Goal: Transaction & Acquisition: Book appointment/travel/reservation

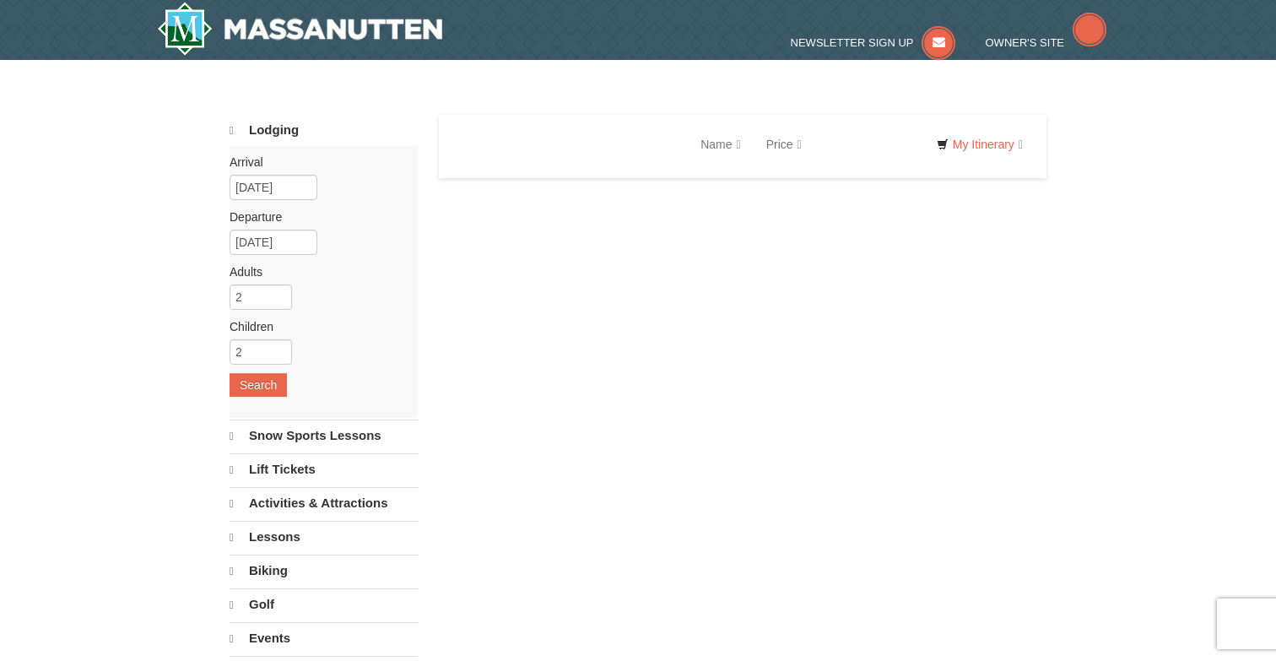
select select "10"
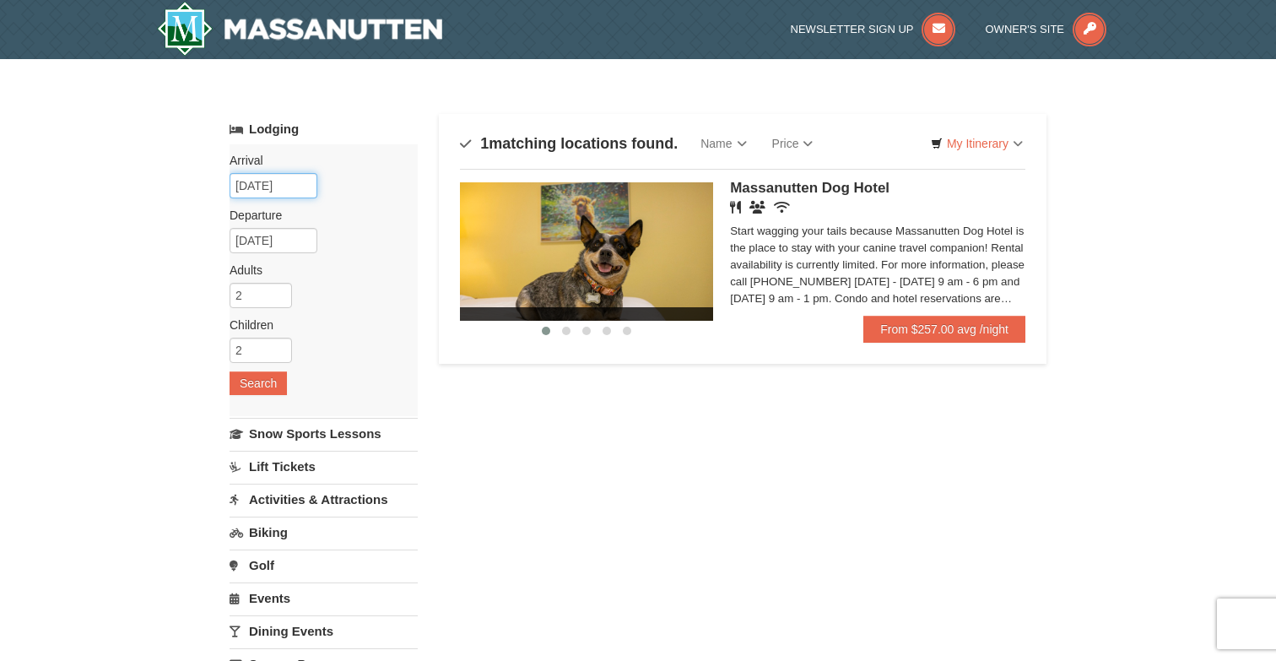
click at [281, 191] on input "10/11/2025" at bounding box center [273, 185] width 88 height 25
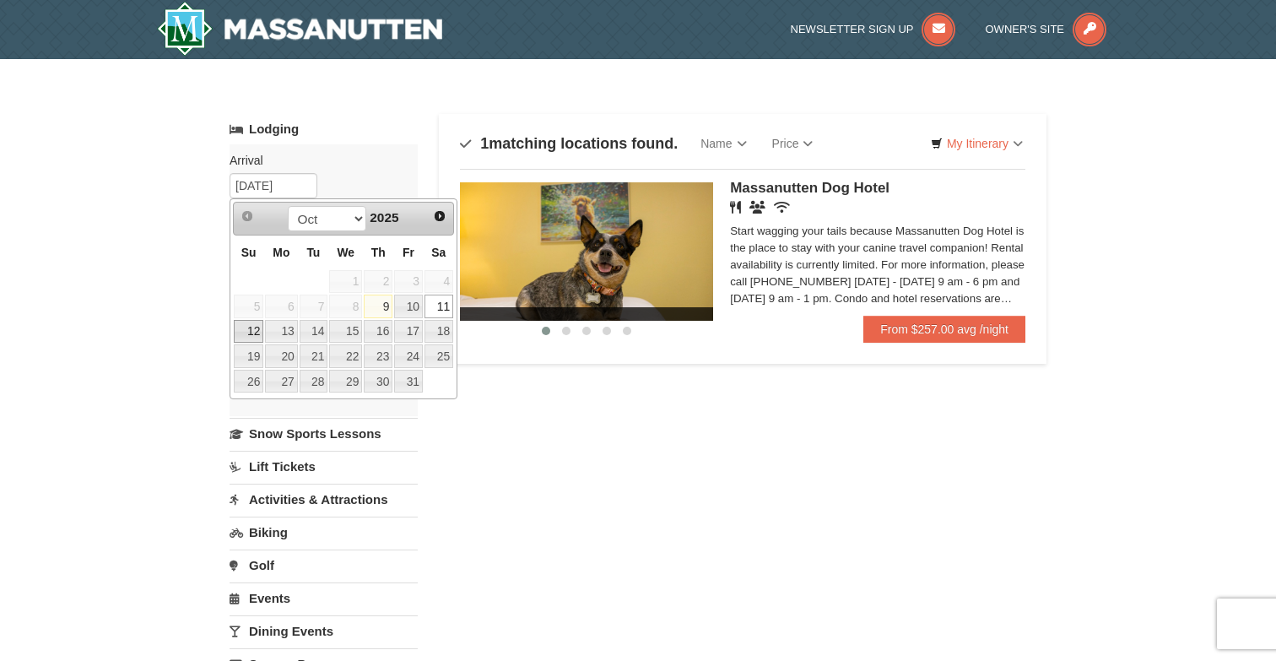
click at [251, 339] on link "12" at bounding box center [249, 332] width 30 height 24
type input "[DATE]"
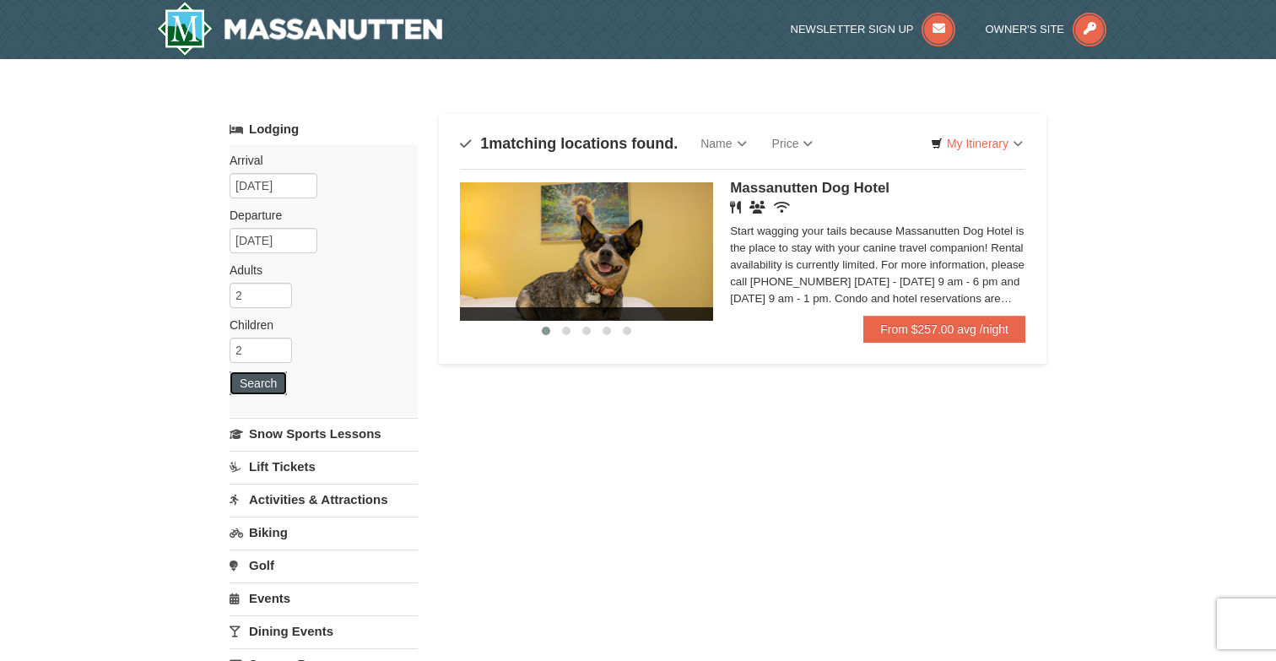
click at [262, 385] on button "Search" at bounding box center [257, 383] width 57 height 24
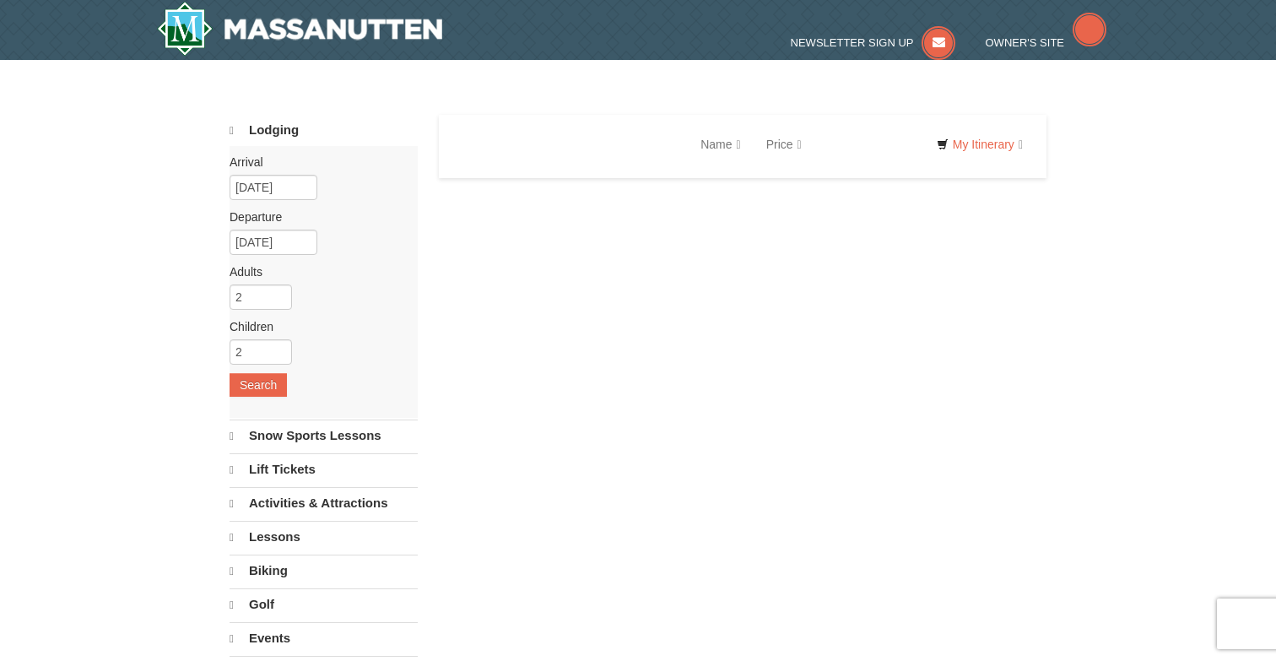
select select "10"
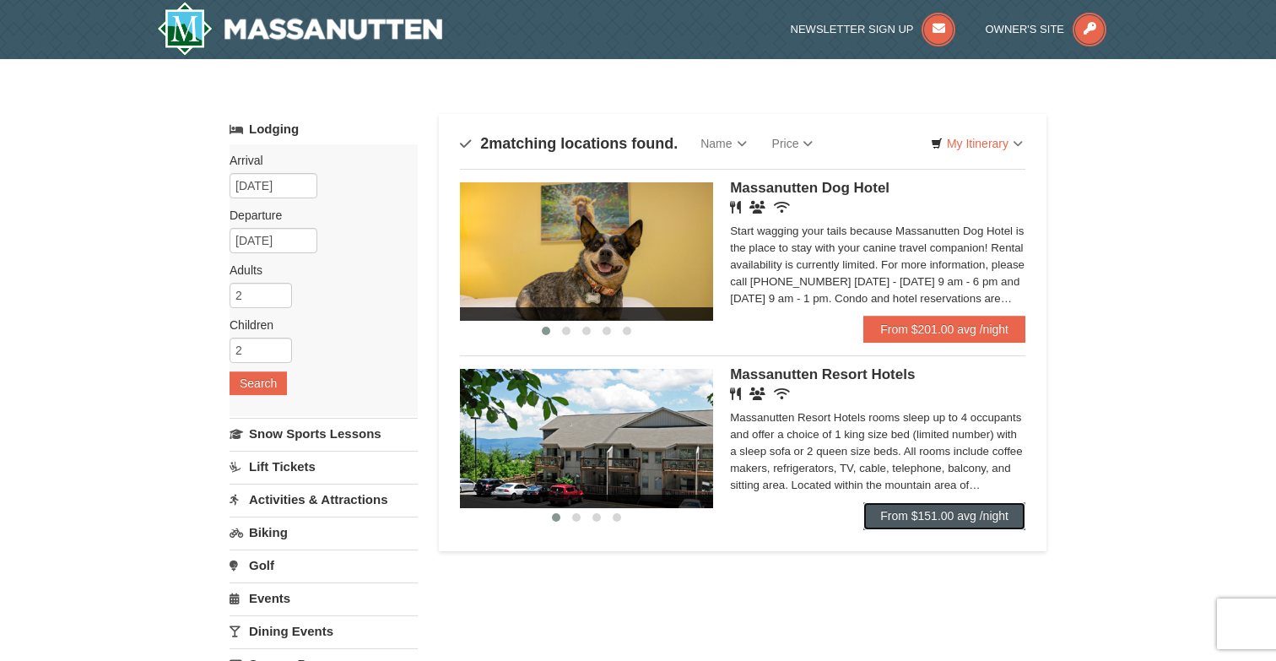
click at [1000, 522] on link "From $151.00 avg /night" at bounding box center [944, 515] width 162 height 27
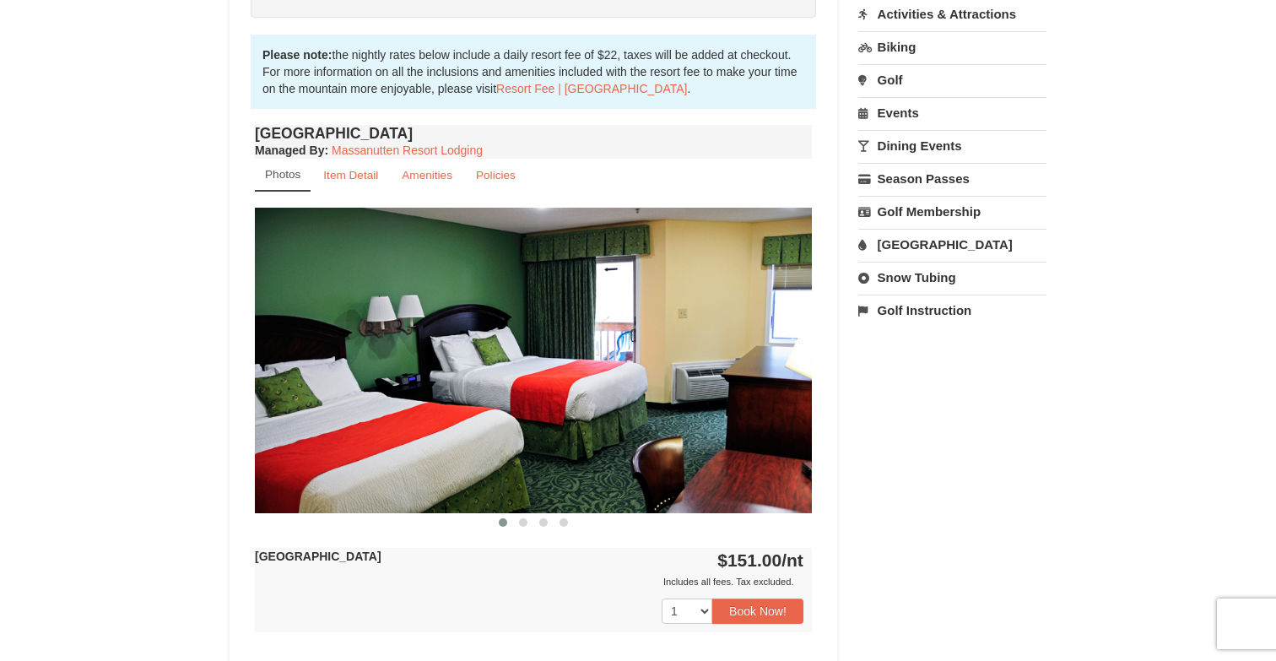
scroll to position [521, 0]
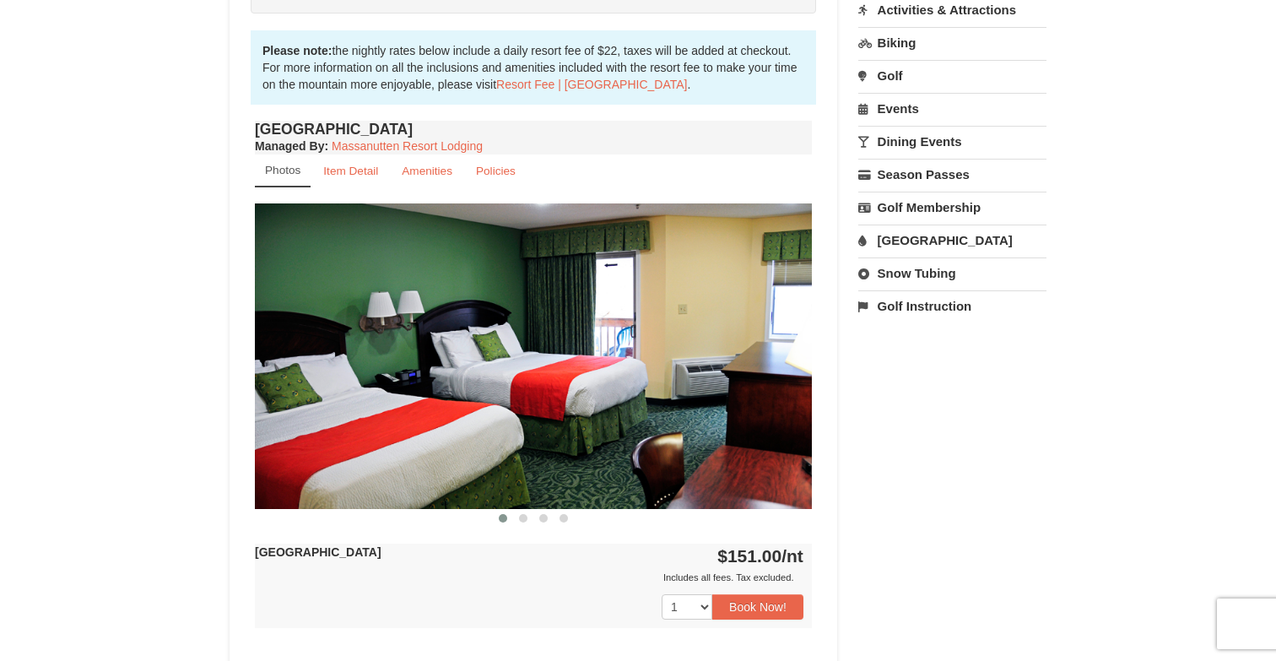
click at [803, 361] on img at bounding box center [533, 355] width 557 height 305
click at [521, 516] on span at bounding box center [523, 518] width 8 height 8
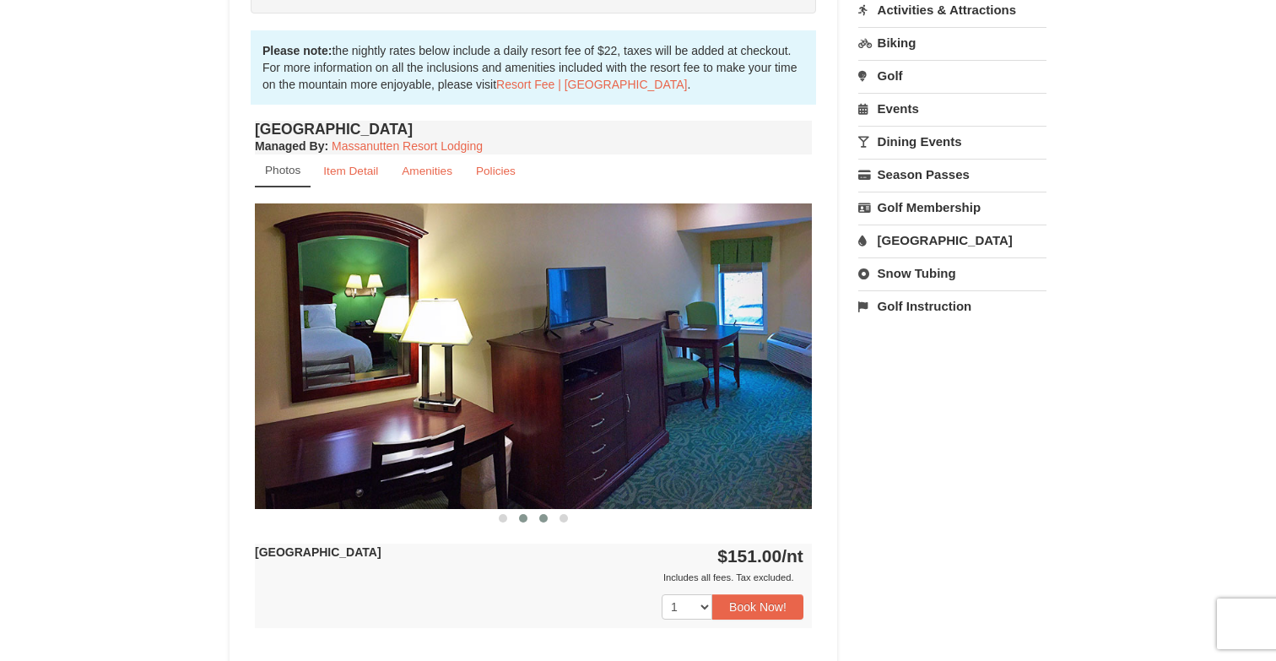
click at [539, 516] on span at bounding box center [543, 518] width 8 height 8
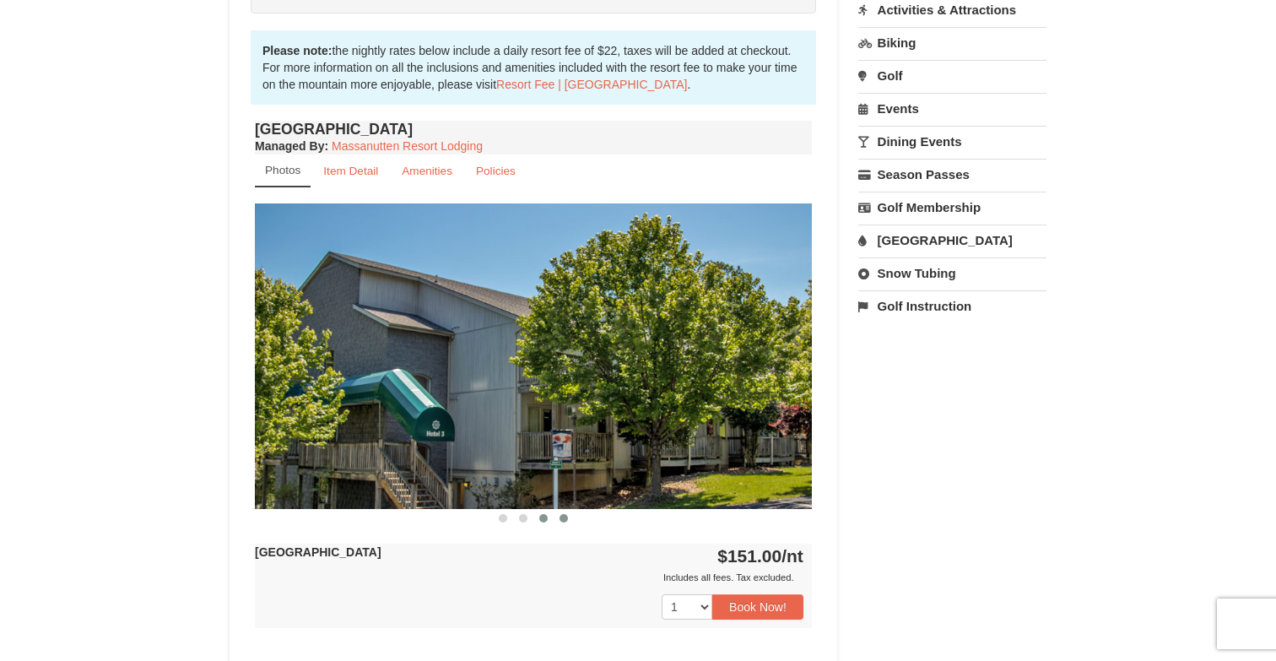
click at [564, 518] on span at bounding box center [563, 518] width 8 height 8
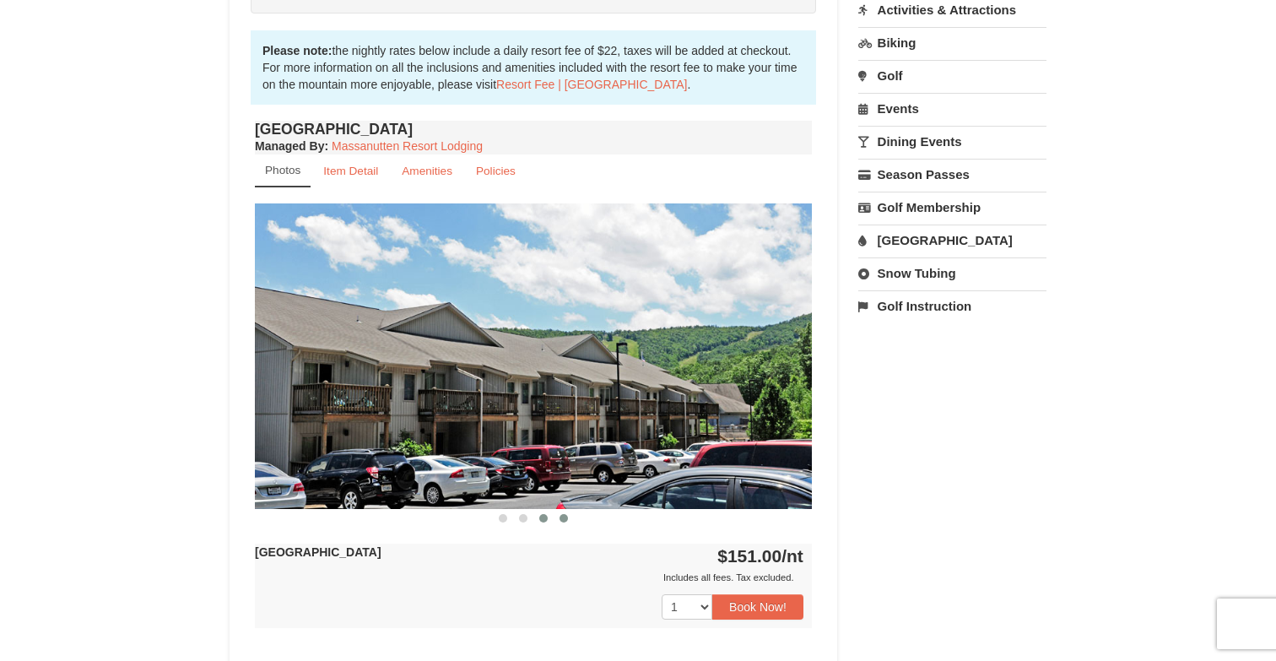
click at [542, 518] on span at bounding box center [543, 518] width 8 height 8
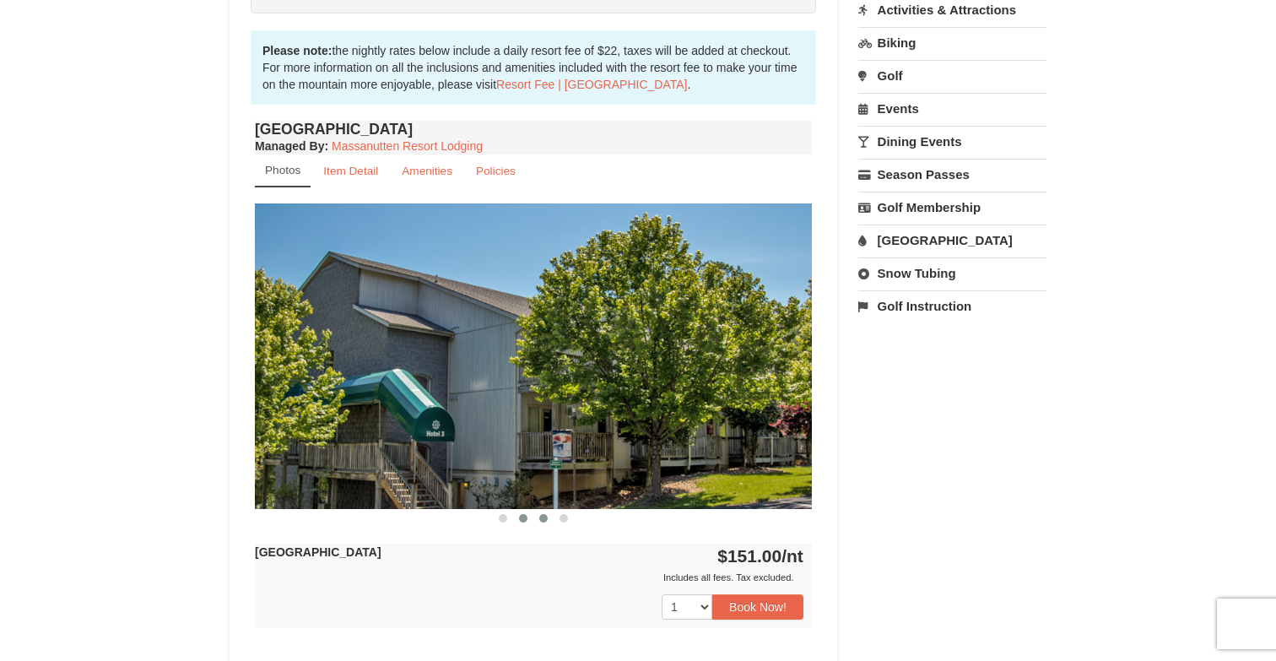
click at [520, 515] on span at bounding box center [523, 518] width 8 height 8
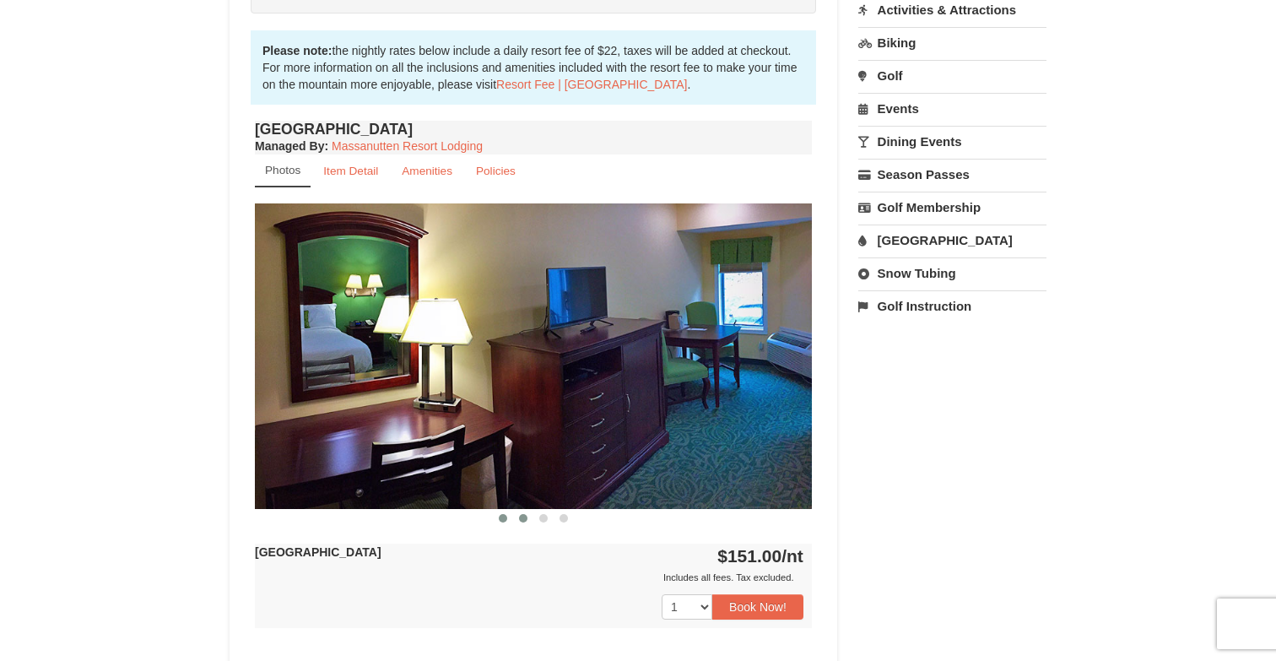
click at [502, 517] on span at bounding box center [503, 518] width 8 height 8
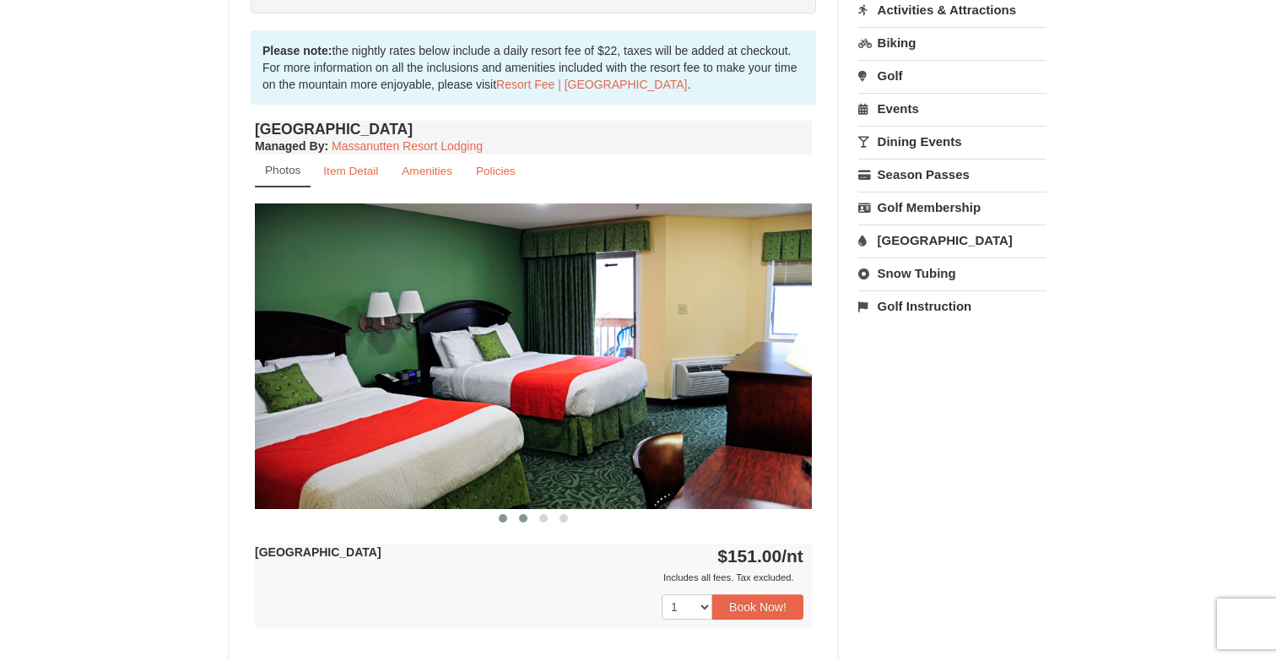
click at [524, 520] on span at bounding box center [523, 518] width 8 height 8
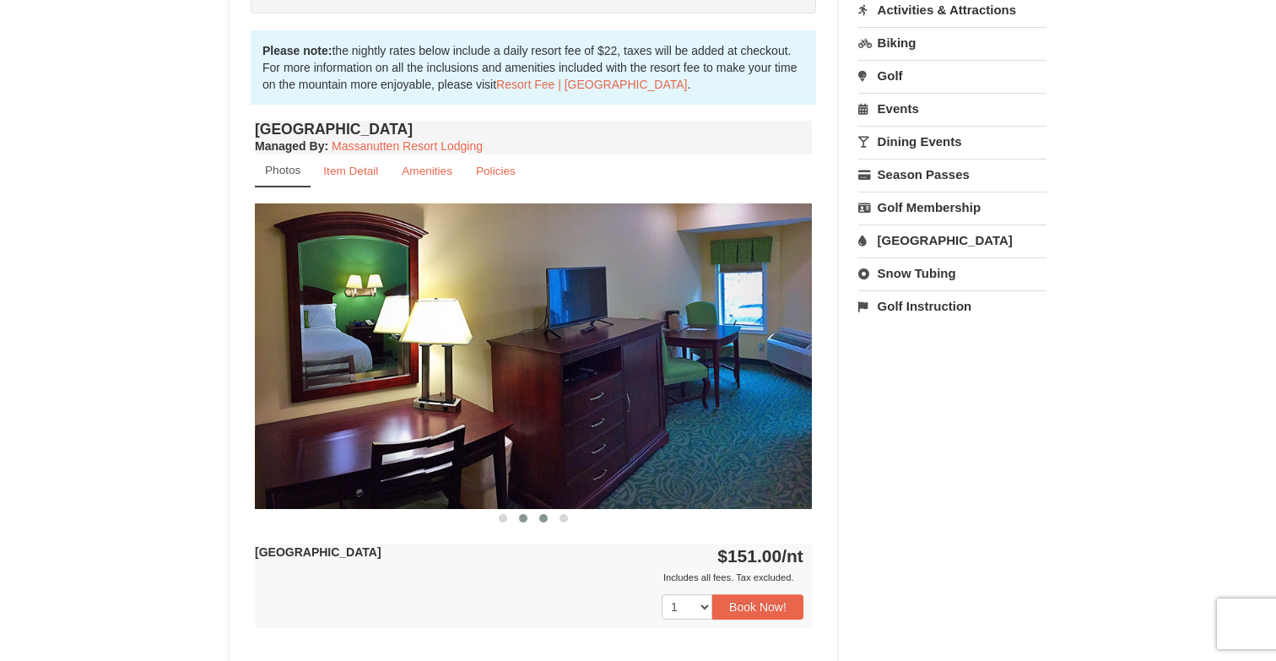
click at [538, 520] on button at bounding box center [543, 518] width 20 height 17
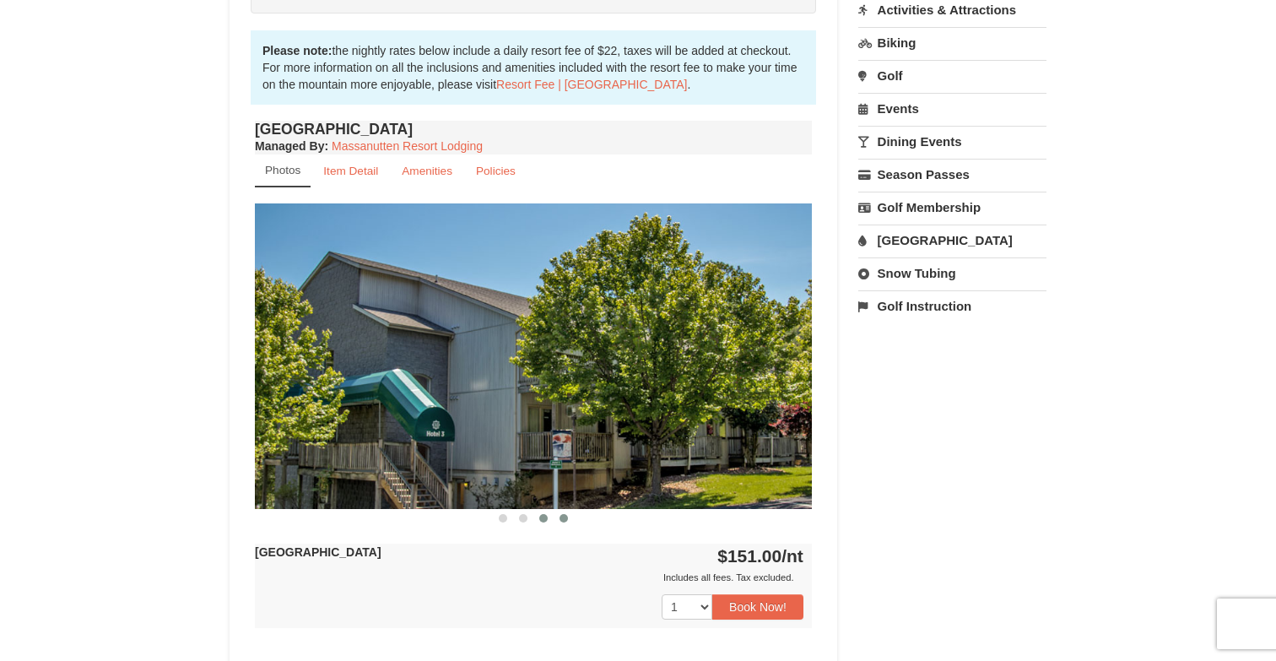
click at [558, 520] on button at bounding box center [563, 518] width 20 height 17
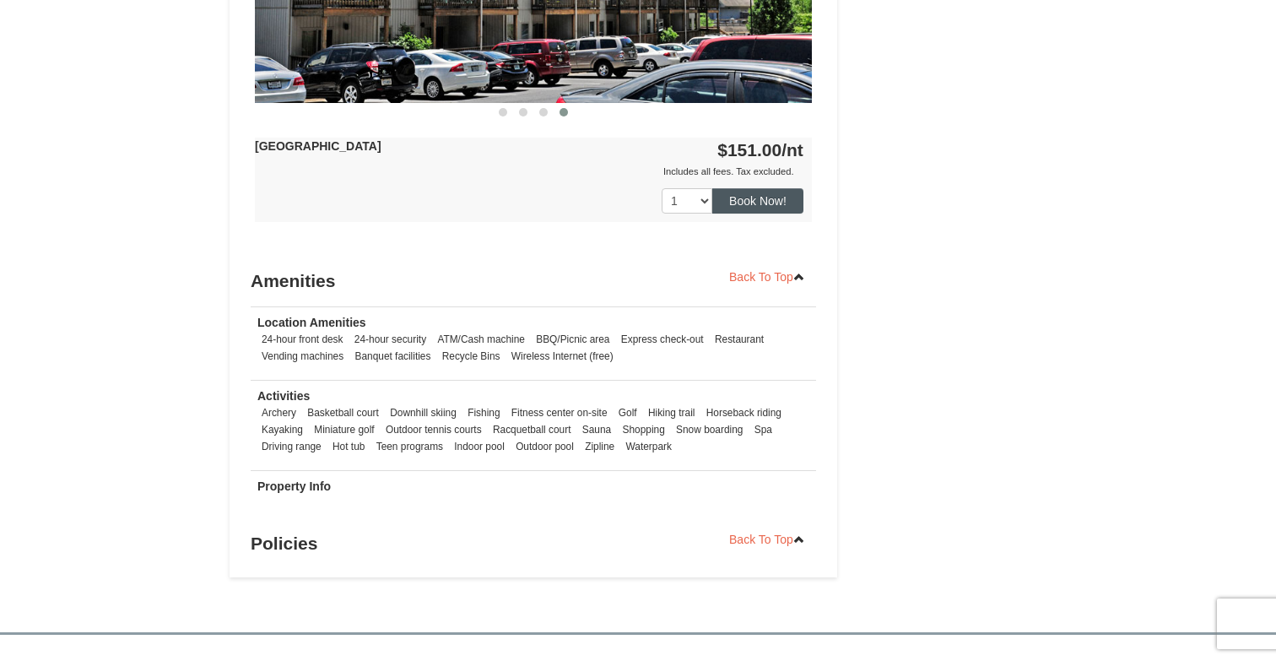
scroll to position [932, 0]
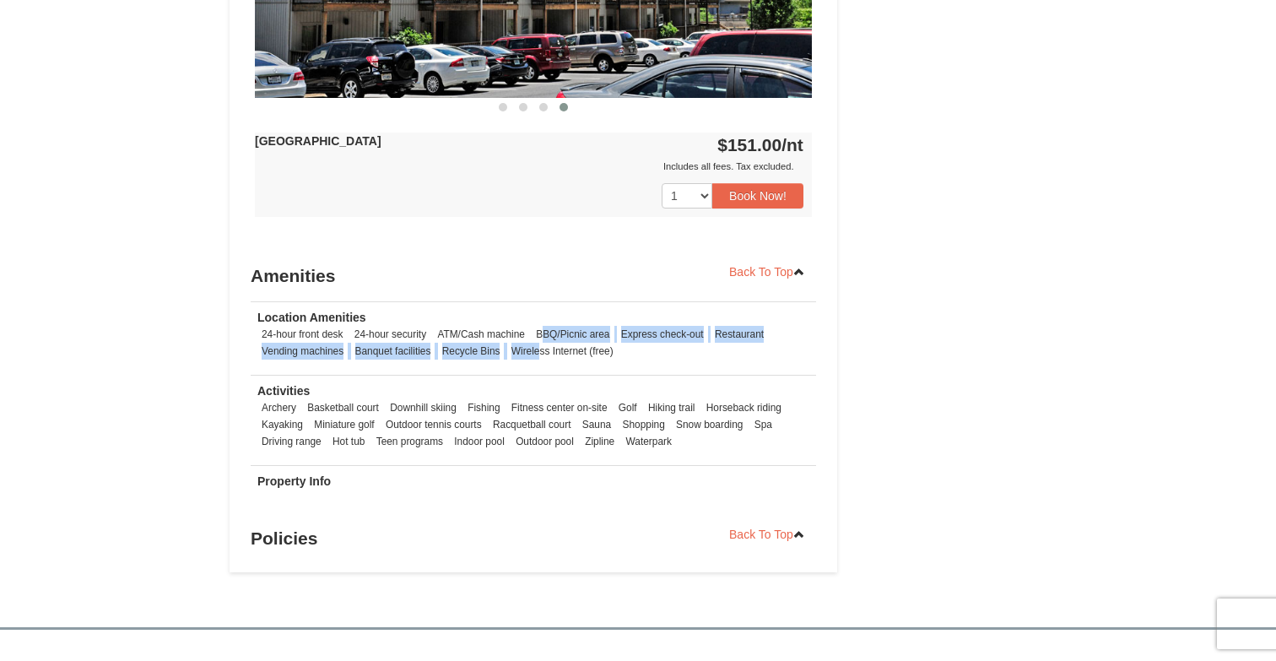
drag, startPoint x: 542, startPoint y: 333, endPoint x: 537, endPoint y: 352, distance: 19.5
click at [537, 353] on ul "24-hour front desk 24-hour security ATM/Cash machine BBQ/Picnic area Express ch…" at bounding box center [533, 343] width 552 height 34
click at [537, 352] on li "Wireless Internet (free)" at bounding box center [562, 350] width 111 height 17
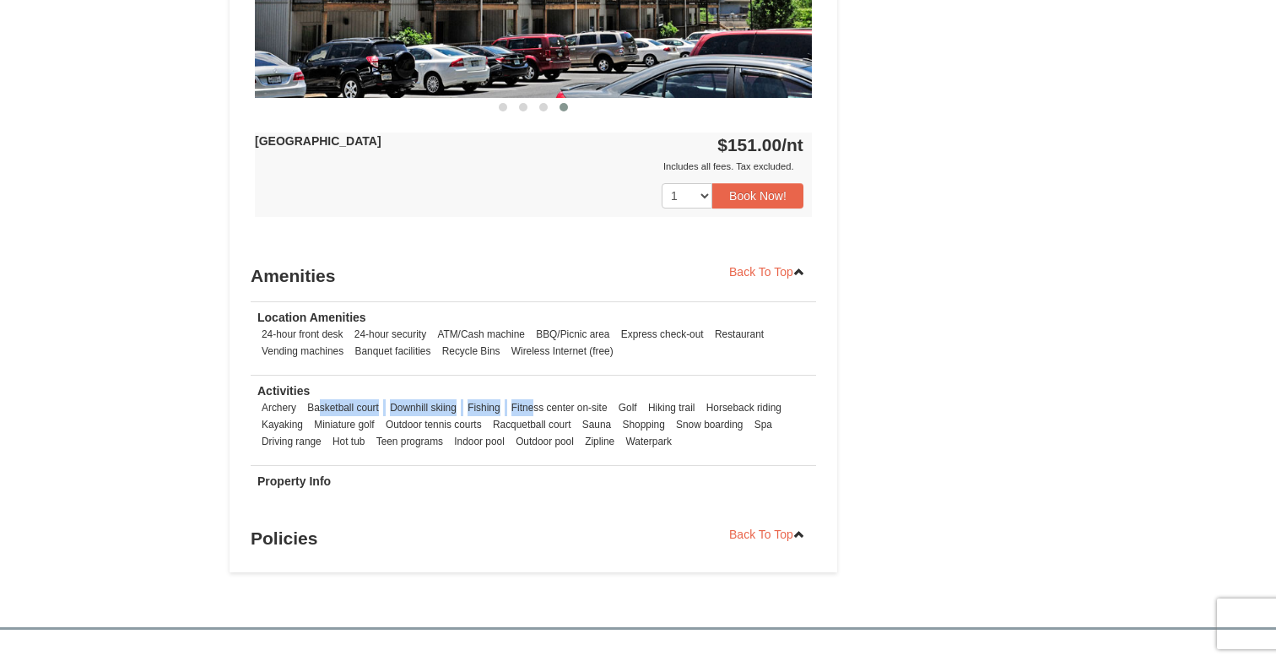
drag, startPoint x: 319, startPoint y: 403, endPoint x: 534, endPoint y: 400, distance: 215.1
click at [534, 402] on ul "Archery Basketball court Downhill skiing Fishing Fitness center on-site Golf Hi…" at bounding box center [533, 424] width 552 height 51
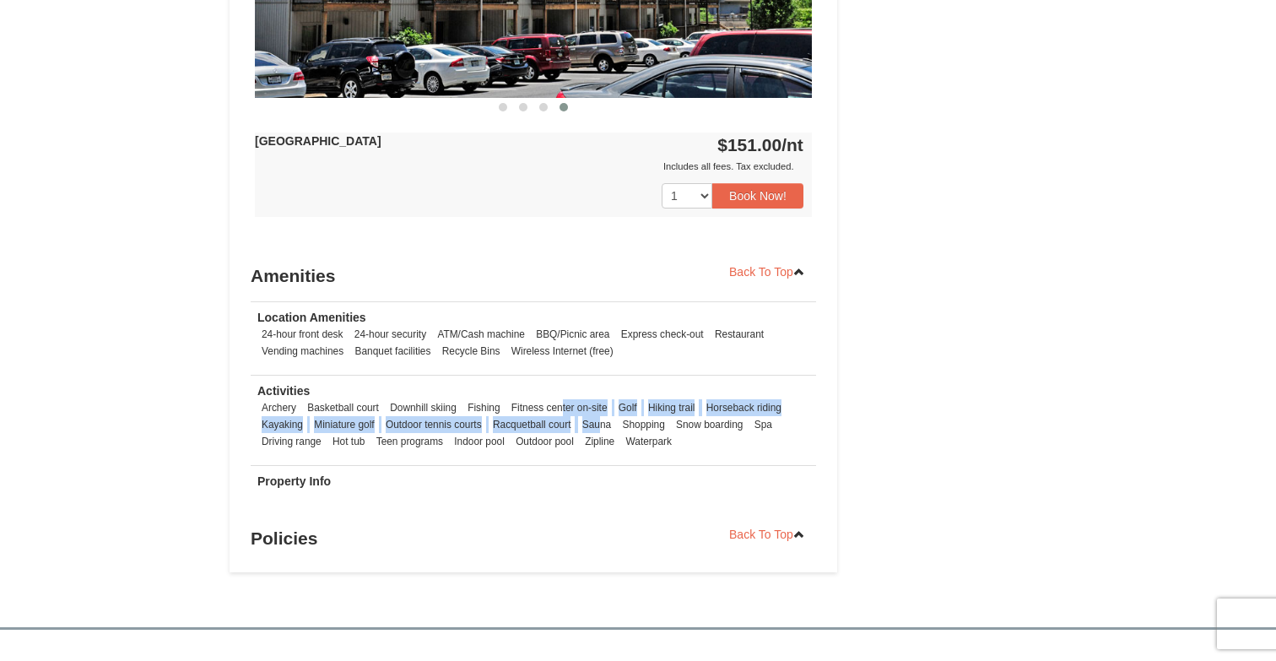
drag, startPoint x: 563, startPoint y: 410, endPoint x: 597, endPoint y: 428, distance: 38.9
click at [597, 428] on ul "Archery Basketball court Downhill skiing Fishing Fitness center on-site Golf Hi…" at bounding box center [533, 424] width 552 height 51
click at [597, 428] on li "Sauna" at bounding box center [596, 424] width 37 height 17
drag, startPoint x: 439, startPoint y: 422, endPoint x: 677, endPoint y: 419, distance: 237.9
click at [677, 419] on ul "Archery Basketball court Downhill skiing Fishing Fitness center on-site Golf Hi…" at bounding box center [533, 424] width 552 height 51
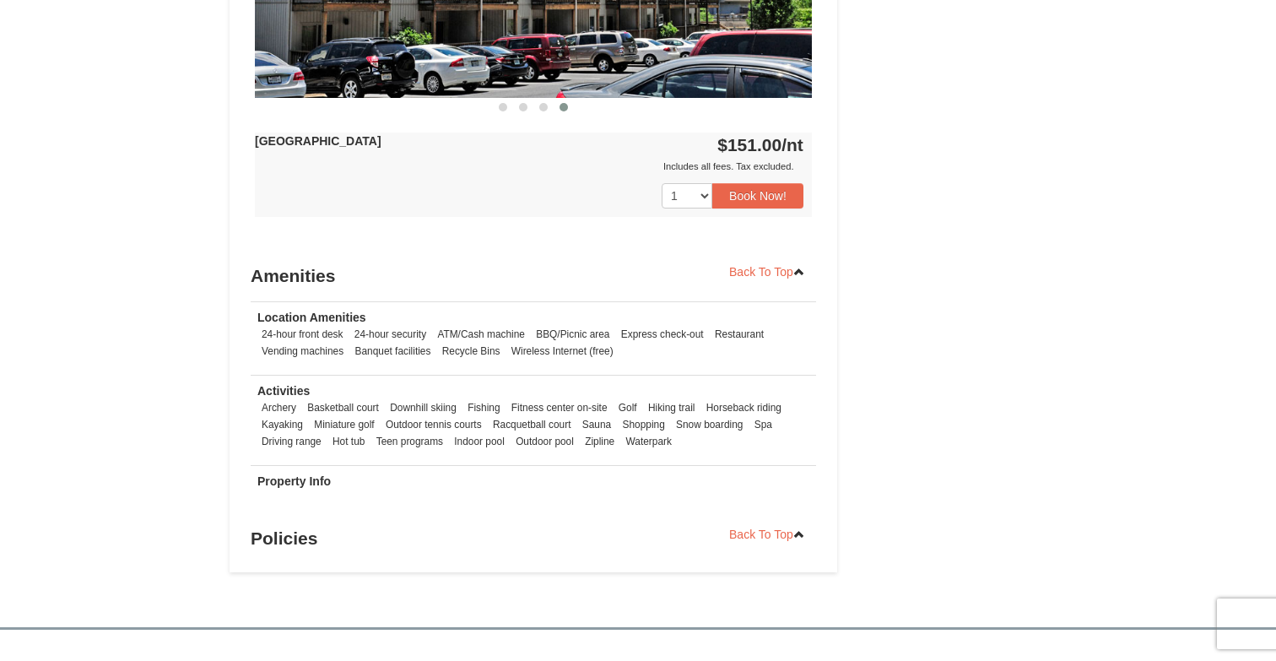
click at [693, 426] on li "Snow boarding" at bounding box center [708, 424] width 75 height 17
drag, startPoint x: 631, startPoint y: 424, endPoint x: 483, endPoint y: 444, distance: 149.7
click at [483, 444] on ul "Archery Basketball court Downhill skiing Fishing Fitness center on-site Golf Hi…" at bounding box center [533, 424] width 552 height 51
click at [483, 444] on li "Indoor pool" at bounding box center [479, 441] width 59 height 17
click at [427, 440] on li "Teen programs" at bounding box center [409, 441] width 75 height 17
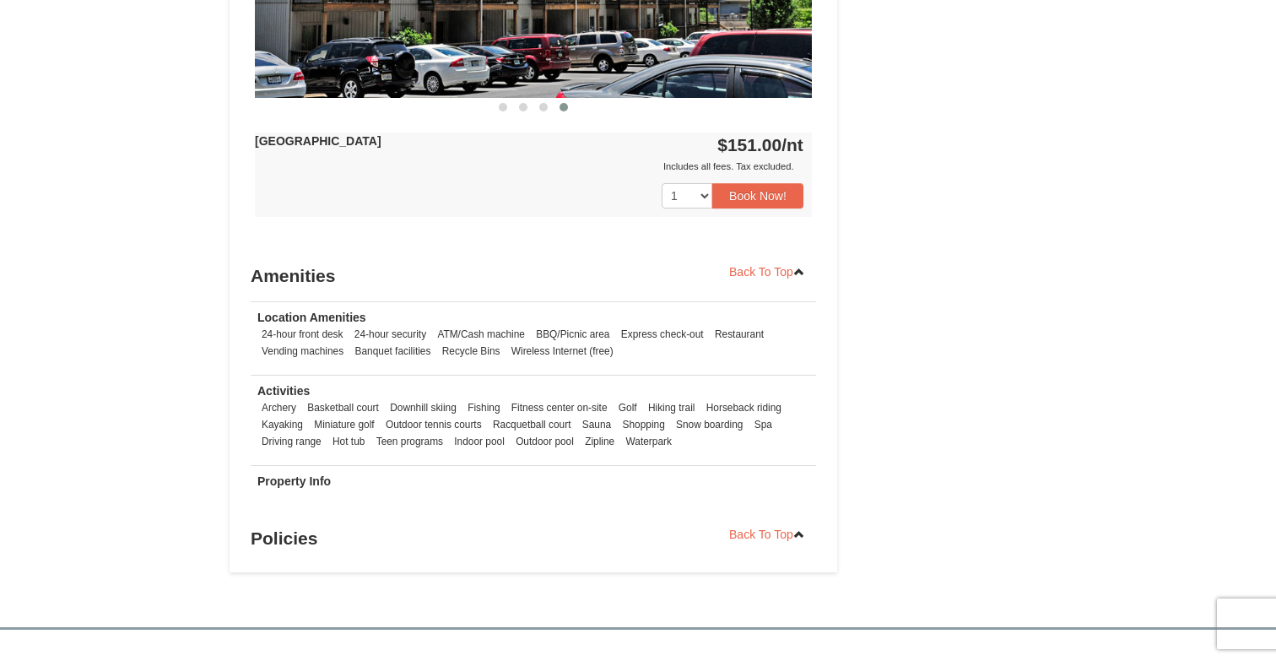
click at [470, 440] on li "Indoor pool" at bounding box center [479, 441] width 59 height 17
click at [528, 445] on li "Outdoor pool" at bounding box center [544, 441] width 67 height 17
click at [579, 447] on ul "Archery Basketball court Downhill skiing Fishing Fitness center on-site Golf Hi…" at bounding box center [533, 424] width 552 height 51
click at [625, 447] on li "Waterpark" at bounding box center [649, 441] width 54 height 17
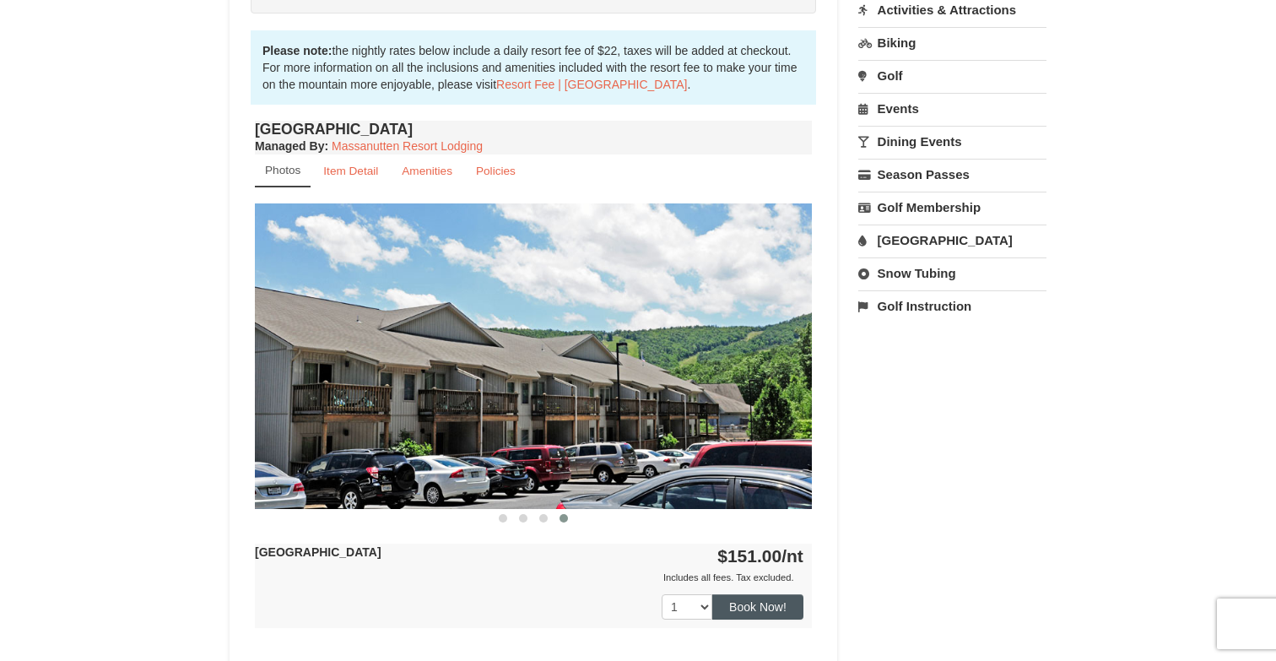
scroll to position [548, 0]
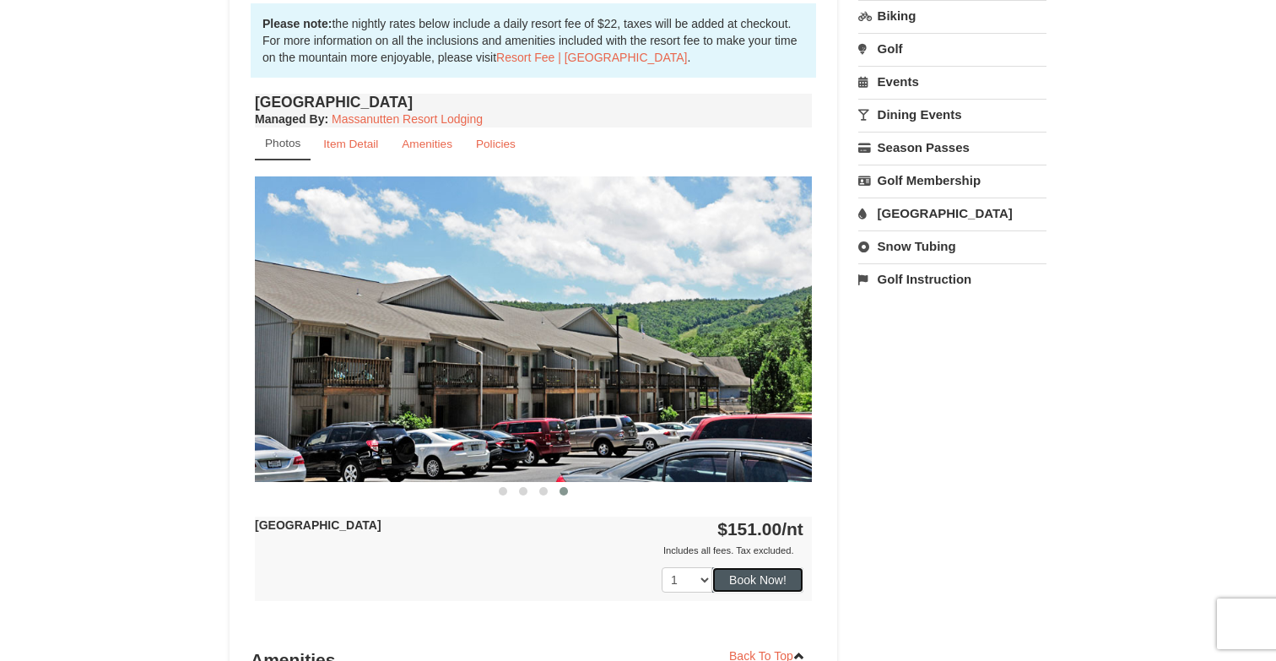
click at [764, 580] on button "Book Now!" at bounding box center [757, 579] width 91 height 25
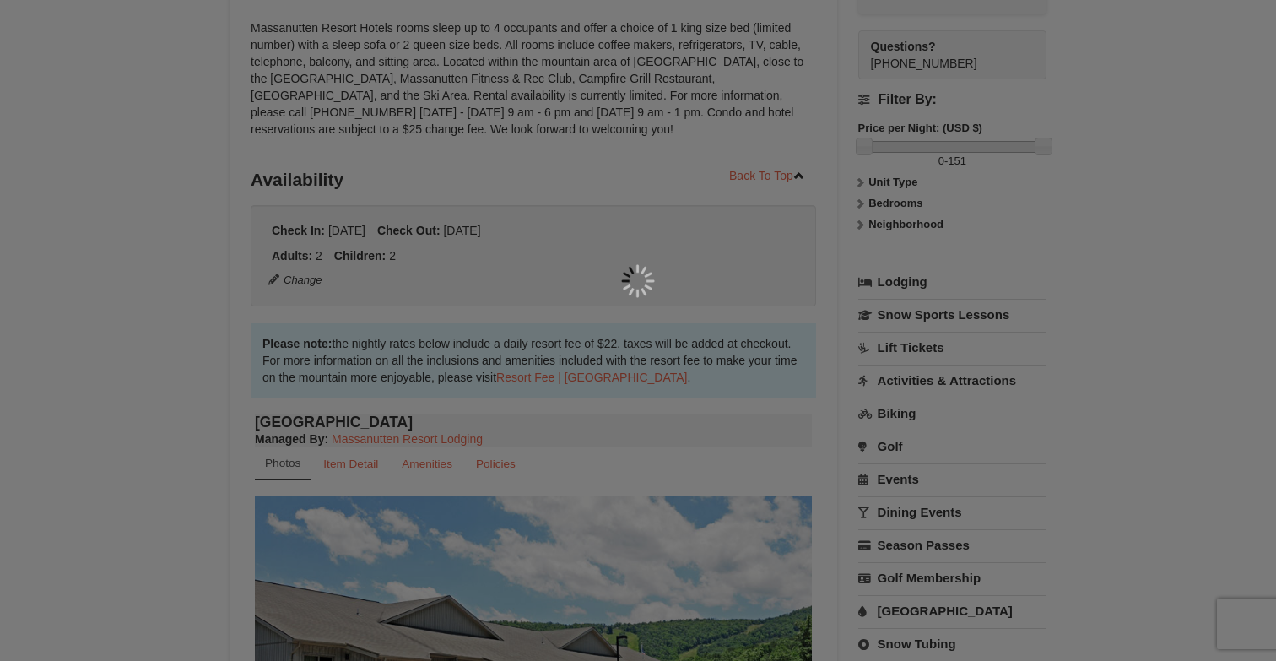
scroll to position [164, 0]
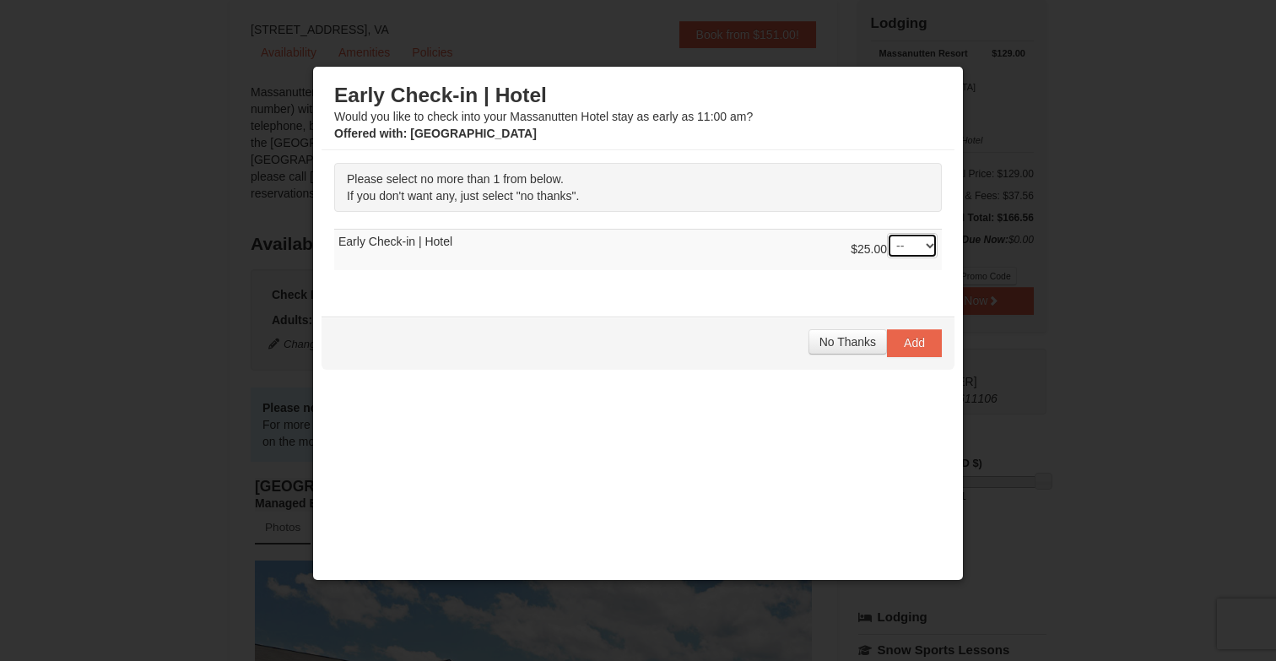
click at [930, 247] on select "-- 01" at bounding box center [912, 245] width 51 height 25
click at [887, 233] on select "-- 01" at bounding box center [912, 245] width 51 height 25
click at [427, 251] on td "$25.00 -- 01 Early Check-in | Hotel" at bounding box center [637, 249] width 607 height 41
drag, startPoint x: 425, startPoint y: 183, endPoint x: 591, endPoint y: 187, distance: 165.4
click at [591, 188] on p "Please select no more than 1 from below. If you don't want any, just select "no…" at bounding box center [637, 187] width 607 height 49
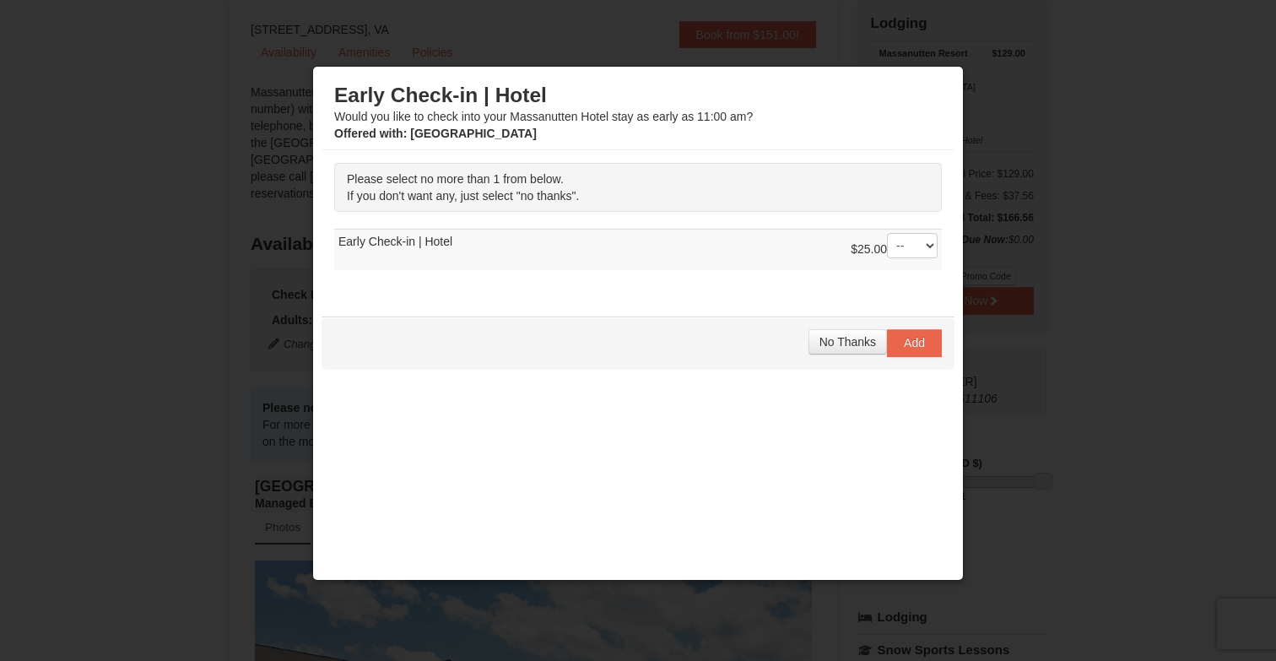
drag, startPoint x: 472, startPoint y: 115, endPoint x: 668, endPoint y: 111, distance: 195.8
click at [669, 112] on div "Early Check-in | Hotel Would you like to check into your Massanutten Hotel stay…" at bounding box center [637, 112] width 607 height 59
click at [638, 125] on div "Early Check-in | Hotel Would you like to check into your Massanutten Hotel stay…" at bounding box center [637, 112] width 607 height 59
drag, startPoint x: 673, startPoint y: 121, endPoint x: 725, endPoint y: 121, distance: 52.3
click at [726, 122] on div "Early Check-in | Hotel Would you like to check into your Massanutten Hotel stay…" at bounding box center [637, 112] width 607 height 59
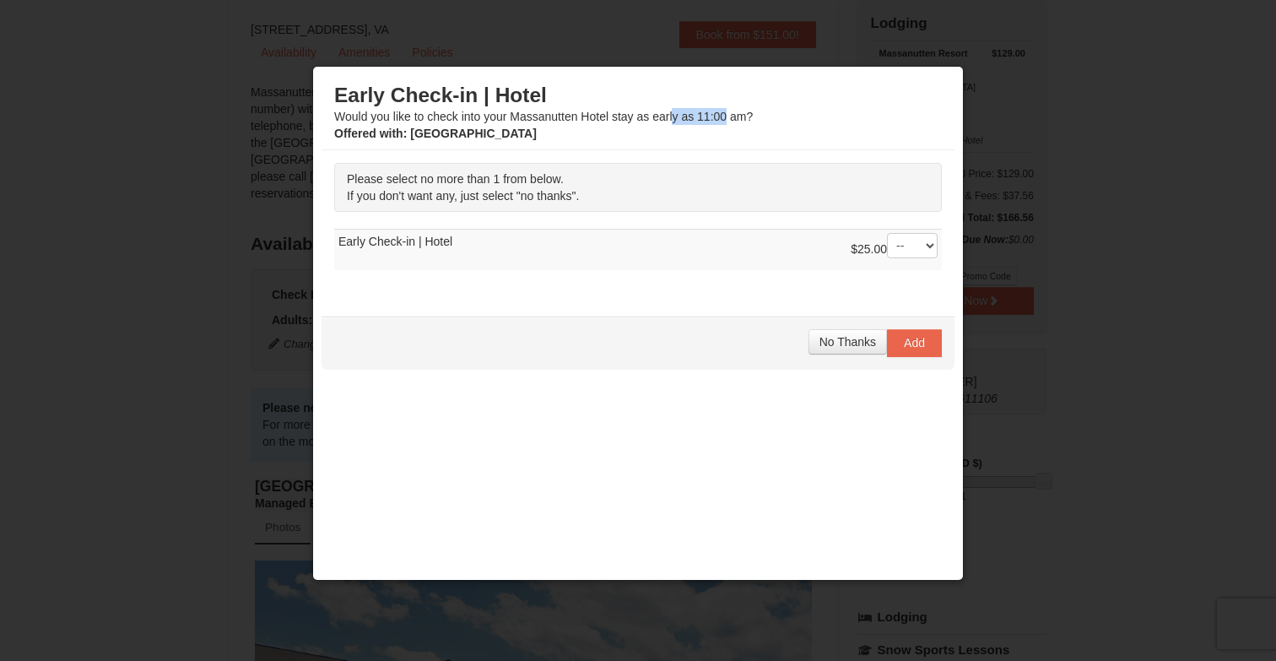
click at [725, 121] on div "Early Check-in | Hotel Would you like to check into your Massanutten Hotel stay…" at bounding box center [637, 112] width 607 height 59
click at [456, 132] on strong "Offered with : Hotel Queen Room" at bounding box center [435, 133] width 202 height 13
click at [510, 136] on strong "Offered with : Hotel Queen Room" at bounding box center [435, 133] width 202 height 13
click at [920, 253] on select "-- 01" at bounding box center [912, 245] width 51 height 25
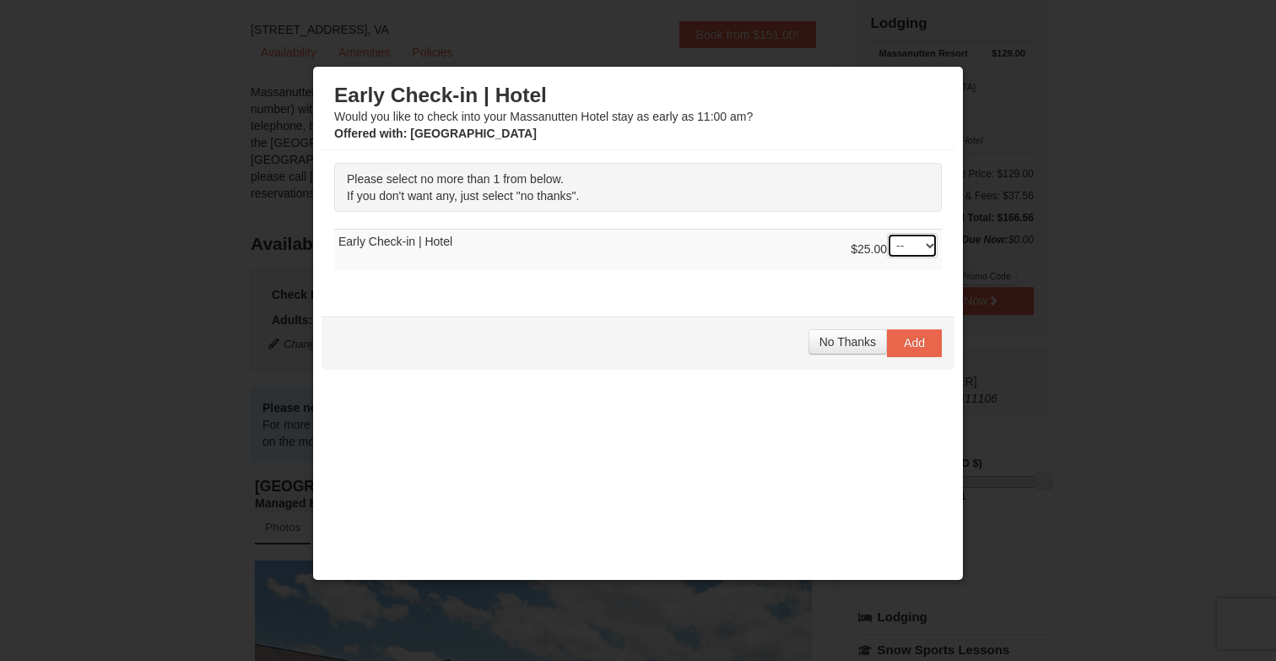
select select "1"
click at [887, 233] on select "-- 01" at bounding box center [912, 245] width 51 height 25
click at [925, 346] on button "Add" at bounding box center [914, 342] width 55 height 27
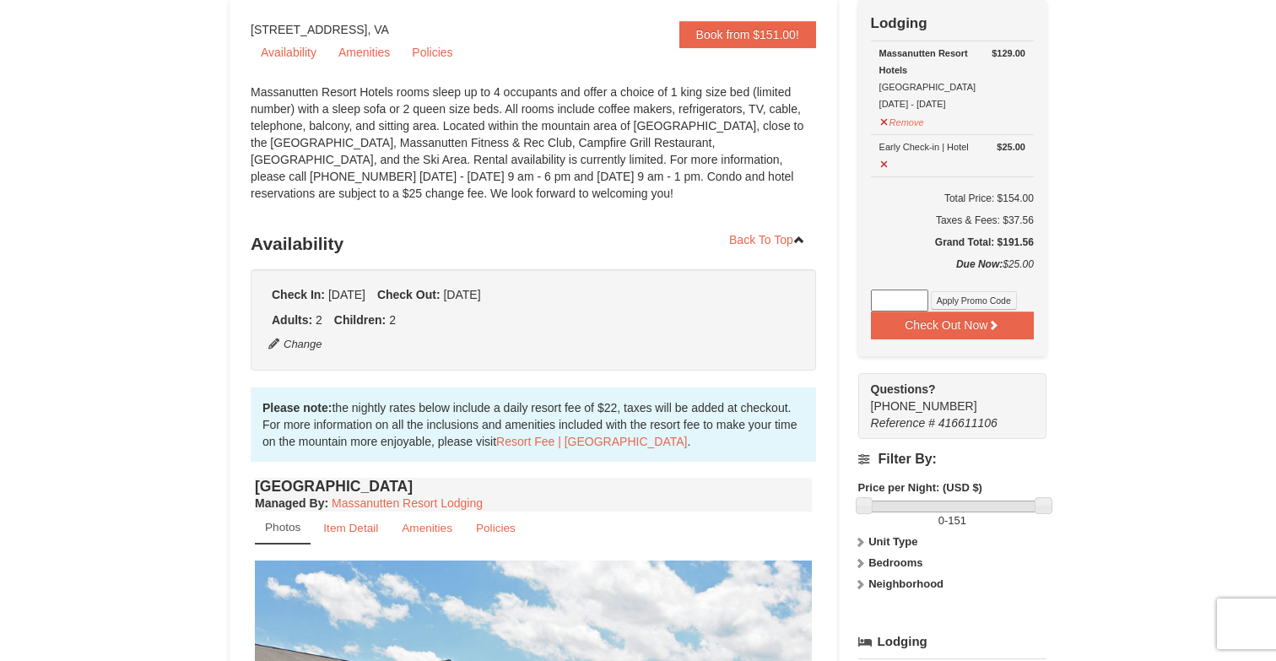
click at [915, 297] on input at bounding box center [899, 300] width 57 height 22
click at [1181, 330] on div "× <<Back to results Massanutten Resort Hotels Book from $151.00! 1822 Resort Dr…" at bounding box center [638, 636] width 1276 height 1483
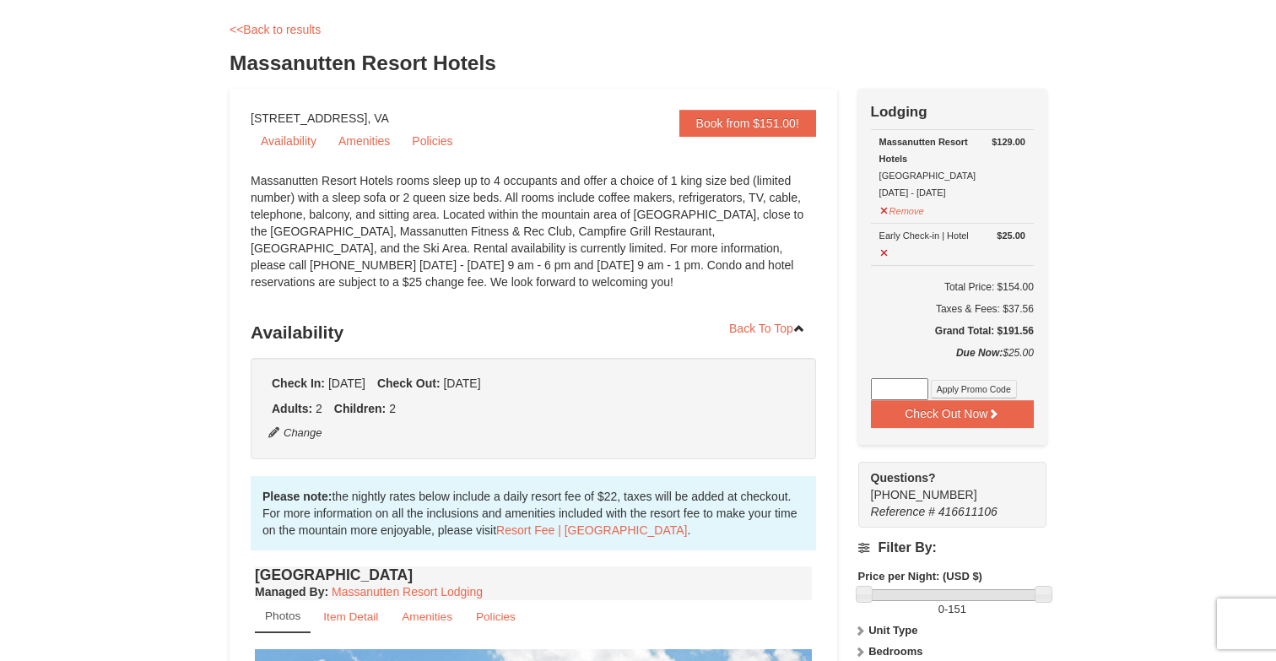
scroll to position [93, 0]
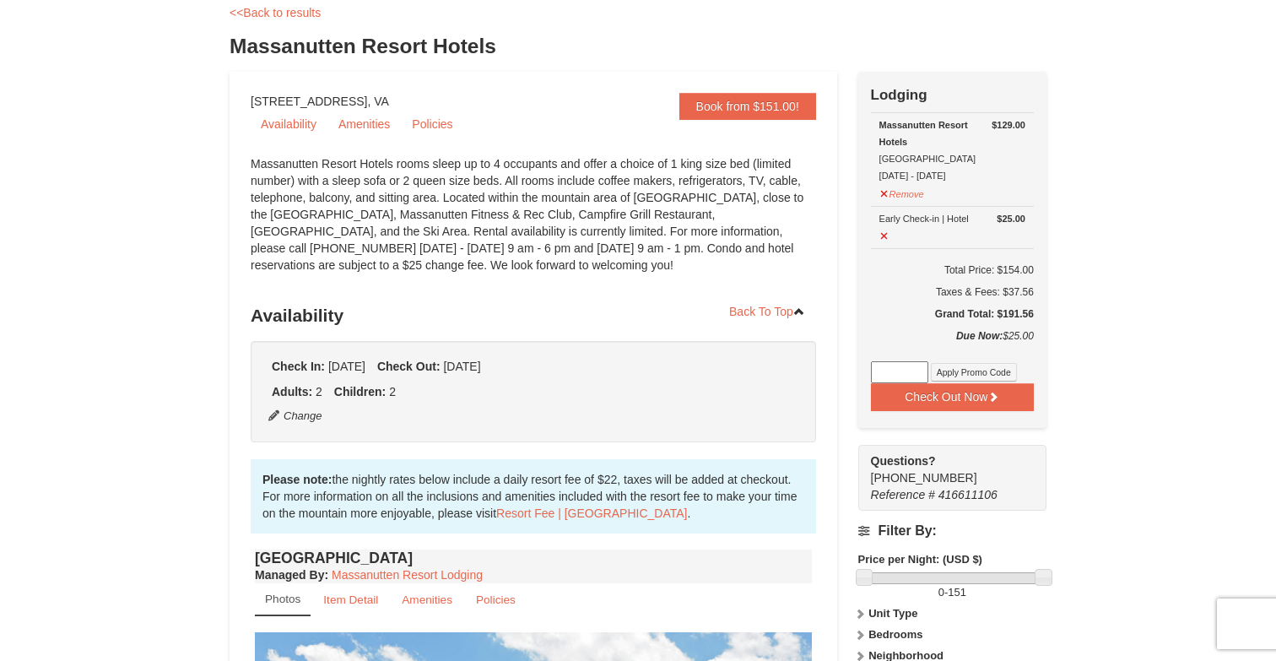
click at [904, 369] on input at bounding box center [899, 372] width 57 height 22
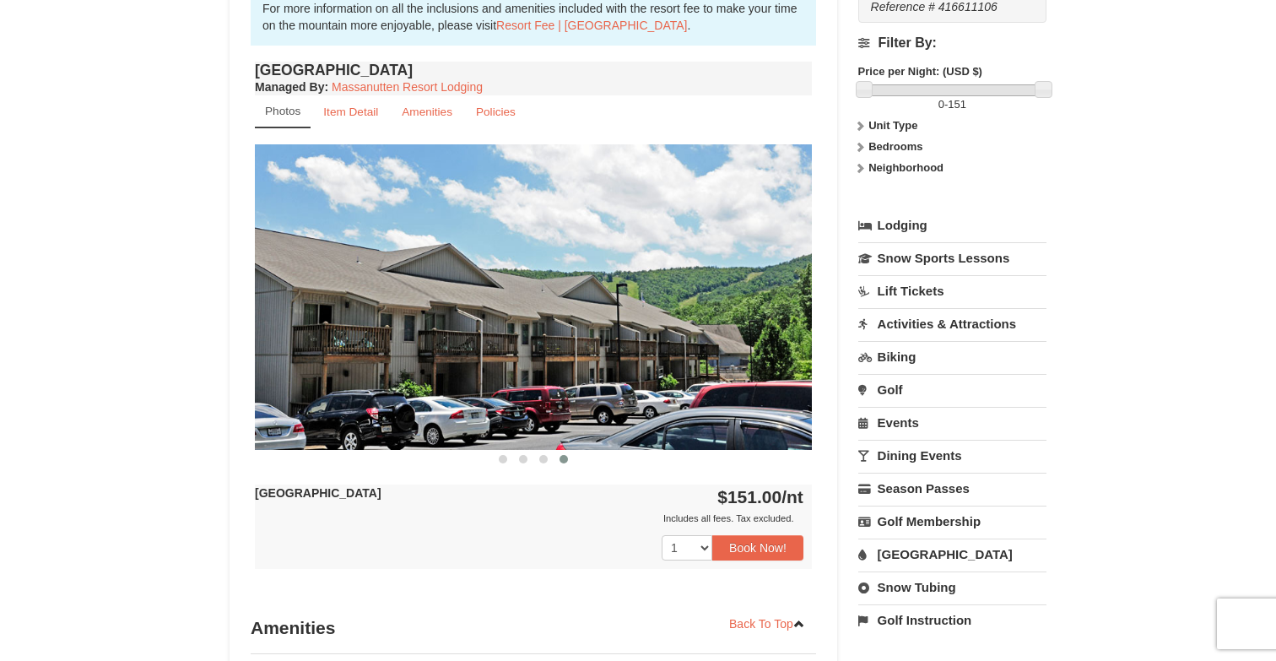
scroll to position [558, 0]
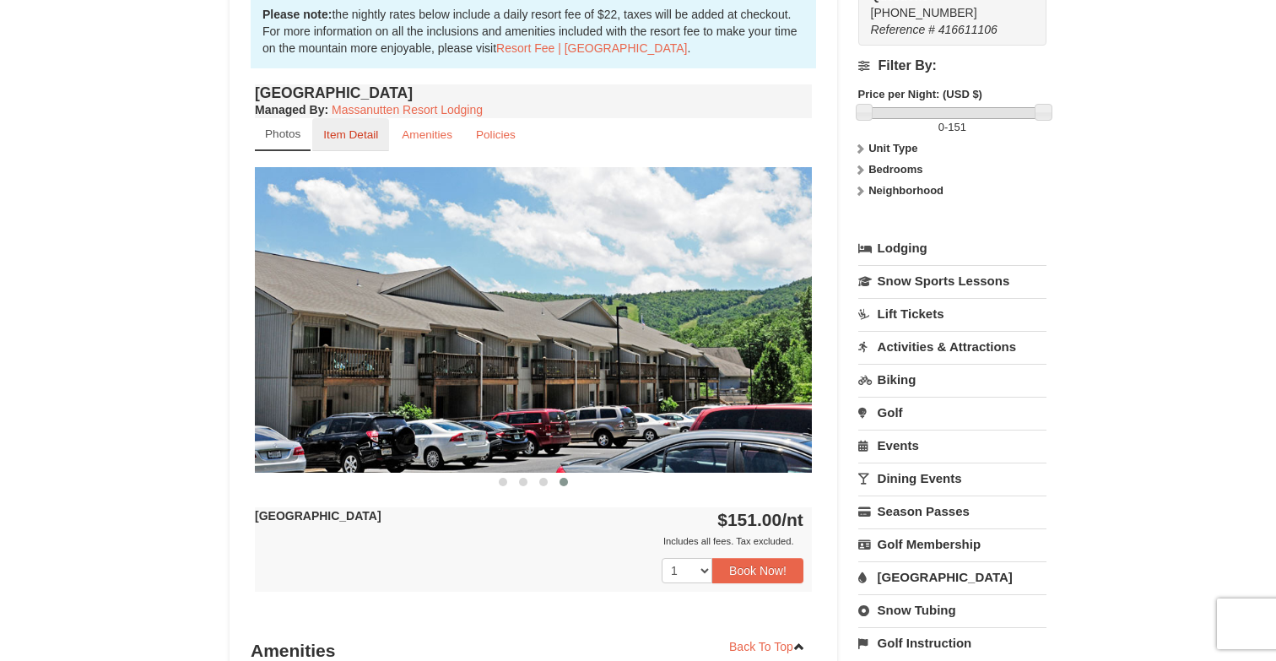
click at [346, 143] on link "Item Detail" at bounding box center [350, 134] width 77 height 33
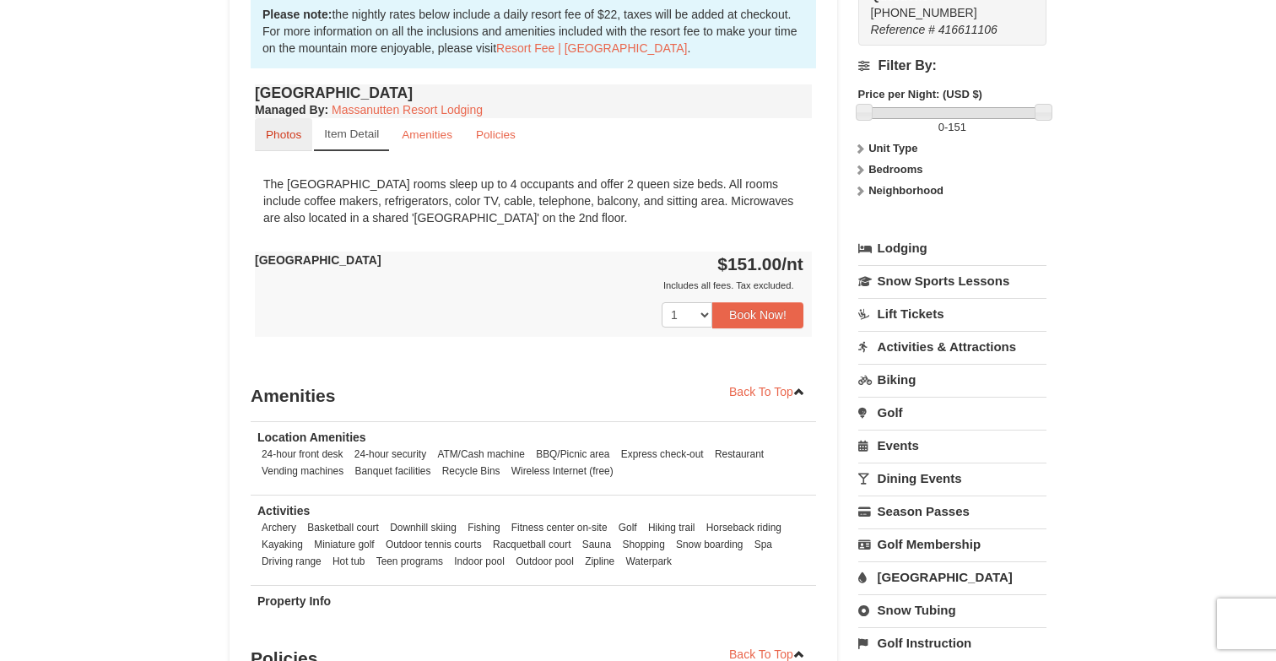
click at [294, 145] on link "Photos" at bounding box center [283, 134] width 57 height 33
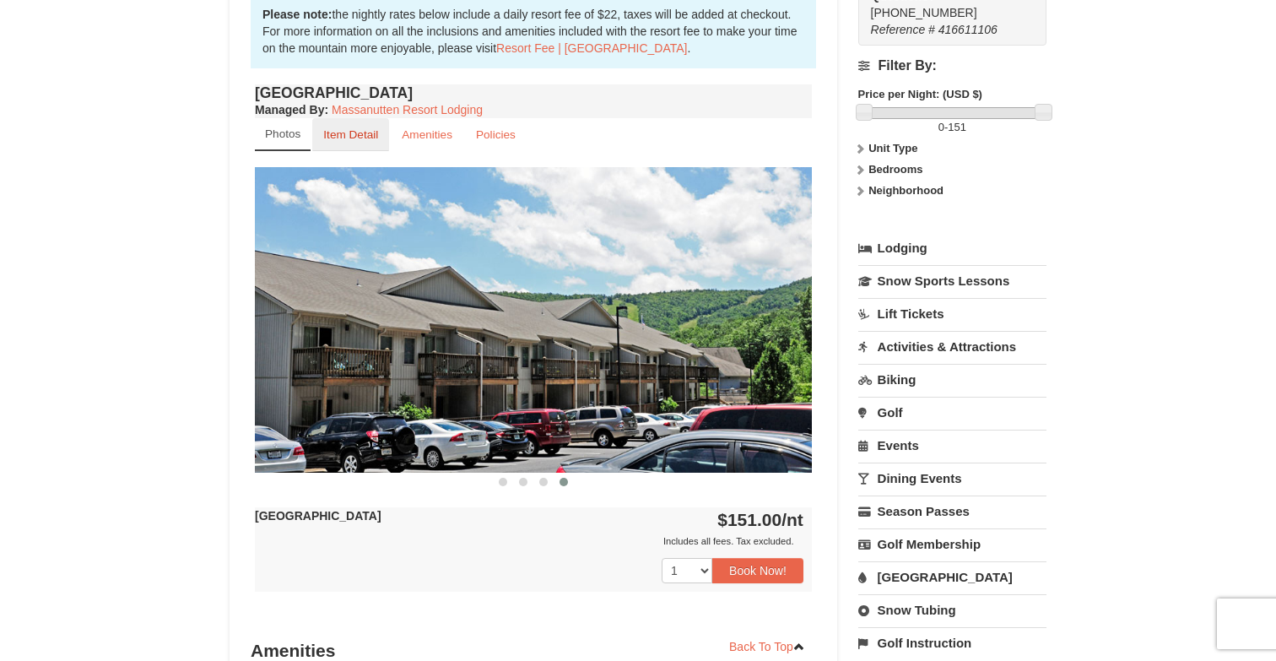
click at [386, 143] on link "Item Detail" at bounding box center [350, 134] width 77 height 33
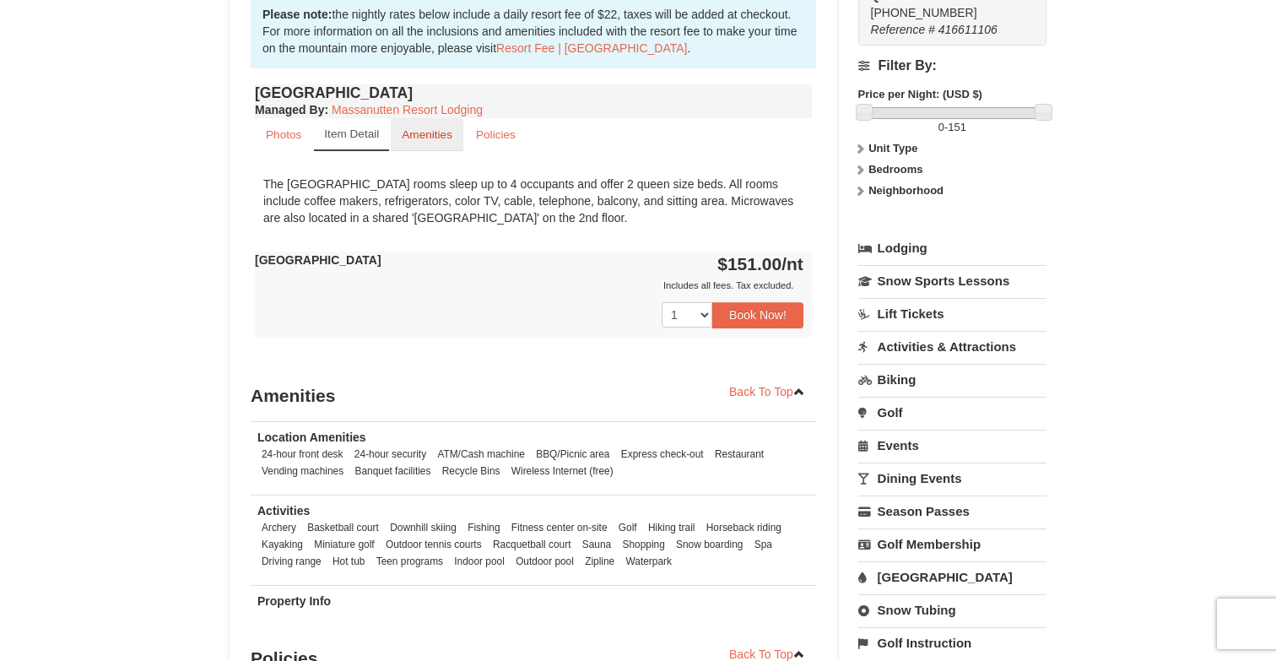
click at [424, 141] on link "Amenities" at bounding box center [427, 134] width 73 height 33
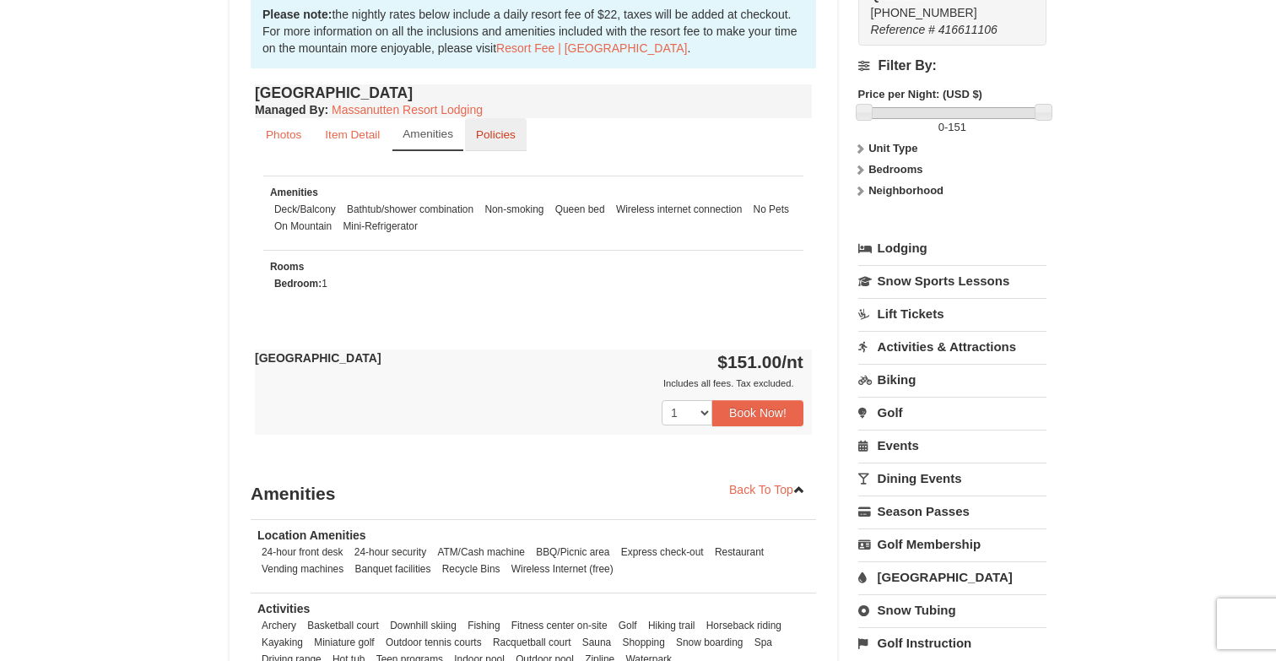
click at [521, 127] on link "Policies" at bounding box center [496, 134] width 62 height 33
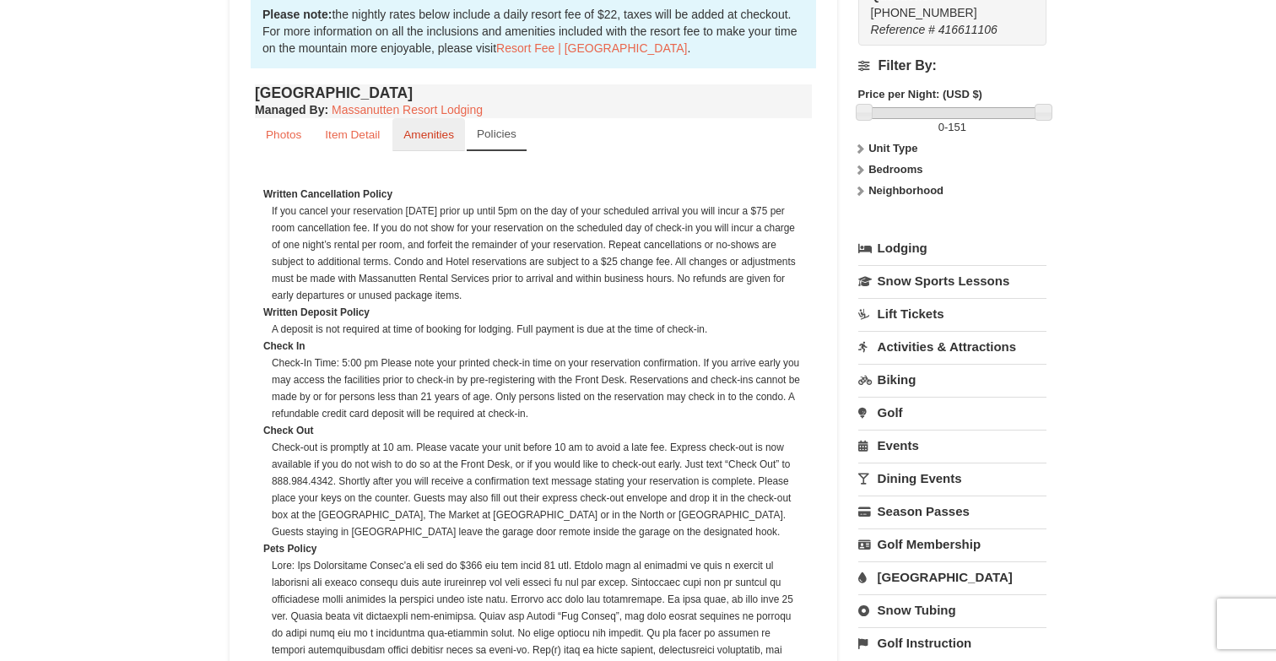
click at [429, 139] on small "Amenities" at bounding box center [428, 134] width 51 height 13
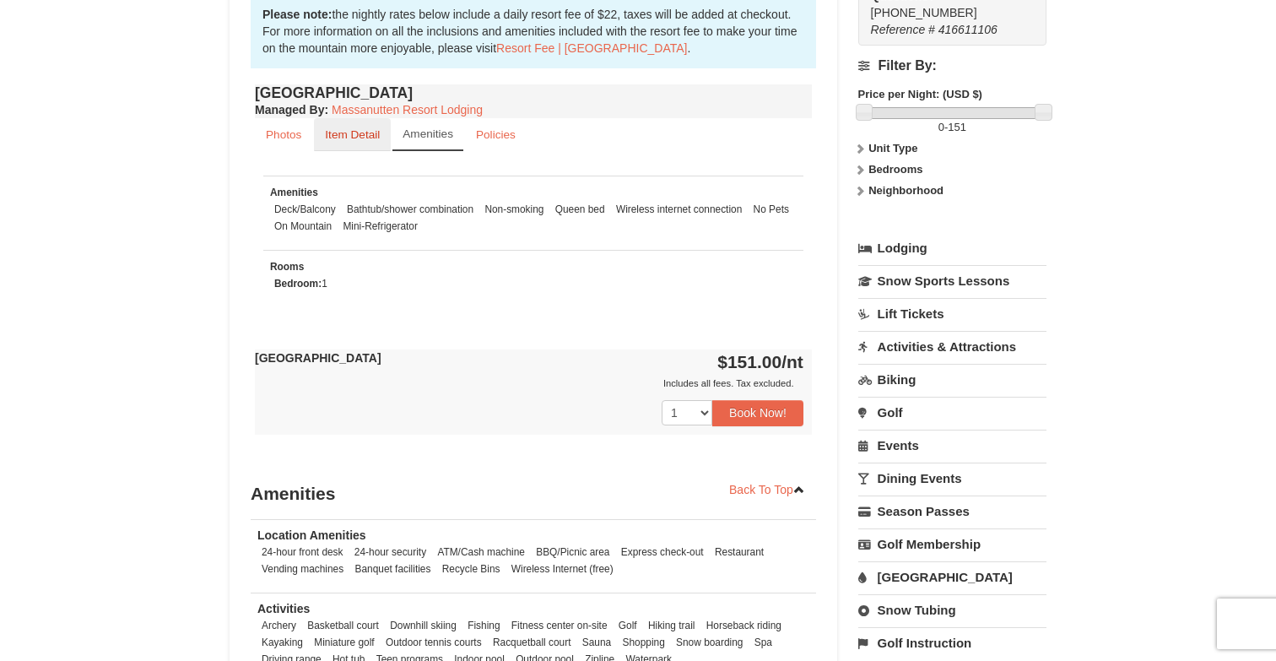
click at [357, 139] on small "Item Detail" at bounding box center [352, 134] width 55 height 13
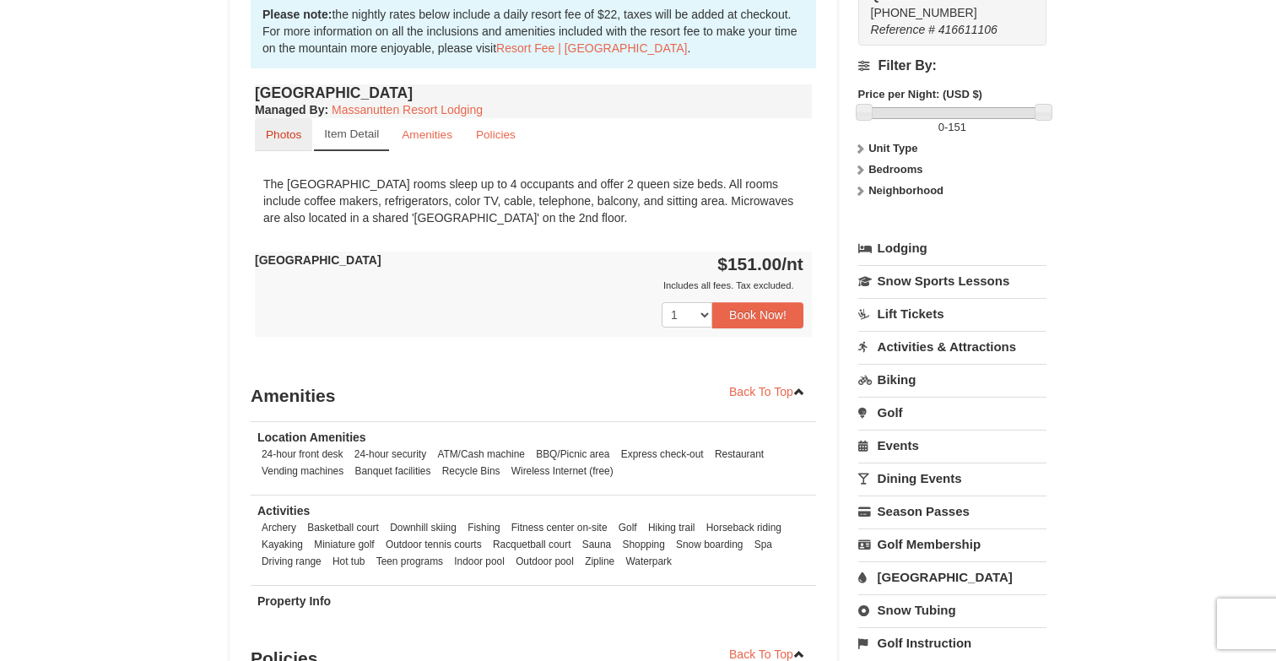
click at [297, 141] on link "Photos" at bounding box center [283, 134] width 57 height 33
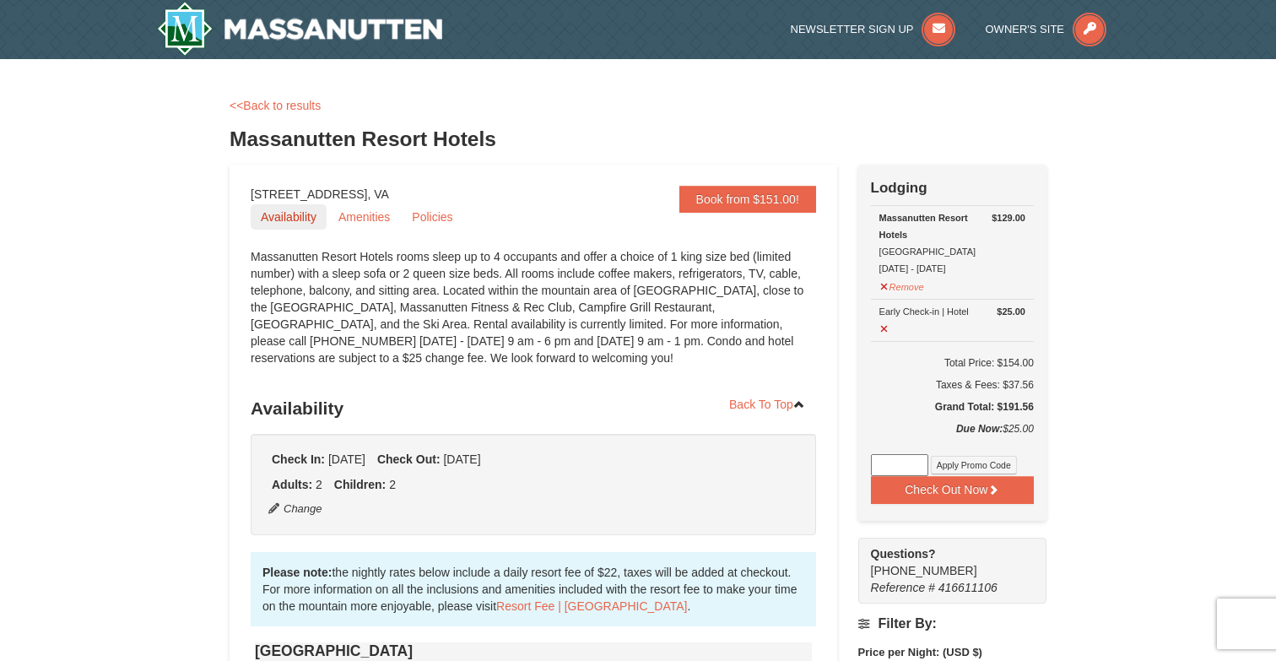
scroll to position [38, 0]
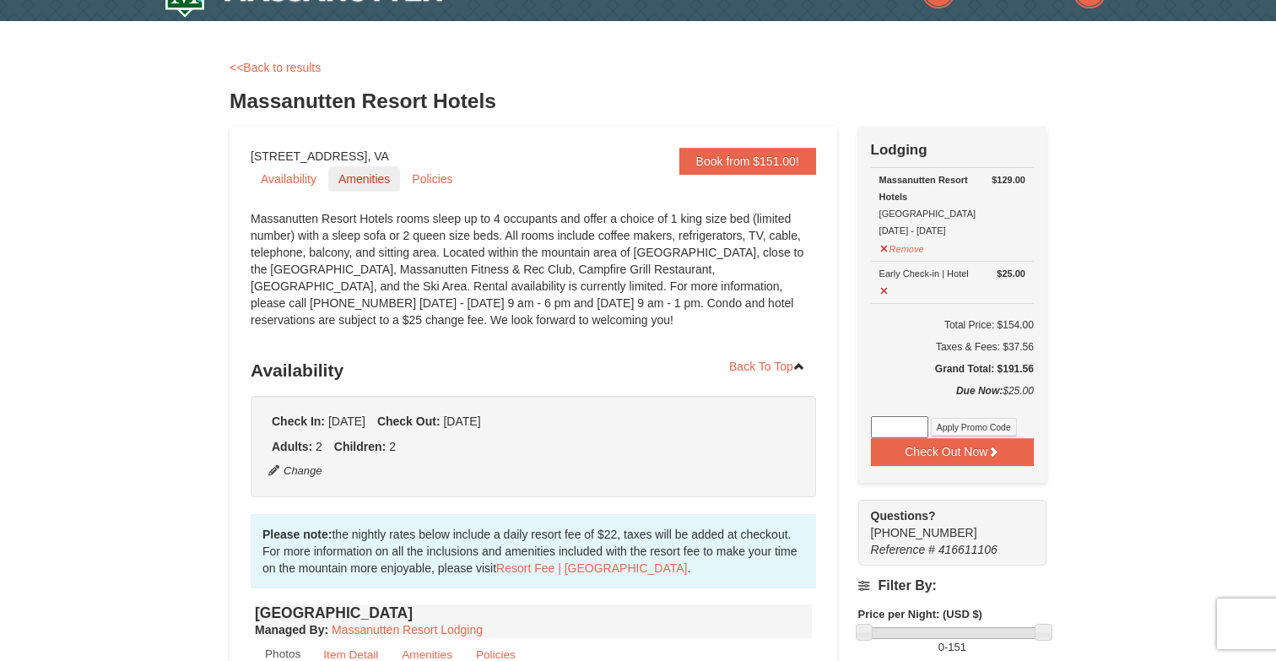
click at [350, 187] on link "Amenities" at bounding box center [364, 178] width 72 height 25
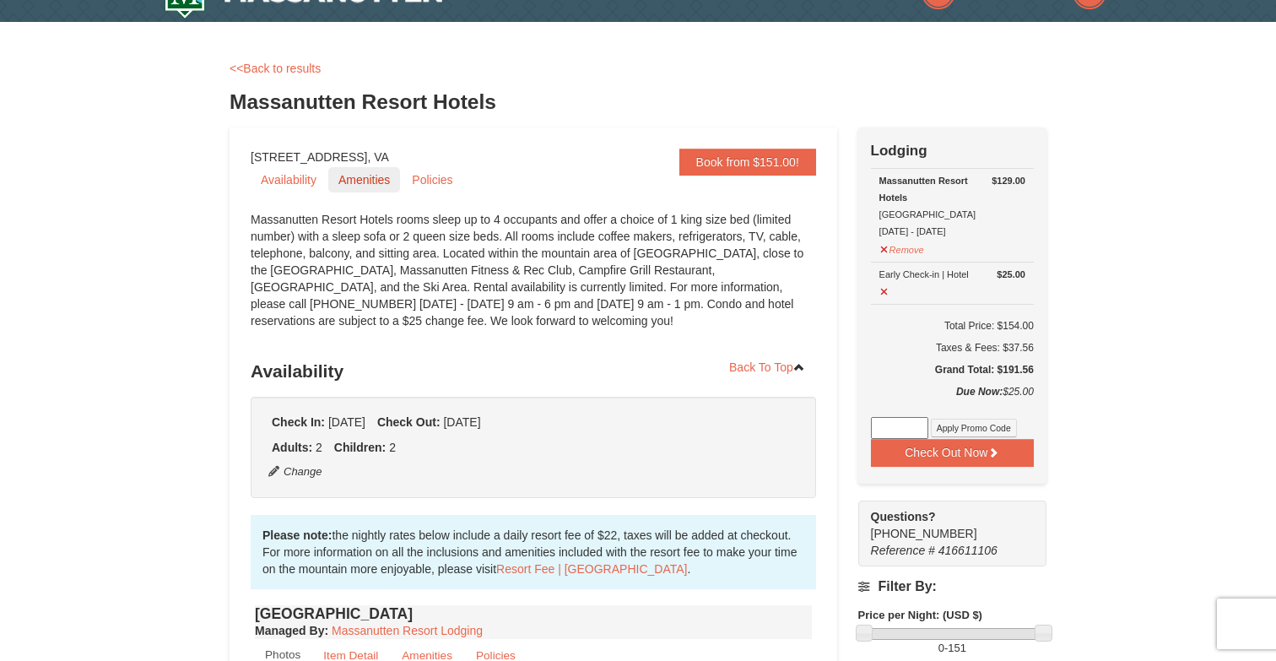
scroll to position [0, 0]
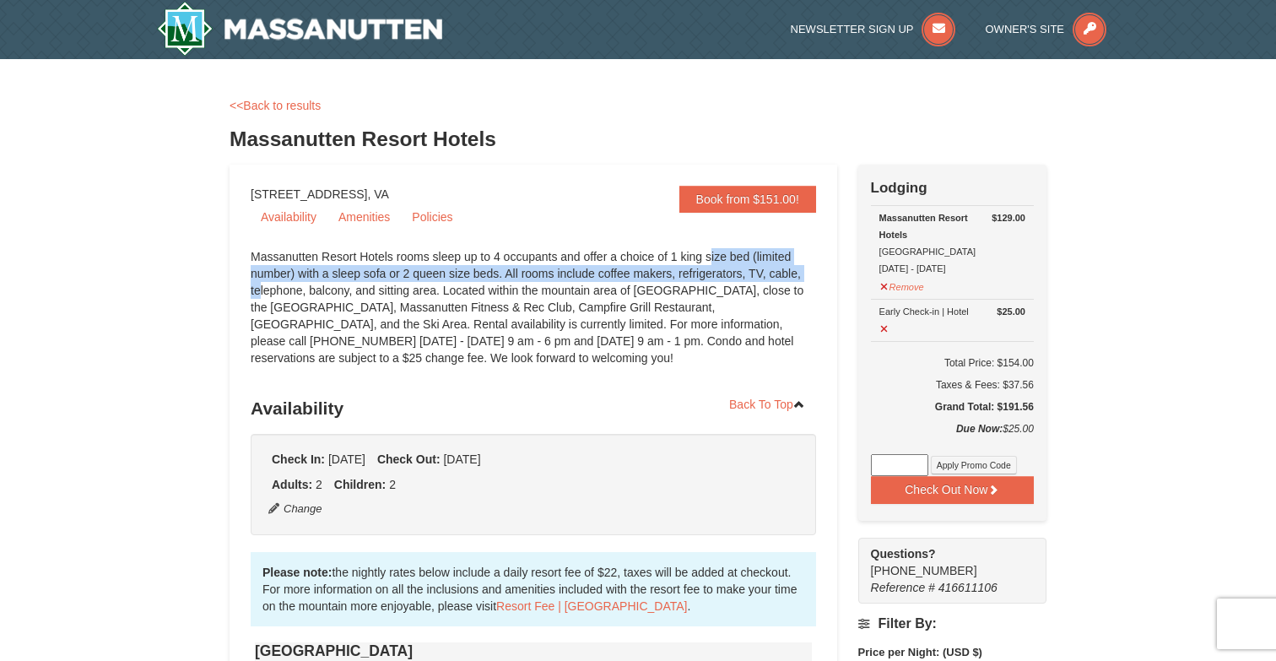
drag, startPoint x: 628, startPoint y: 256, endPoint x: 732, endPoint y: 270, distance: 104.7
click at [732, 270] on div "Massanutten Resort Hotels rooms sleep up to 4 occupants and offer a choice of 1…" at bounding box center [533, 315] width 565 height 135
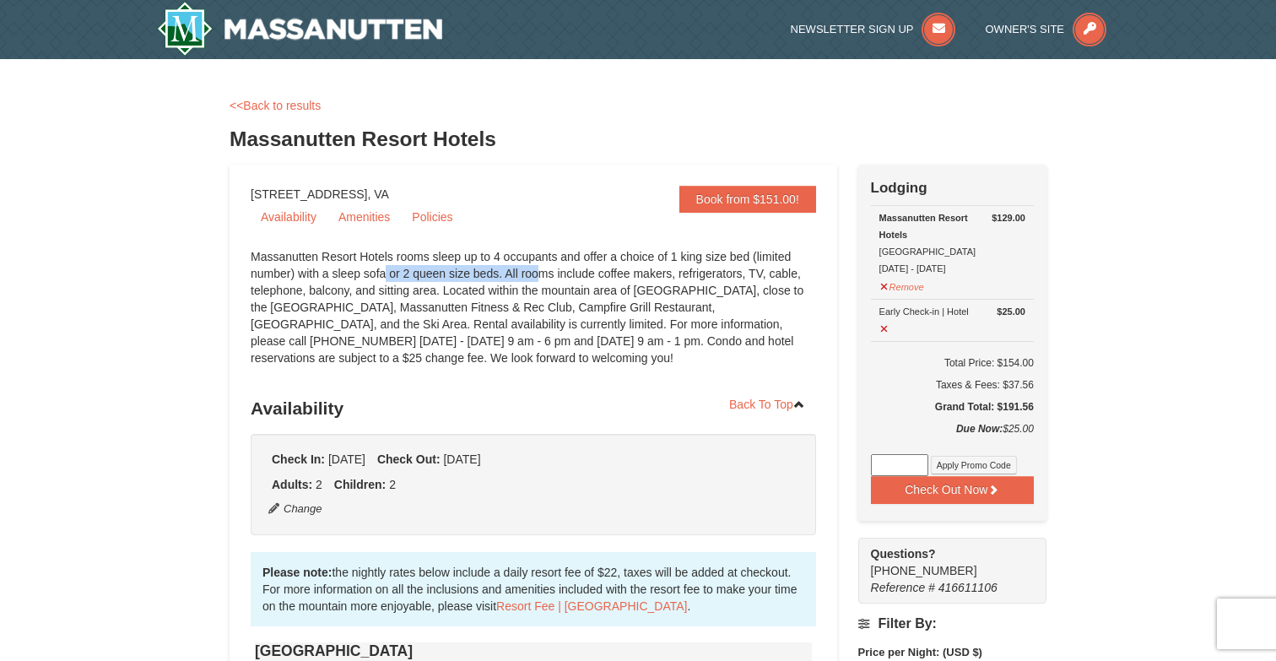
drag, startPoint x: 299, startPoint y: 273, endPoint x: 452, endPoint y: 268, distance: 153.6
click at [453, 269] on div "Massanutten Resort Hotels rooms sleep up to 4 occupants and offer a choice of 1…" at bounding box center [533, 315] width 565 height 135
click at [518, 289] on div "Massanutten Resort Hotels rooms sleep up to 4 occupants and offer a choice of 1…" at bounding box center [533, 315] width 565 height 135
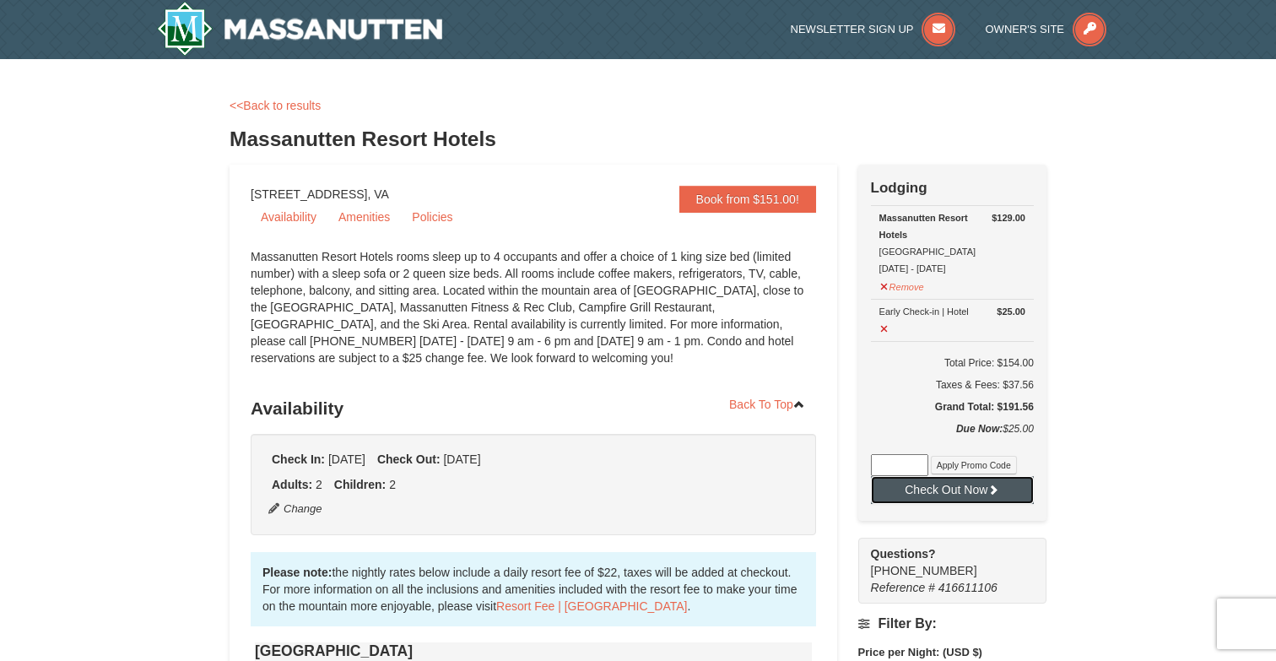
click at [947, 488] on button "Check Out Now" at bounding box center [952, 489] width 163 height 27
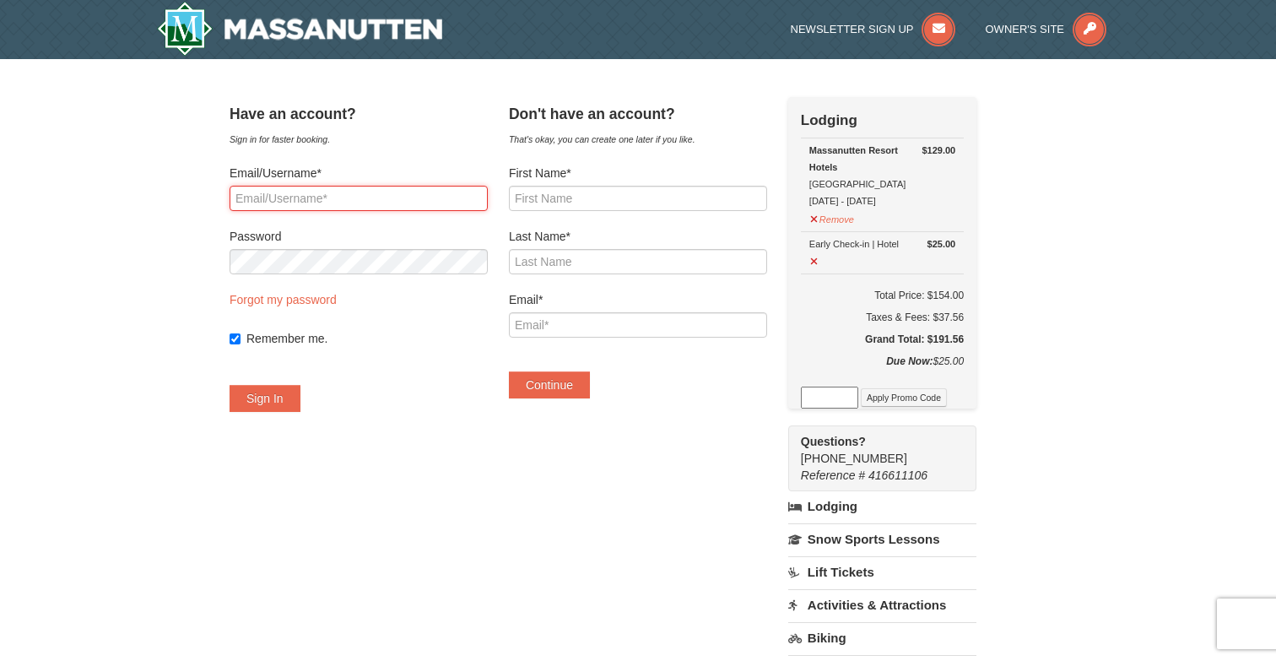
click at [385, 198] on input "Email/Username*" at bounding box center [358, 198] width 258 height 25
click at [435, 159] on div "Have an account? Sign in for faster booking. Email/Username* Password Forgot my…" at bounding box center [358, 263] width 258 height 332
click at [657, 198] on input "First Name*" at bounding box center [638, 198] width 258 height 25
type input "Alma"
type input "DIAZ"
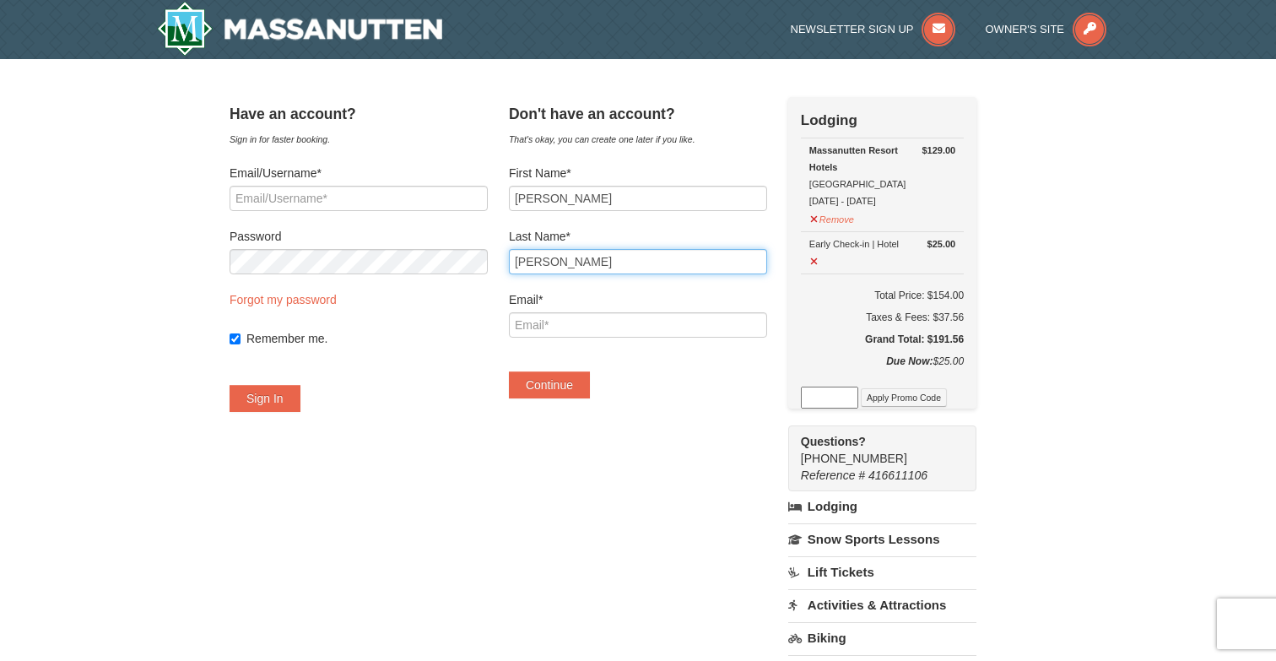
type input "alma.diaz@gmail.com"
click at [551, 267] on input "DIAZ" at bounding box center [638, 261] width 258 height 25
click at [566, 266] on input "Diaz" at bounding box center [638, 261] width 258 height 25
type input "Diaz"
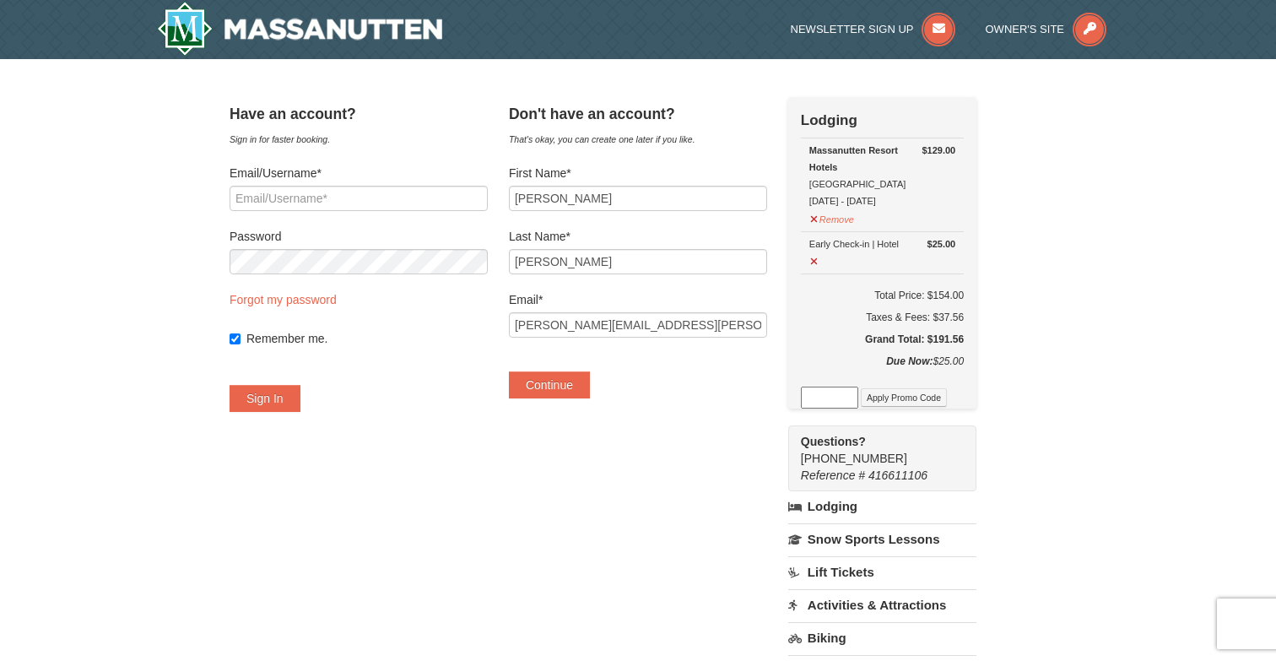
click at [555, 292] on label "Email*" at bounding box center [638, 299] width 258 height 17
click at [555, 312] on input "alma.diaz@gmail.com" at bounding box center [638, 324] width 258 height 25
click at [580, 383] on button "Continue" at bounding box center [549, 384] width 81 height 27
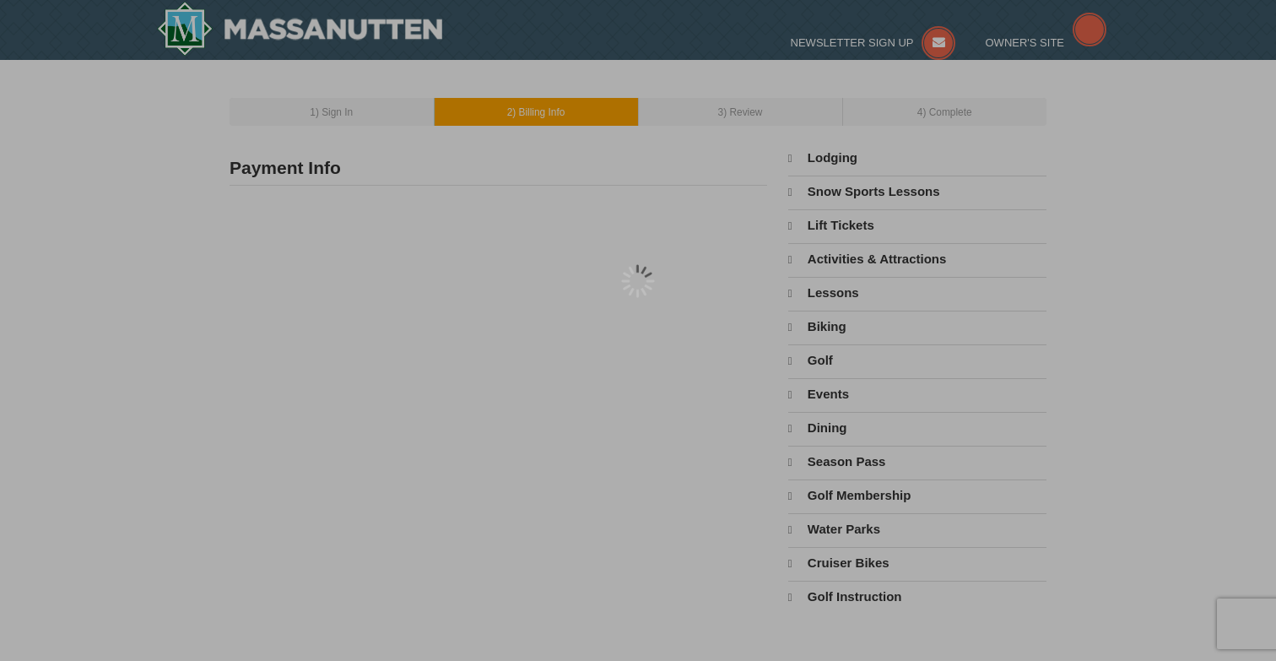
type input "[PERSON_NAME]"
type input "alma.diaz@gmail.com"
select select "10"
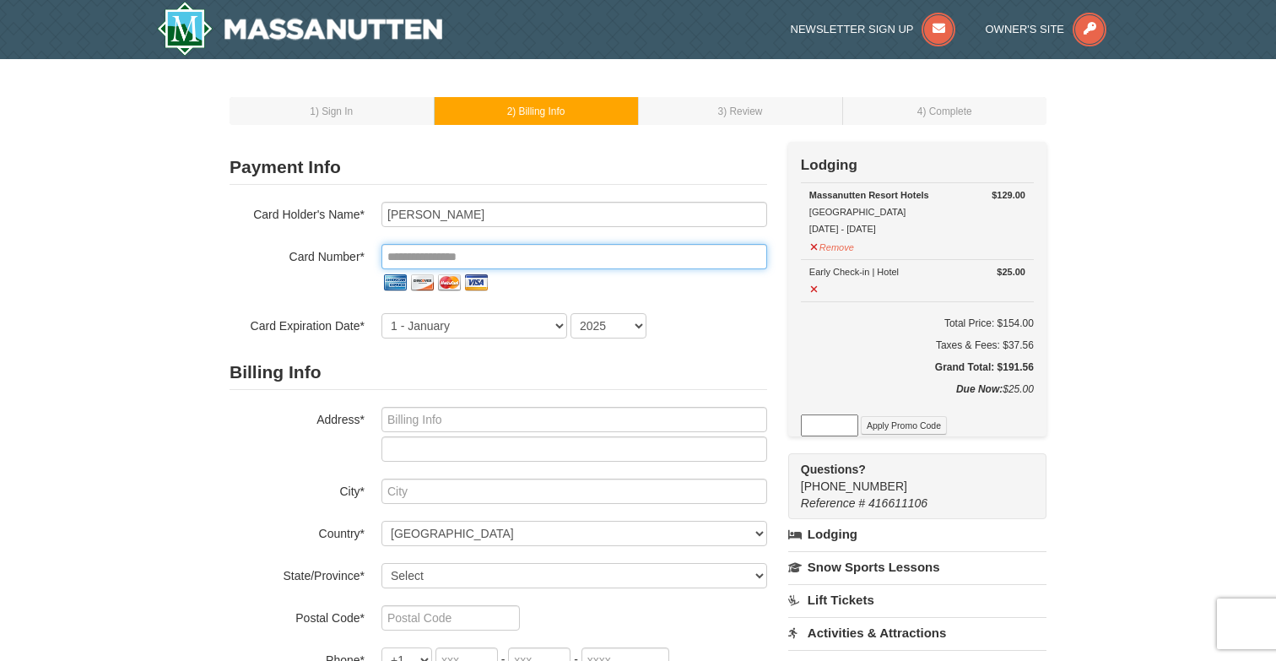
click at [430, 256] on input "tel" at bounding box center [574, 256] width 386 height 25
click at [448, 386] on h2 "Billing Info" at bounding box center [497, 372] width 537 height 35
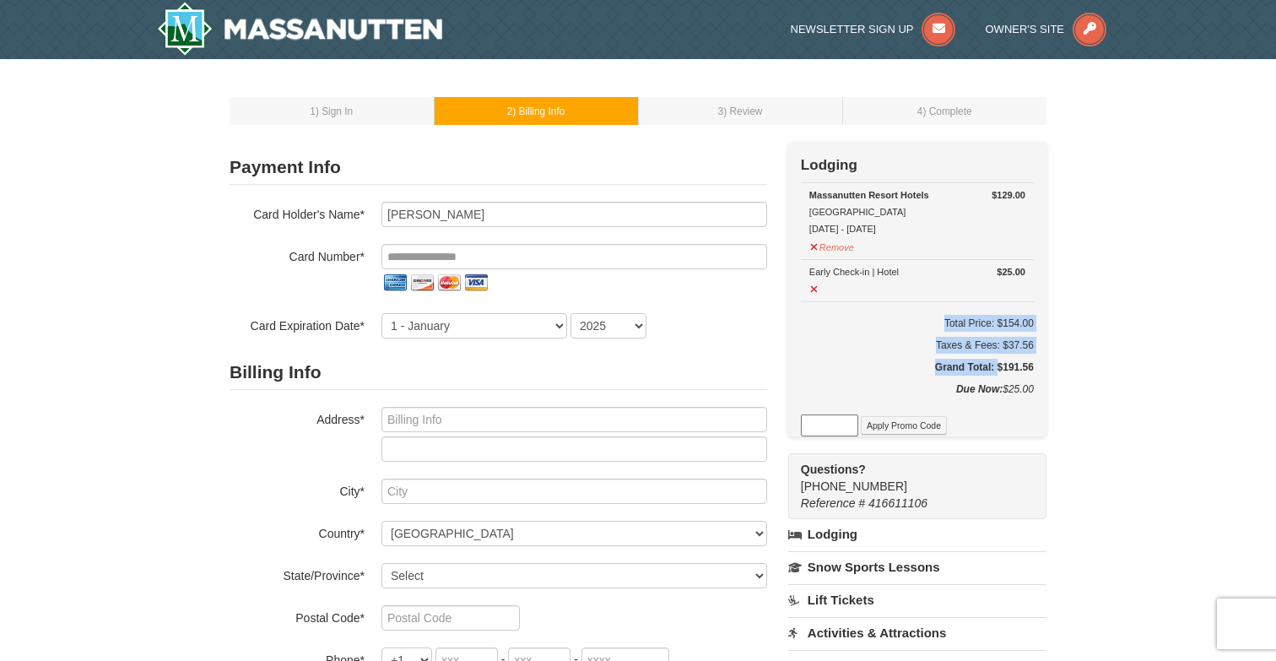
drag, startPoint x: 994, startPoint y: 365, endPoint x: 1064, endPoint y: 364, distance: 70.0
click at [1064, 364] on div "1 ) Sign In 2 ) Billing Info 3 ) Review ) Complete ×" at bounding box center [638, 529] width 1276 height 940
drag, startPoint x: 911, startPoint y: 224, endPoint x: 803, endPoint y: 227, distance: 108.0
click at [803, 227] on td "$129.00 Massanutten Resort Hotels Hotel Queen Room 10/12/2025 - 10/13/2025 Remo…" at bounding box center [917, 221] width 233 height 77
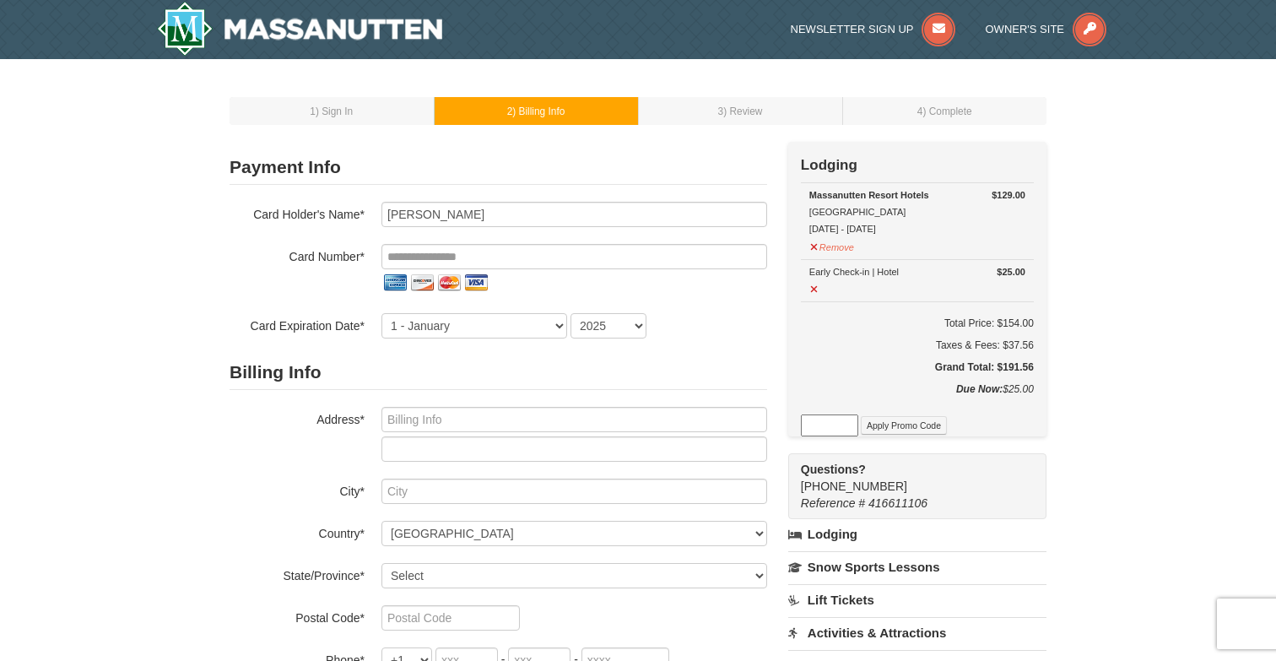
click at [927, 218] on div "Massanutten Resort Hotels Hotel Queen Room 10/12/2025 - 10/13/2025" at bounding box center [917, 211] width 216 height 51
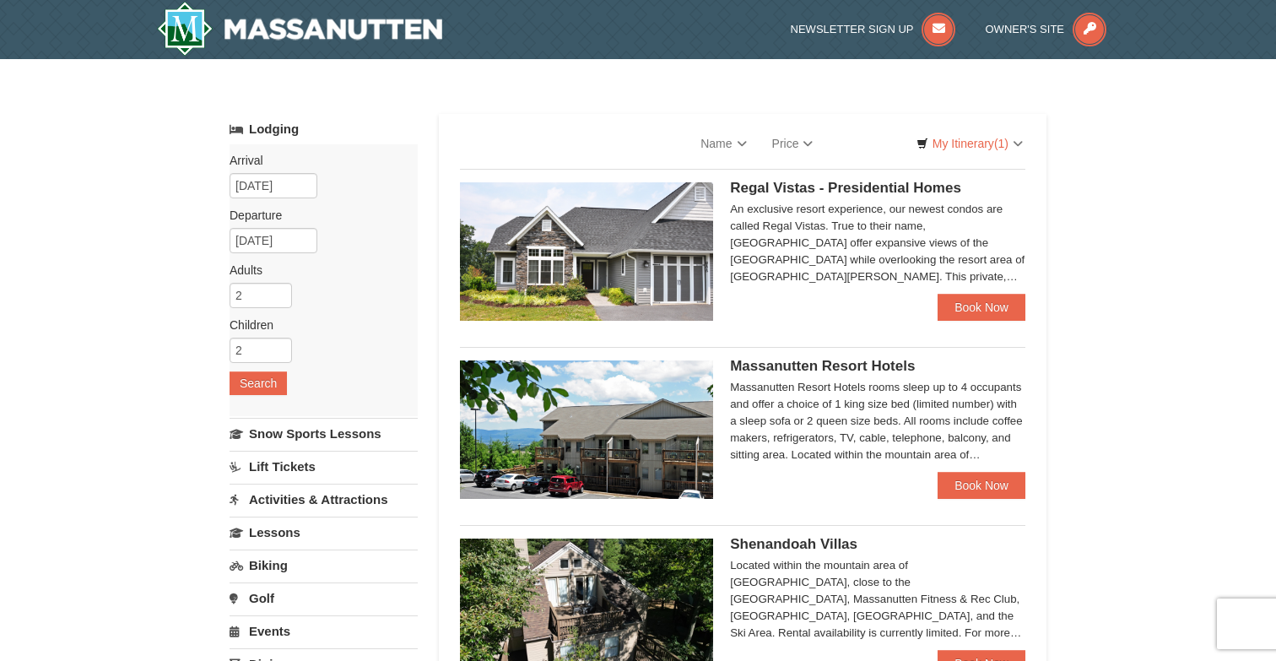
select select "10"
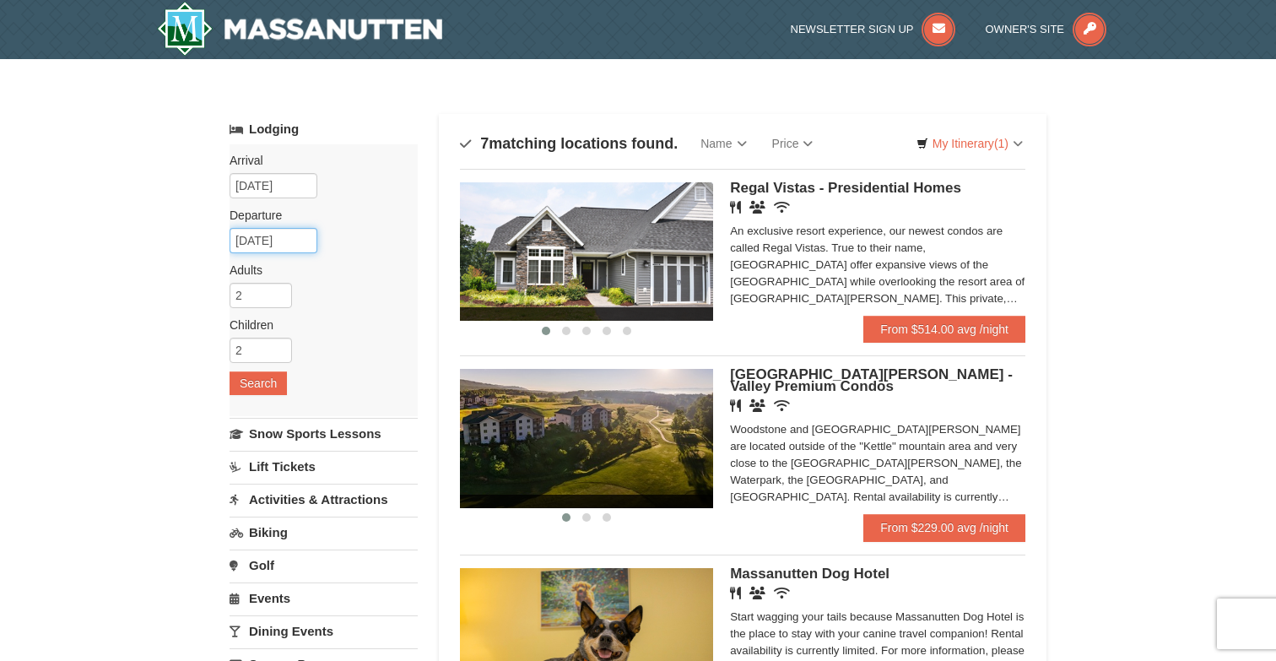
click at [281, 234] on input "[DATE]" at bounding box center [273, 240] width 88 height 25
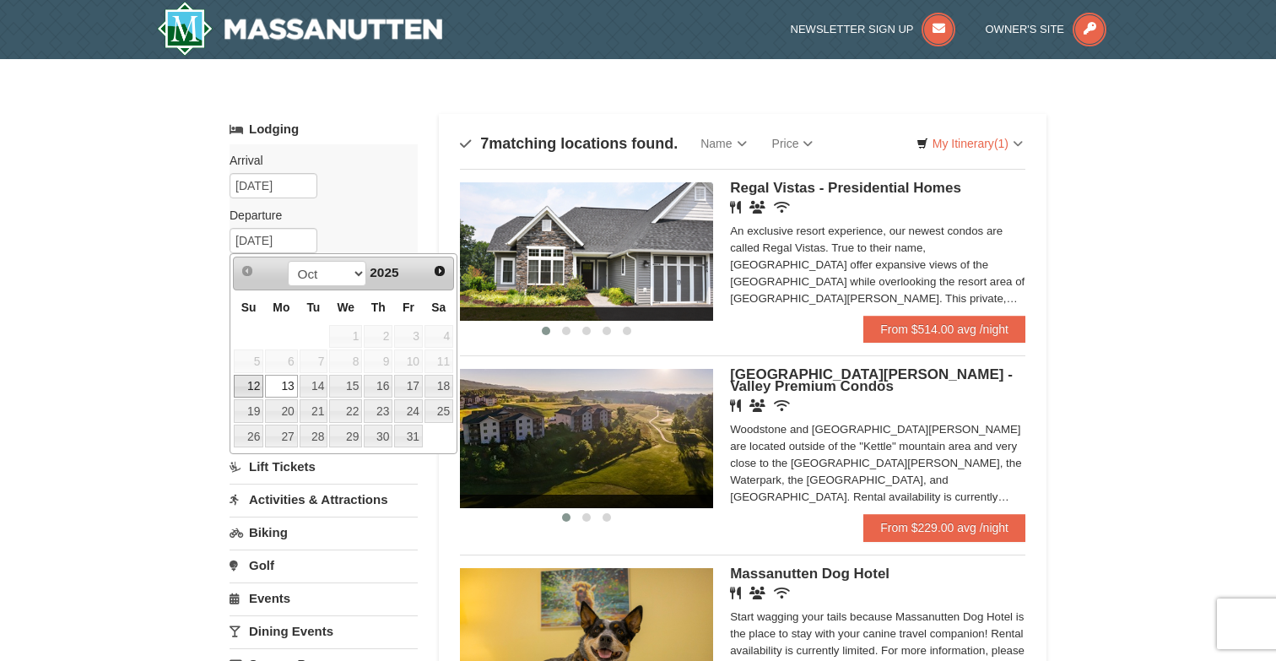
click at [251, 380] on link "12" at bounding box center [249, 387] width 30 height 24
type input "[DATE]"
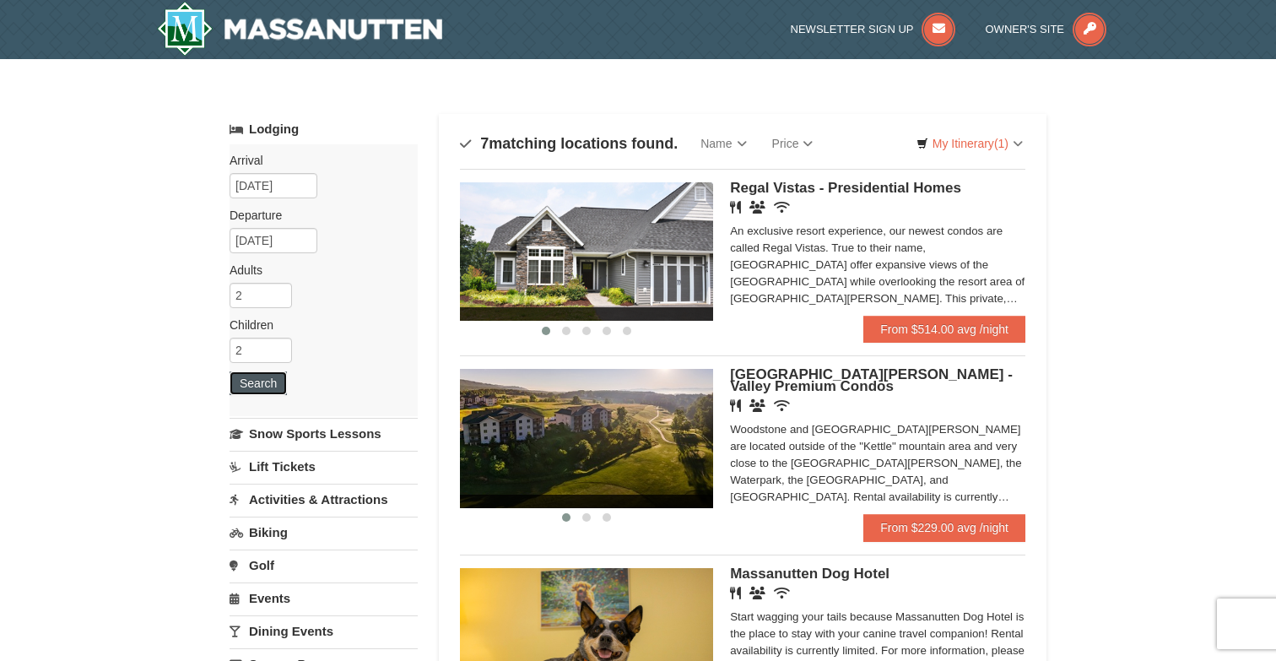
click at [272, 385] on button "Search" at bounding box center [257, 383] width 57 height 24
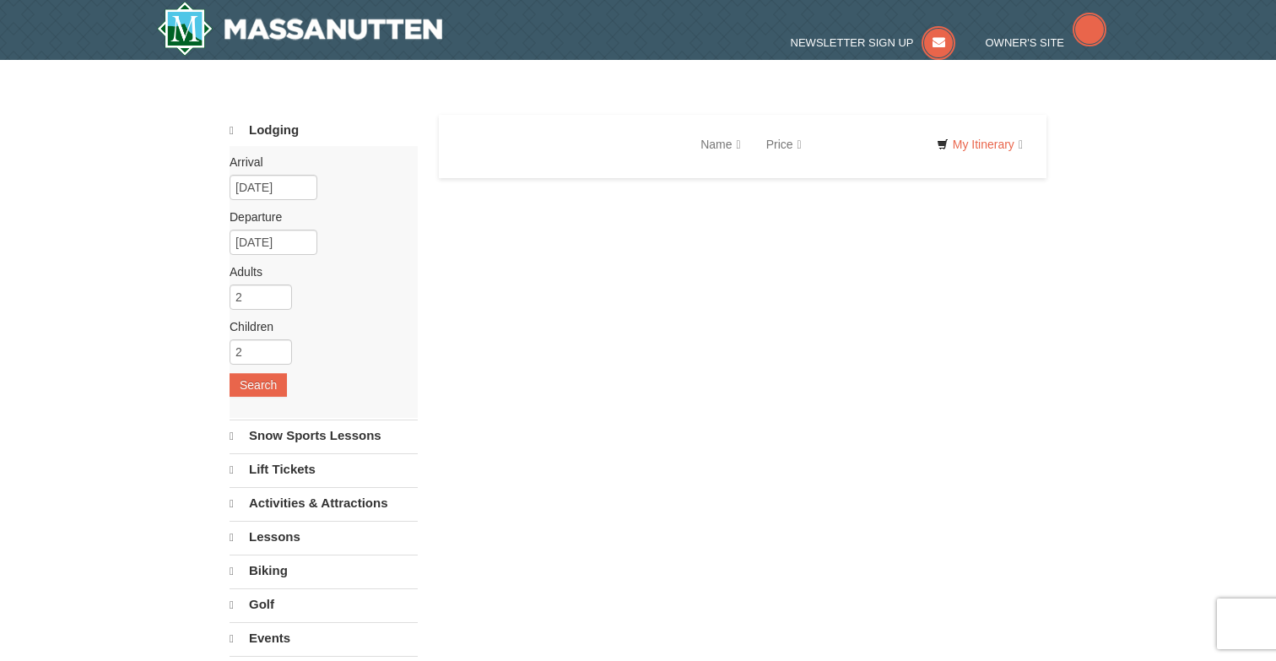
select select "10"
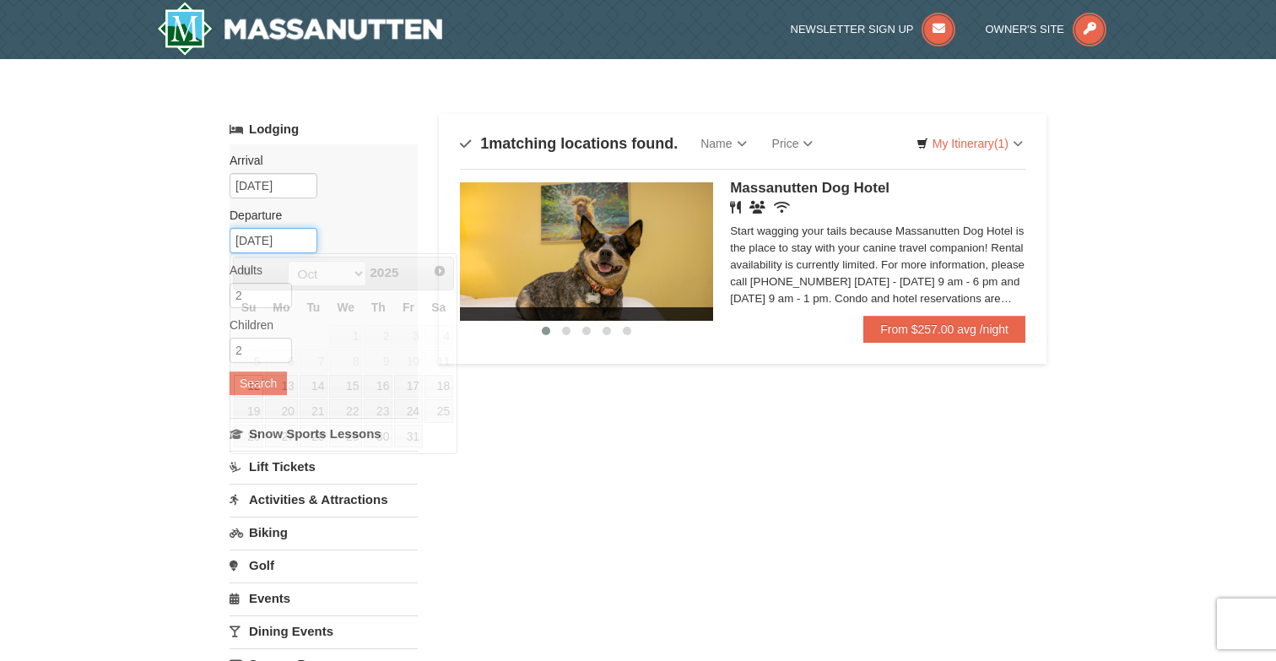
click at [278, 244] on input "10/12/2025" at bounding box center [273, 240] width 88 height 25
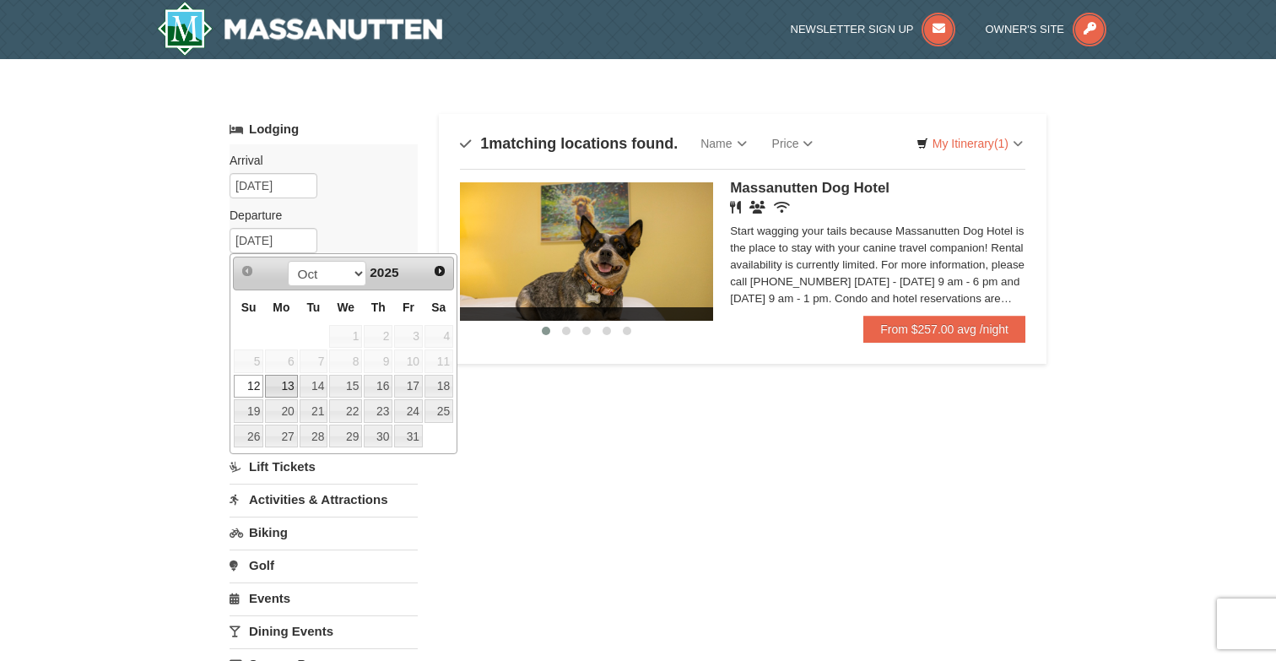
click at [283, 386] on link "13" at bounding box center [281, 387] width 32 height 24
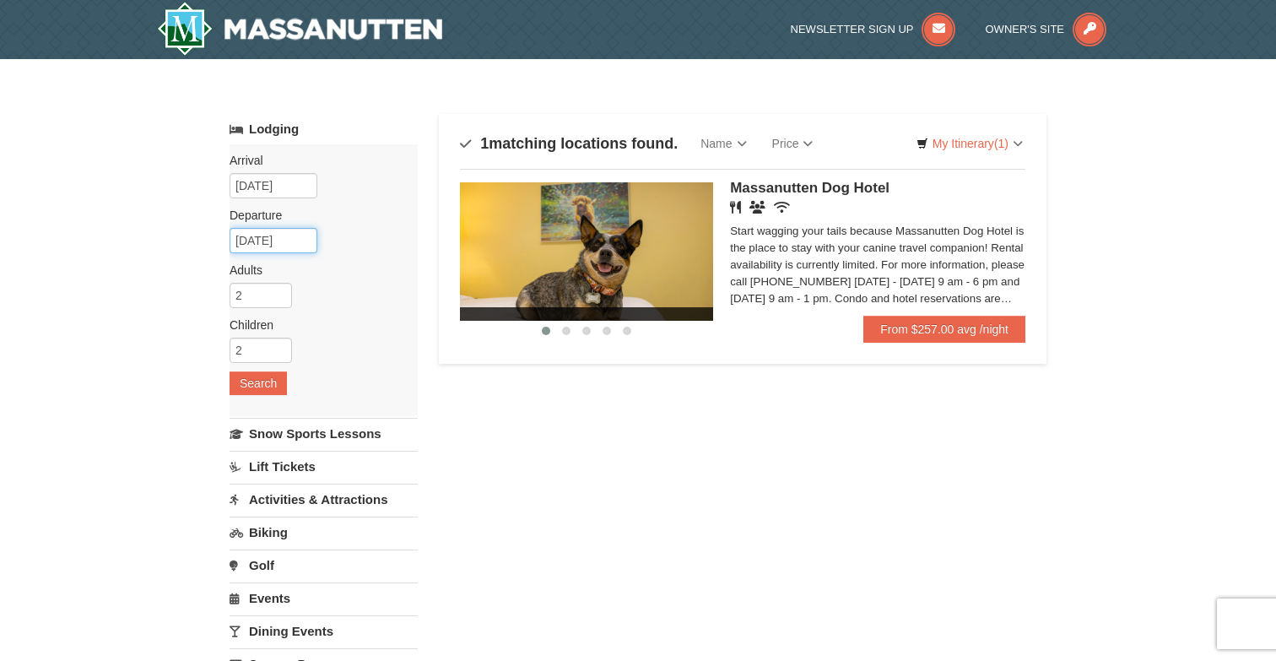
click at [292, 238] on input "[DATE]" at bounding box center [273, 240] width 88 height 25
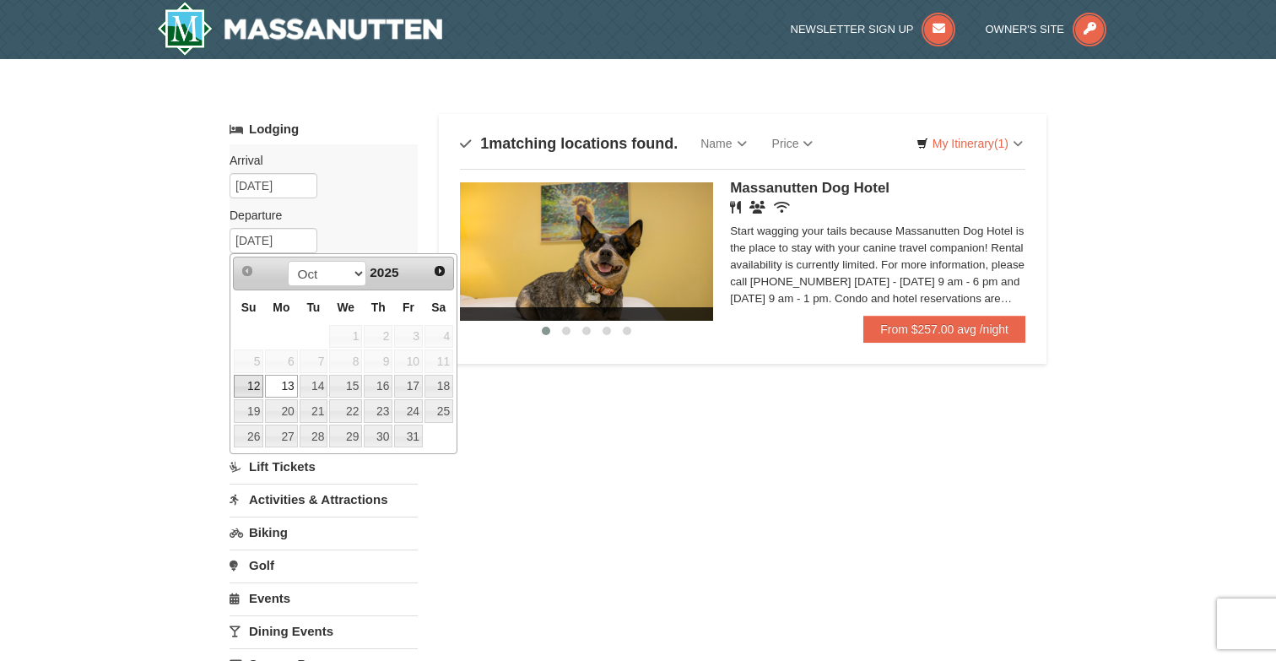
click at [250, 380] on link "12" at bounding box center [249, 387] width 30 height 24
type input "10/12/2025"
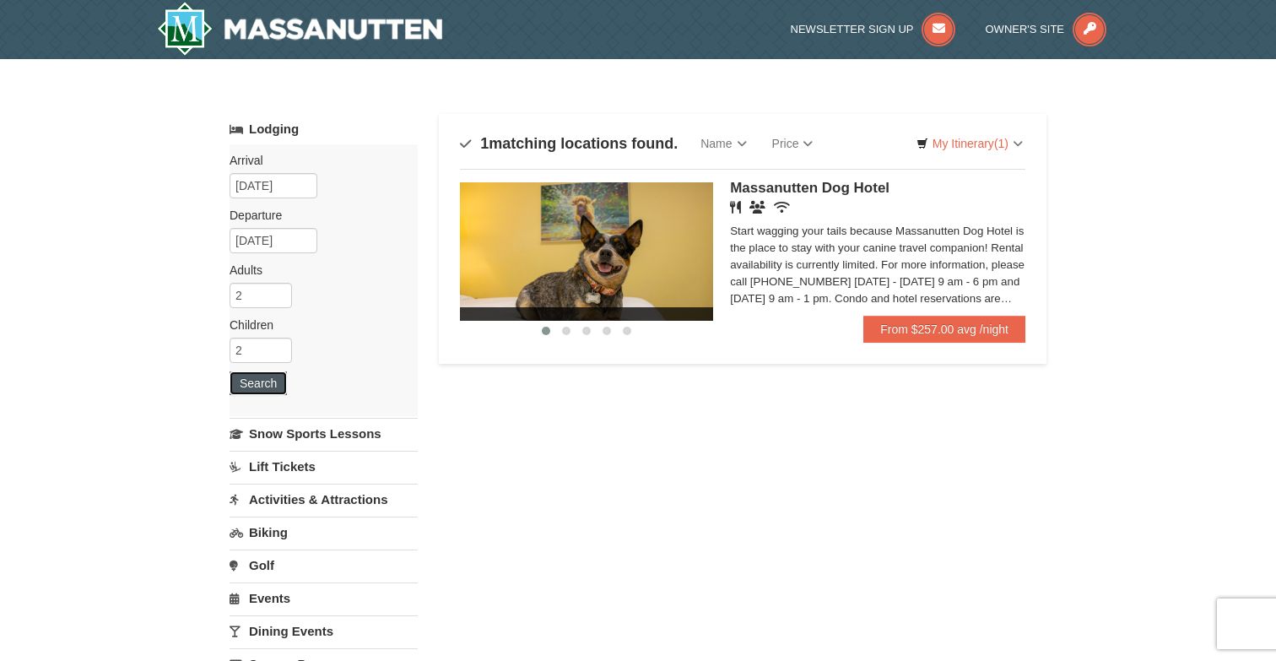
click at [264, 388] on button "Search" at bounding box center [257, 383] width 57 height 24
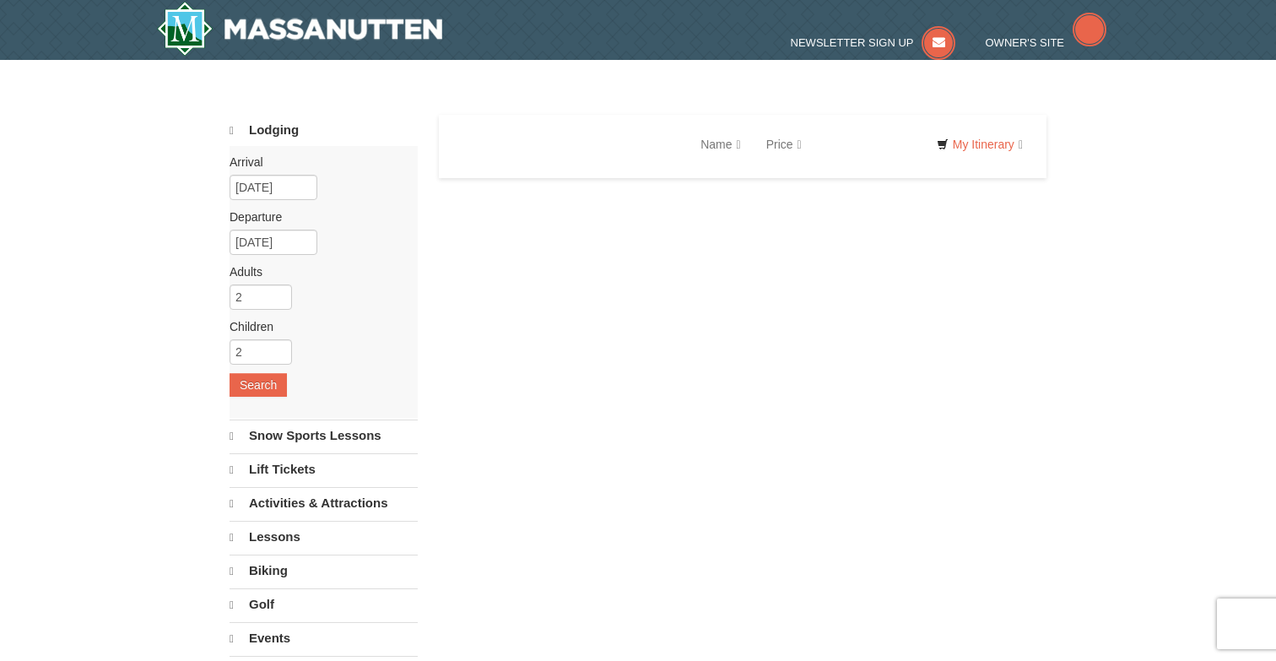
select select "10"
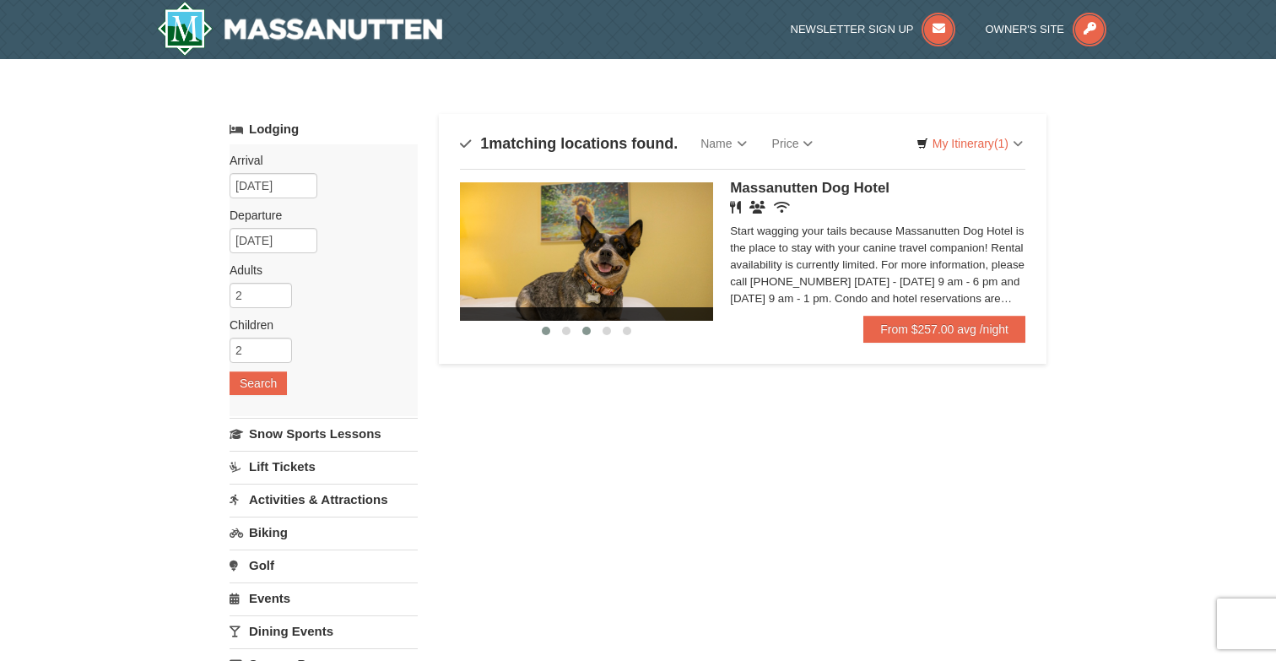
click at [577, 328] on button at bounding box center [586, 330] width 20 height 17
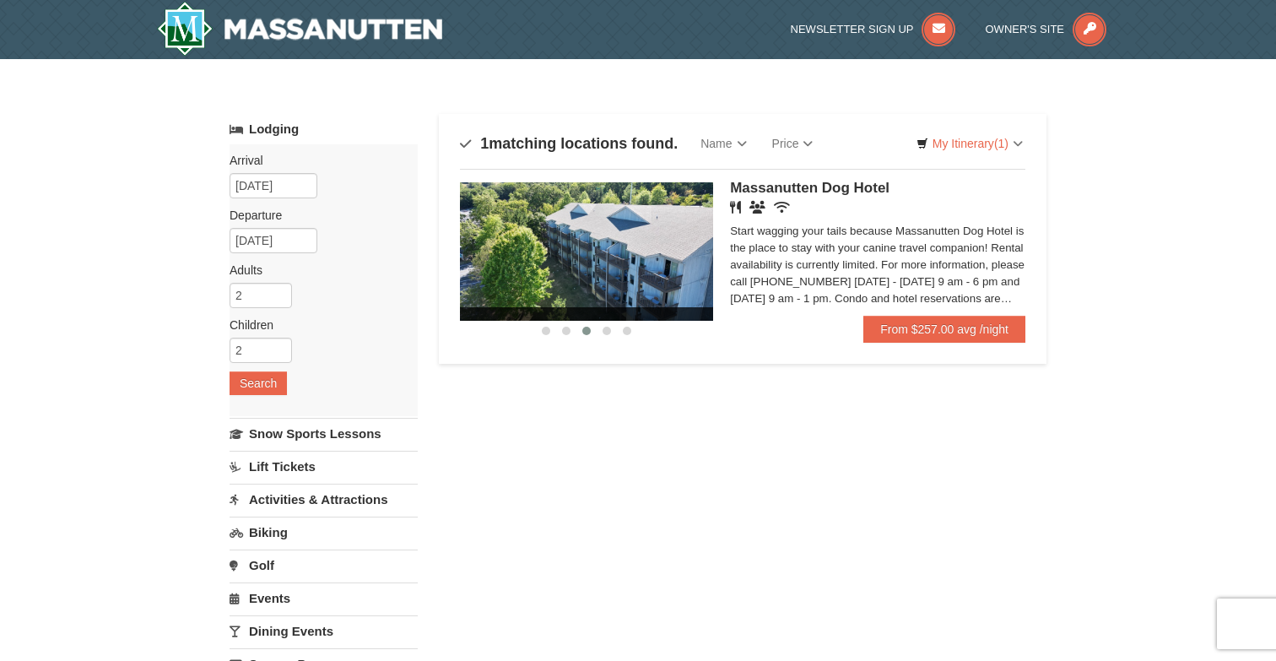
click at [595, 329] on button at bounding box center [586, 330] width 20 height 17
click at [606, 332] on span at bounding box center [606, 330] width 8 height 8
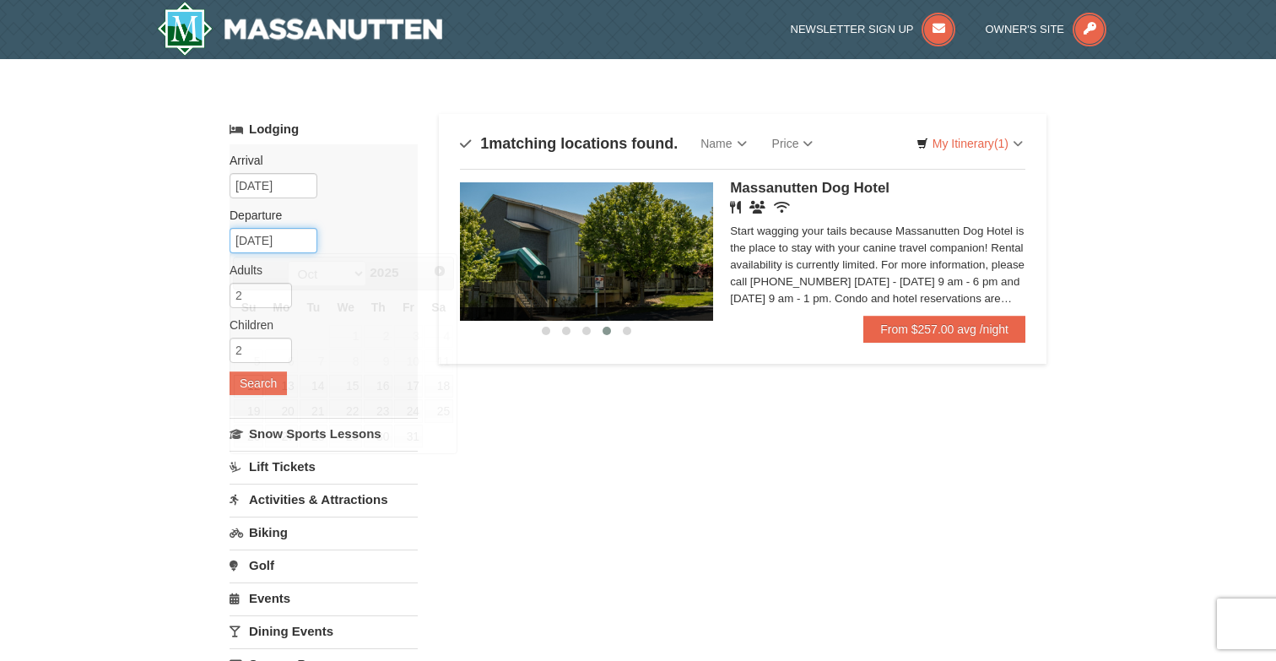
click at [283, 240] on input "10/12/2025" at bounding box center [273, 240] width 88 height 25
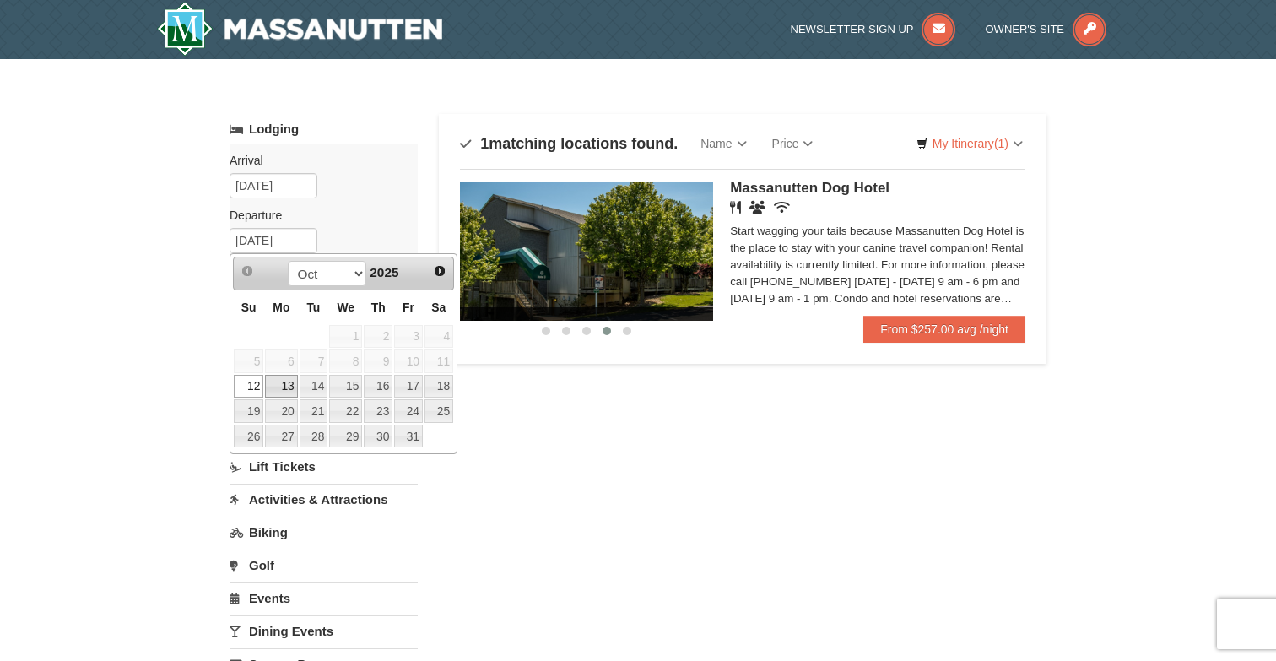
click at [279, 386] on link "13" at bounding box center [281, 387] width 32 height 24
type input "10/13/2025"
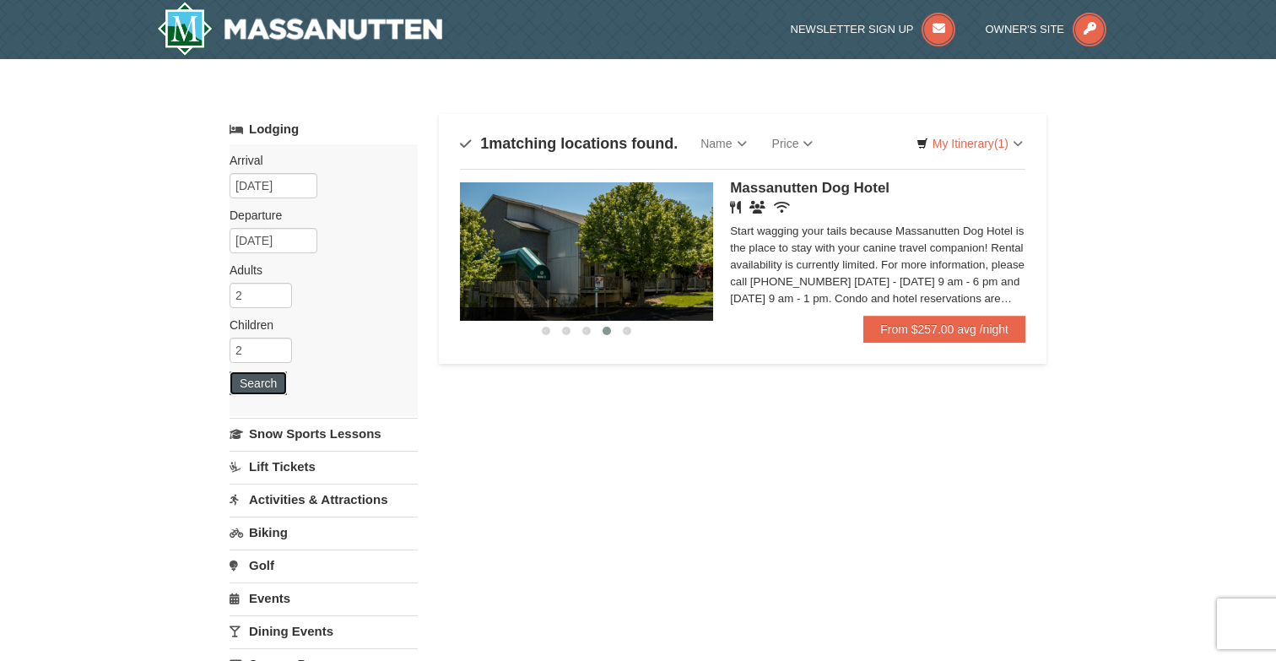
click at [268, 385] on button "Search" at bounding box center [257, 383] width 57 height 24
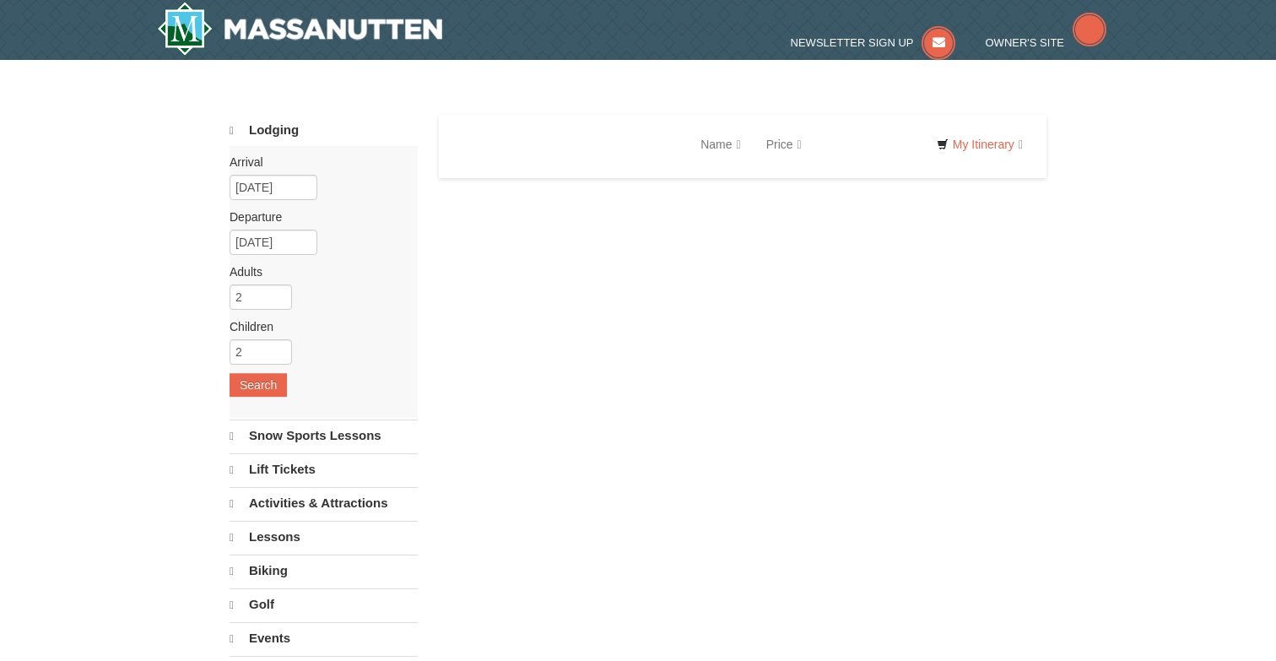
select select "10"
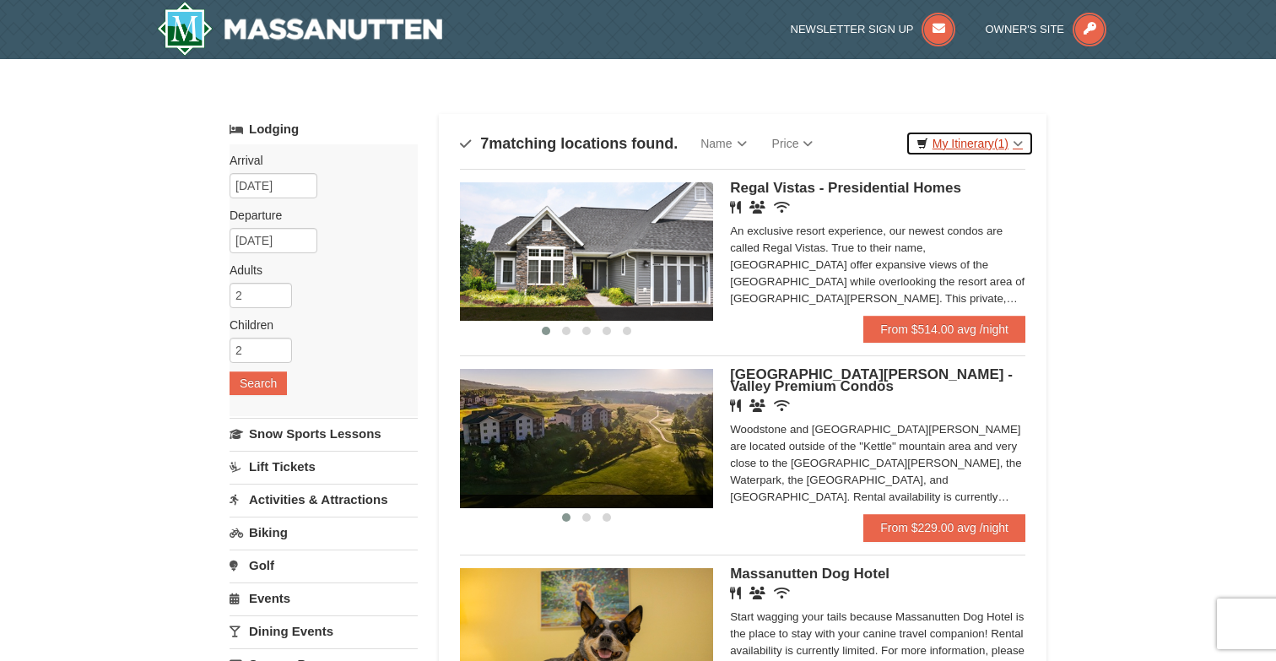
click at [1015, 141] on link "My Itinerary (1)" at bounding box center [969, 143] width 128 height 25
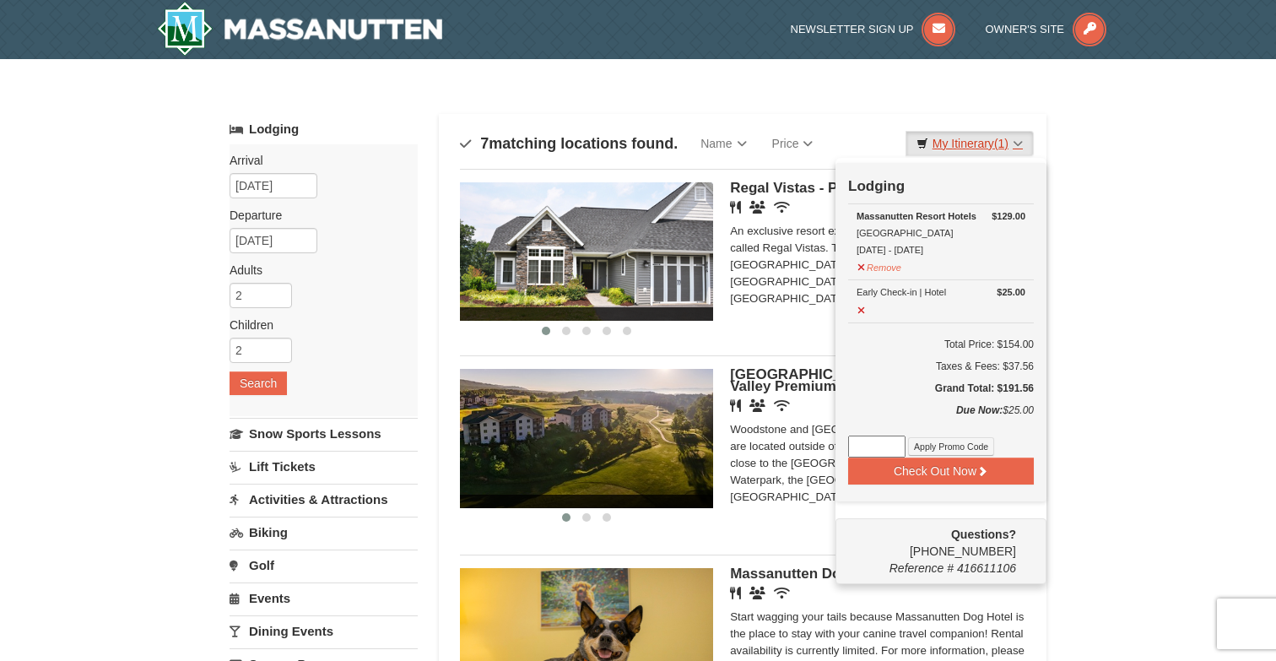
click at [1015, 141] on link "My Itinerary (1)" at bounding box center [969, 143] width 128 height 25
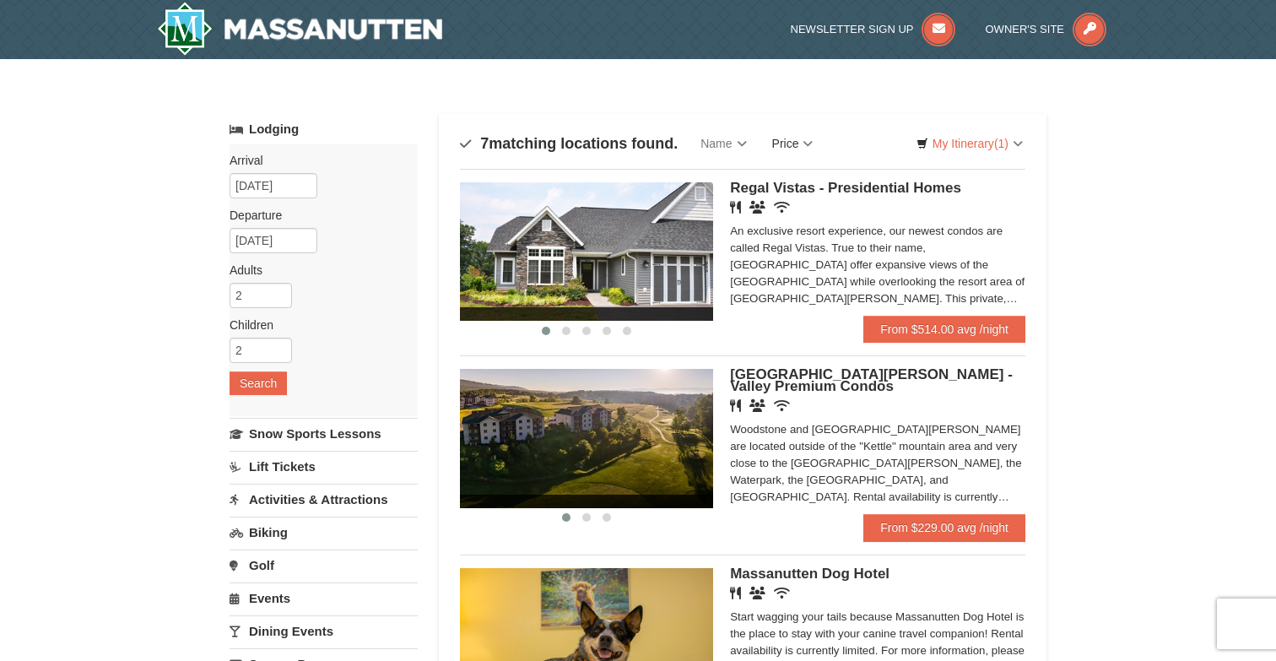
click at [800, 144] on link "Price" at bounding box center [792, 144] width 67 height 34
click at [820, 177] on link "Price (Low to High)" at bounding box center [827, 178] width 135 height 22
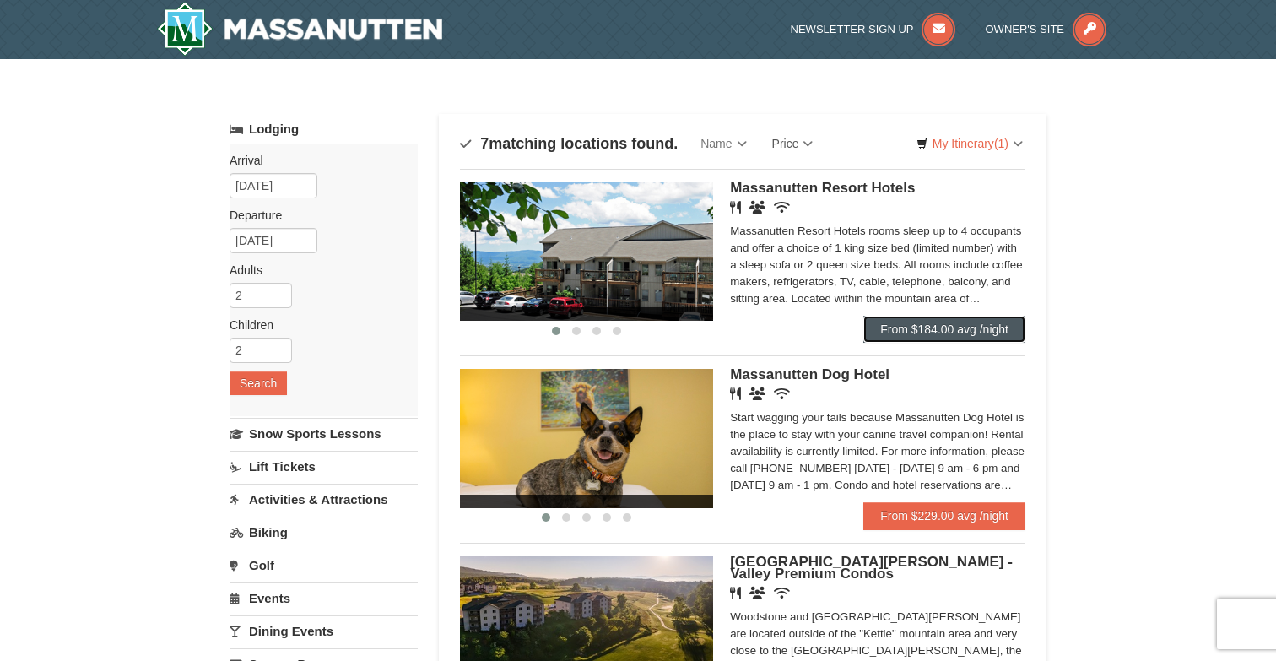
click at [999, 337] on link "From $184.00 avg /night" at bounding box center [944, 329] width 162 height 27
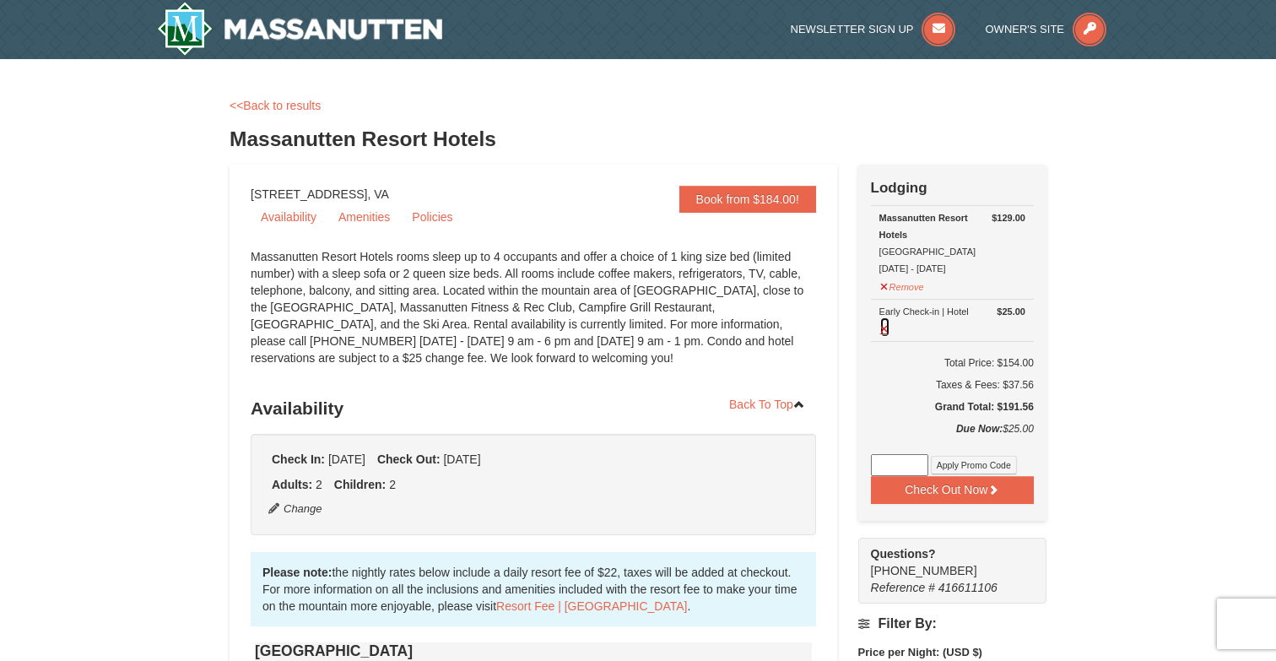
click at [886, 330] on button at bounding box center [884, 326] width 11 height 21
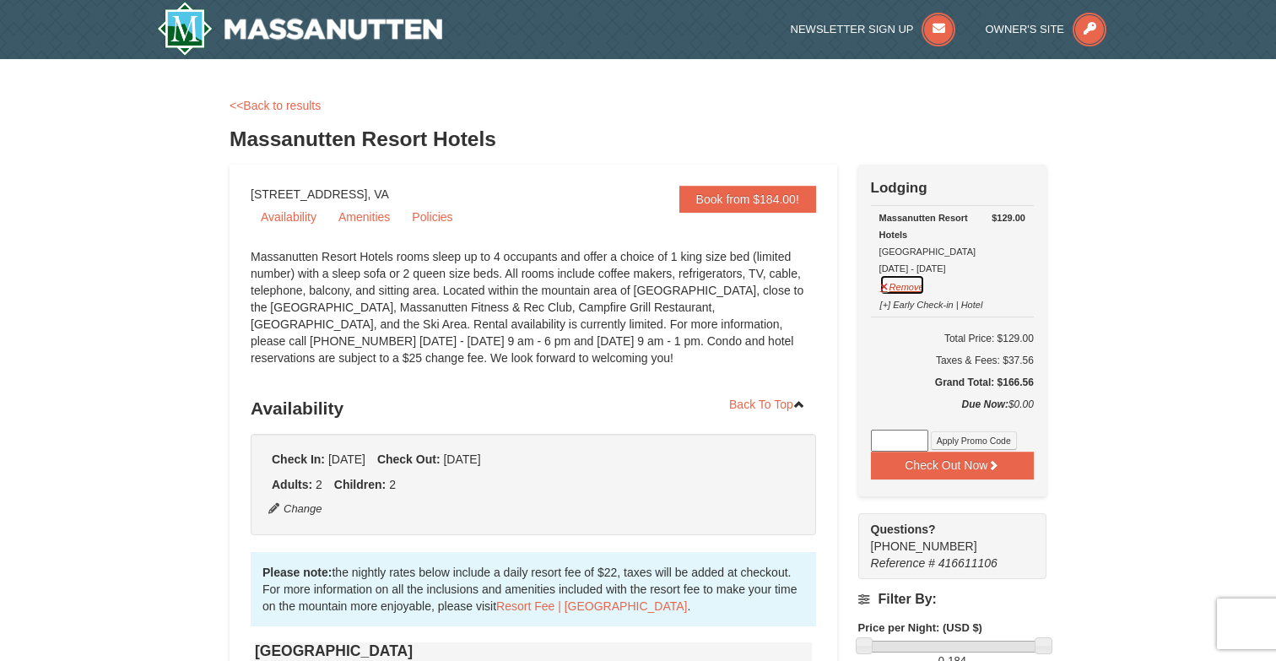
click at [883, 287] on button "Remove" at bounding box center [902, 284] width 46 height 21
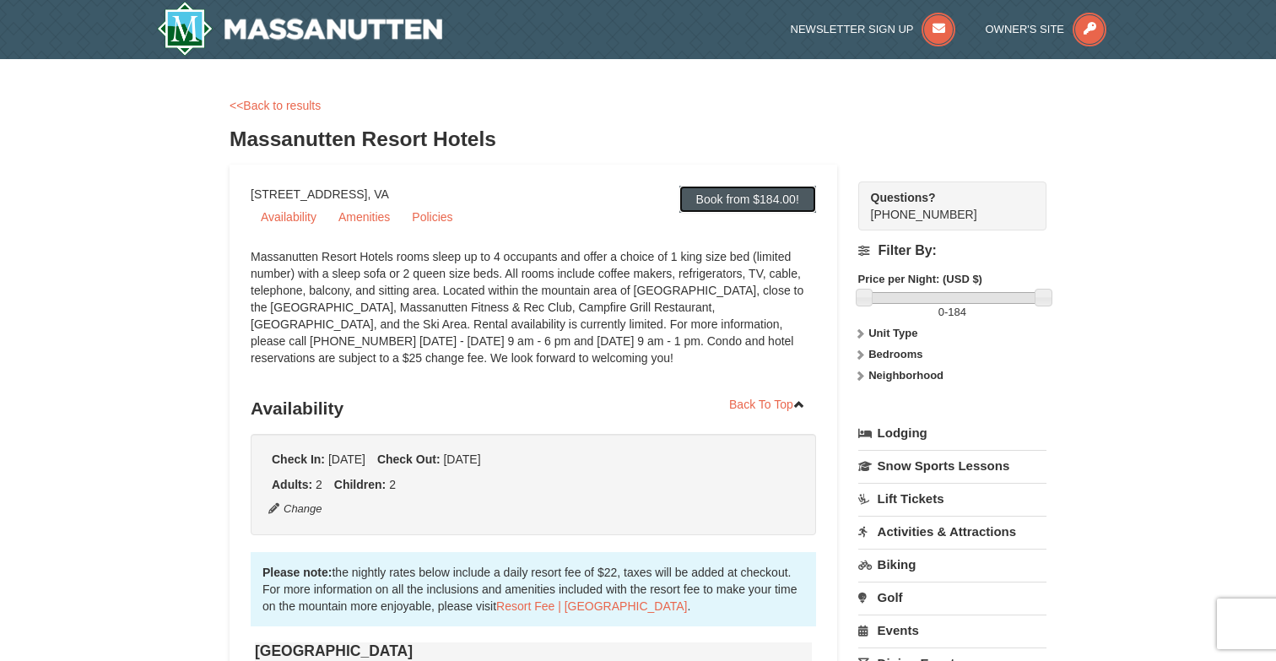
click at [758, 208] on link "Book from $184.00!" at bounding box center [747, 199] width 137 height 27
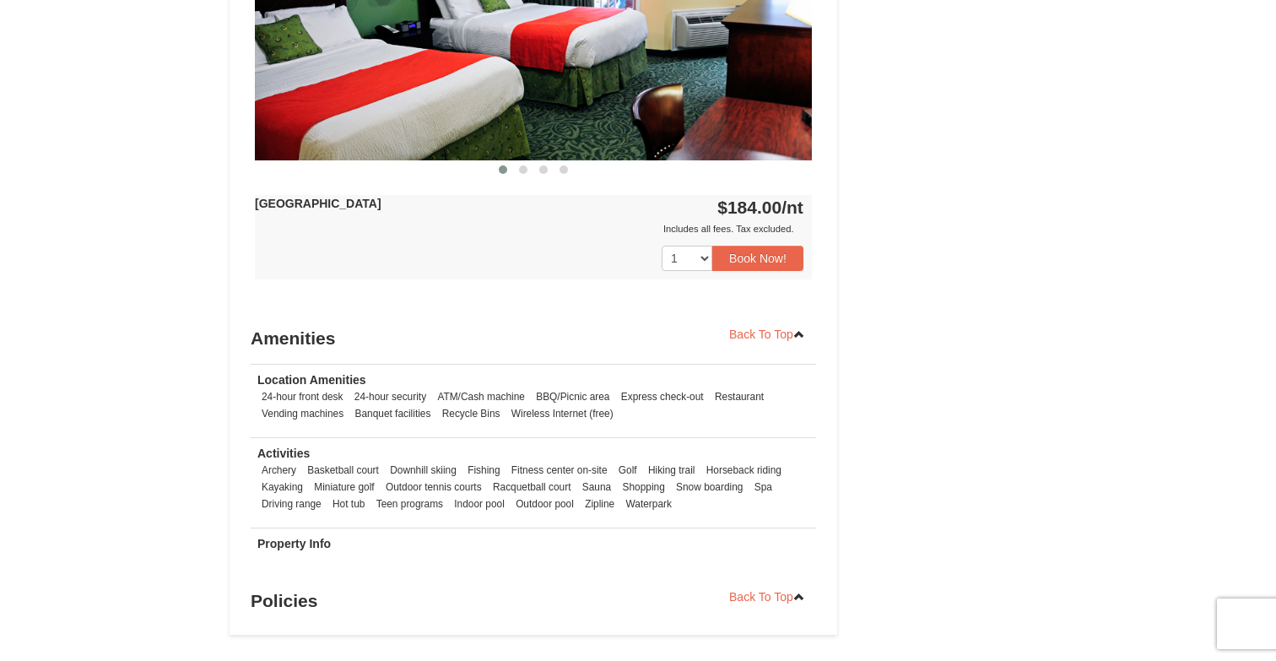
scroll to position [892, 0]
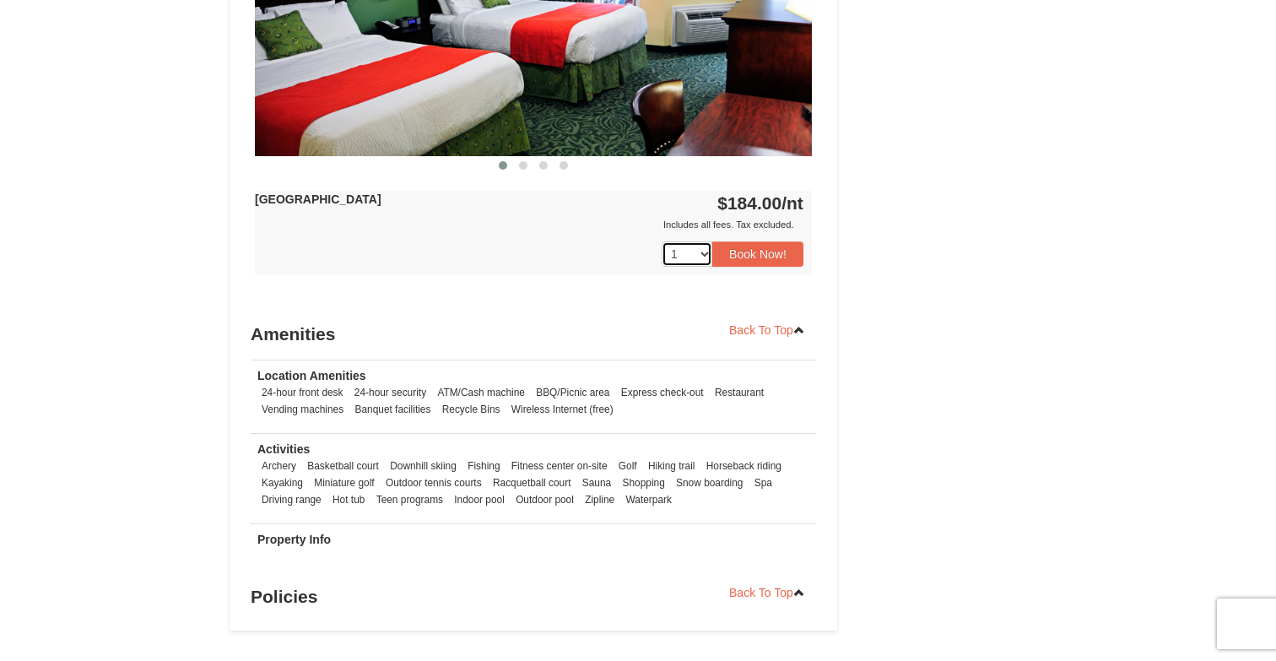
click at [702, 252] on select "1" at bounding box center [686, 253] width 51 height 25
click at [661, 241] on select "1" at bounding box center [686, 253] width 51 height 25
click at [759, 251] on button "Book Now!" at bounding box center [757, 253] width 91 height 25
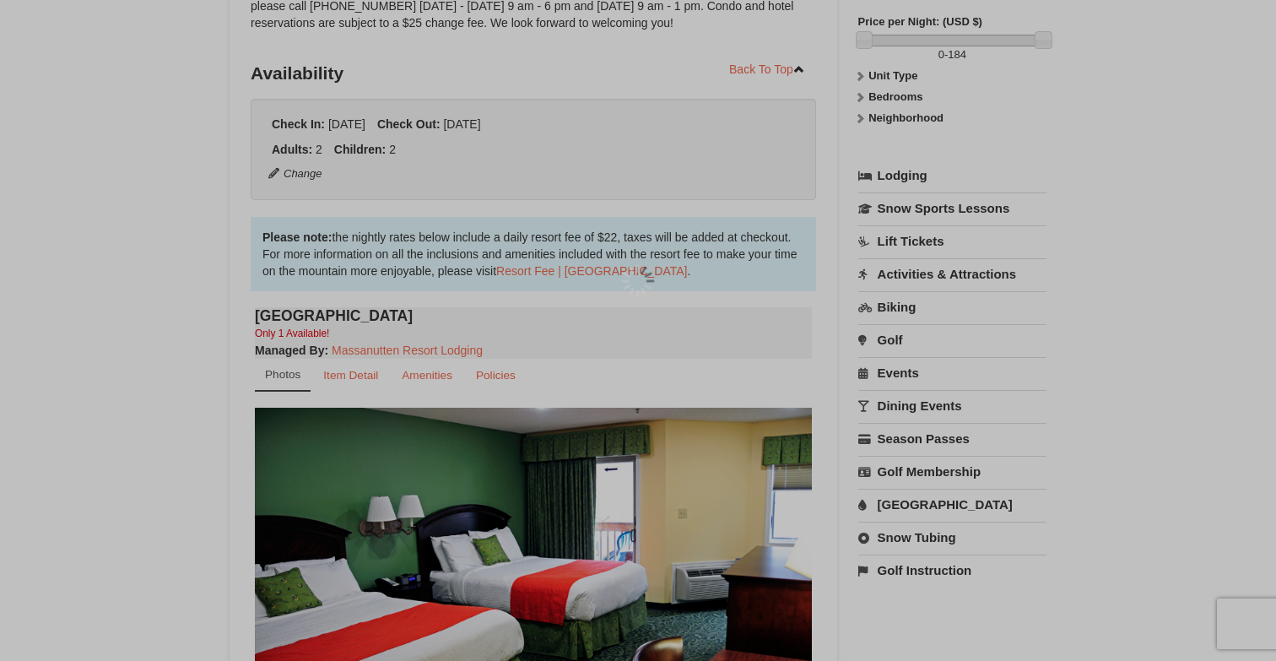
scroll to position [164, 0]
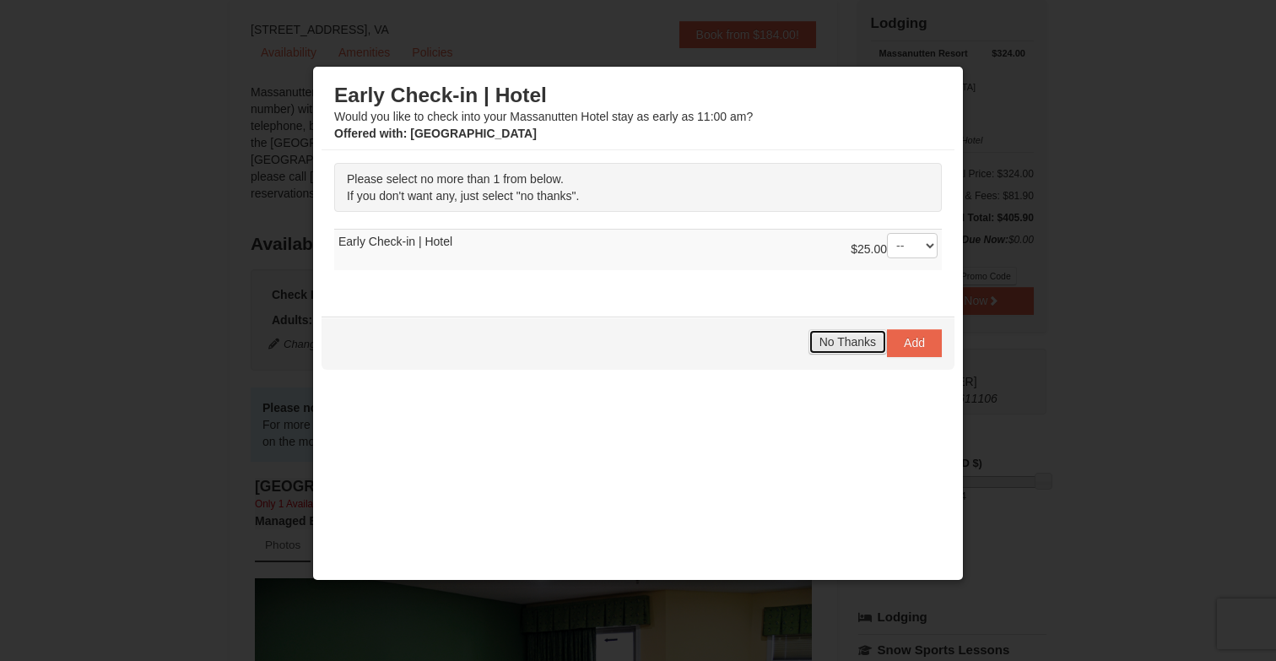
click at [854, 347] on span "No Thanks" at bounding box center [847, 341] width 57 height 13
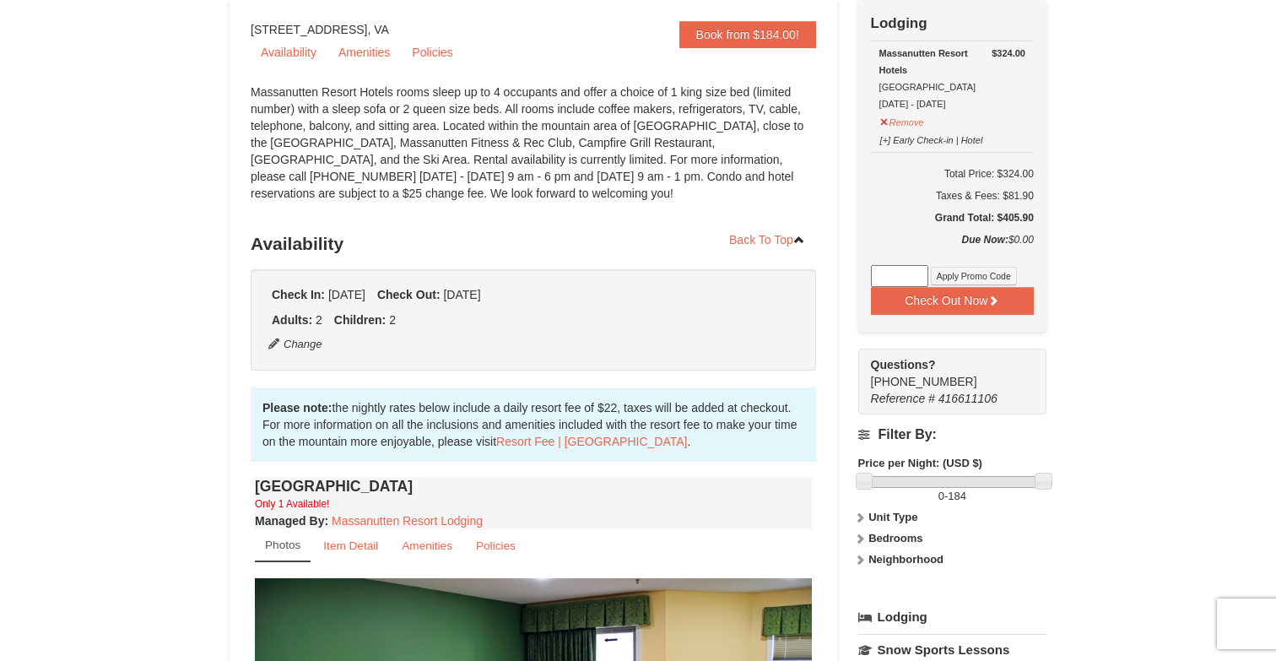
drag, startPoint x: 1000, startPoint y: 218, endPoint x: 1039, endPoint y: 220, distance: 38.9
click at [1039, 220] on div "Check Out Now Lodging $324.00 [GEOGRAPHIC_DATA] Hotels [GEOGRAPHIC_DATA] [DATE]…" at bounding box center [952, 166] width 188 height 332
drag, startPoint x: 995, startPoint y: 220, endPoint x: 1079, endPoint y: 202, distance: 85.6
click at [1079, 202] on div "× <<Back to results Massanutten Resort Hotels Book from $184.00! 1822 Resort Dr…" at bounding box center [638, 645] width 1276 height 1501
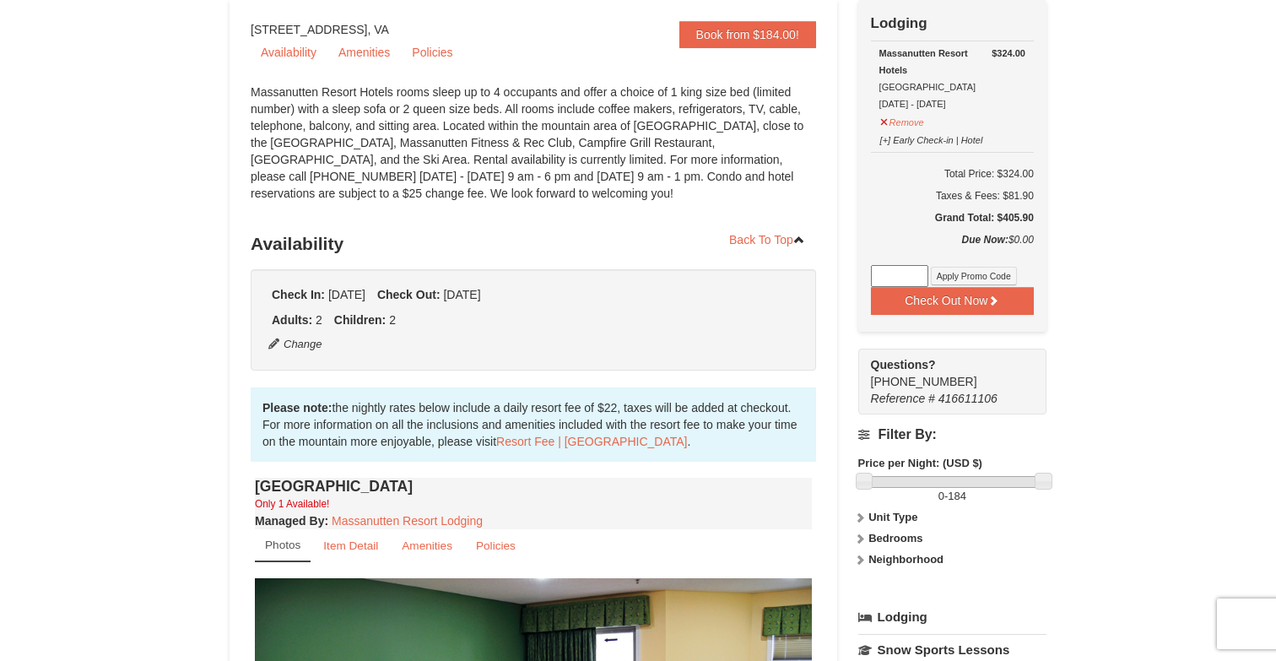
click at [1067, 203] on div "× <<Back to results Massanutten Resort Hotels Book from $184.00! 1822 Resort Dr…" at bounding box center [638, 645] width 1276 height 1501
drag, startPoint x: 999, startPoint y: 216, endPoint x: 1036, endPoint y: 216, distance: 37.1
click at [1036, 216] on div "Check Out Now Lodging $324.00 [GEOGRAPHIC_DATA] Hotels [GEOGRAPHIC_DATA] [DATE]…" at bounding box center [952, 166] width 188 height 332
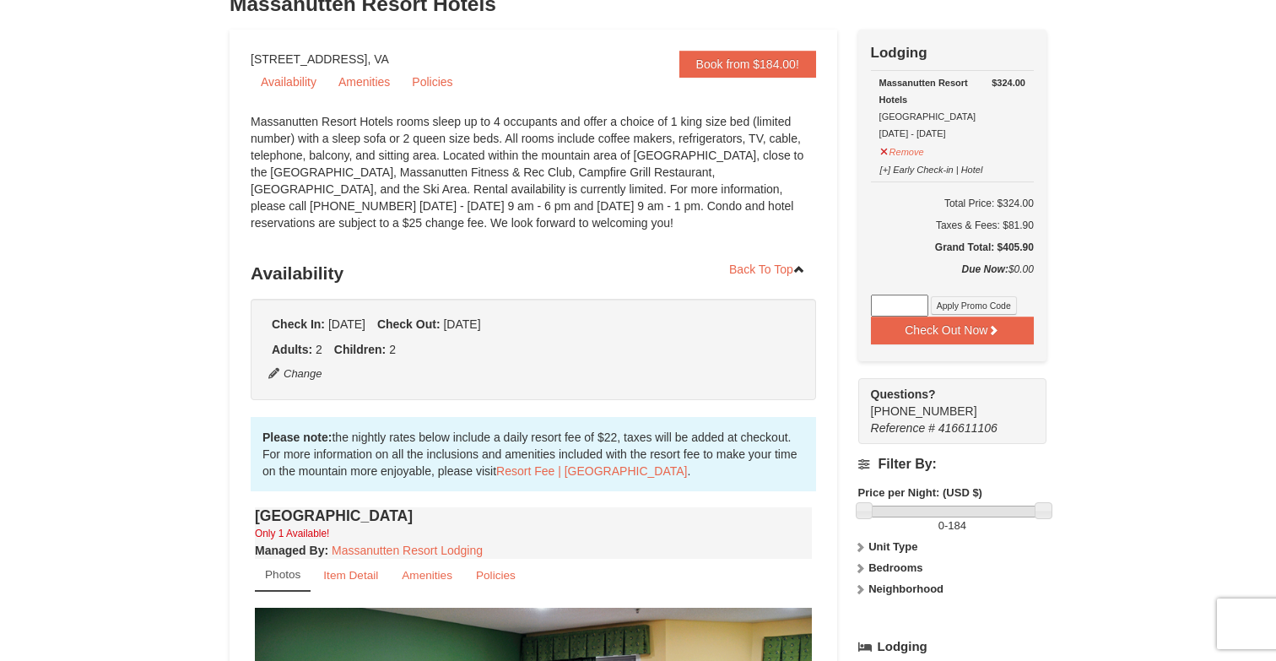
scroll to position [0, 0]
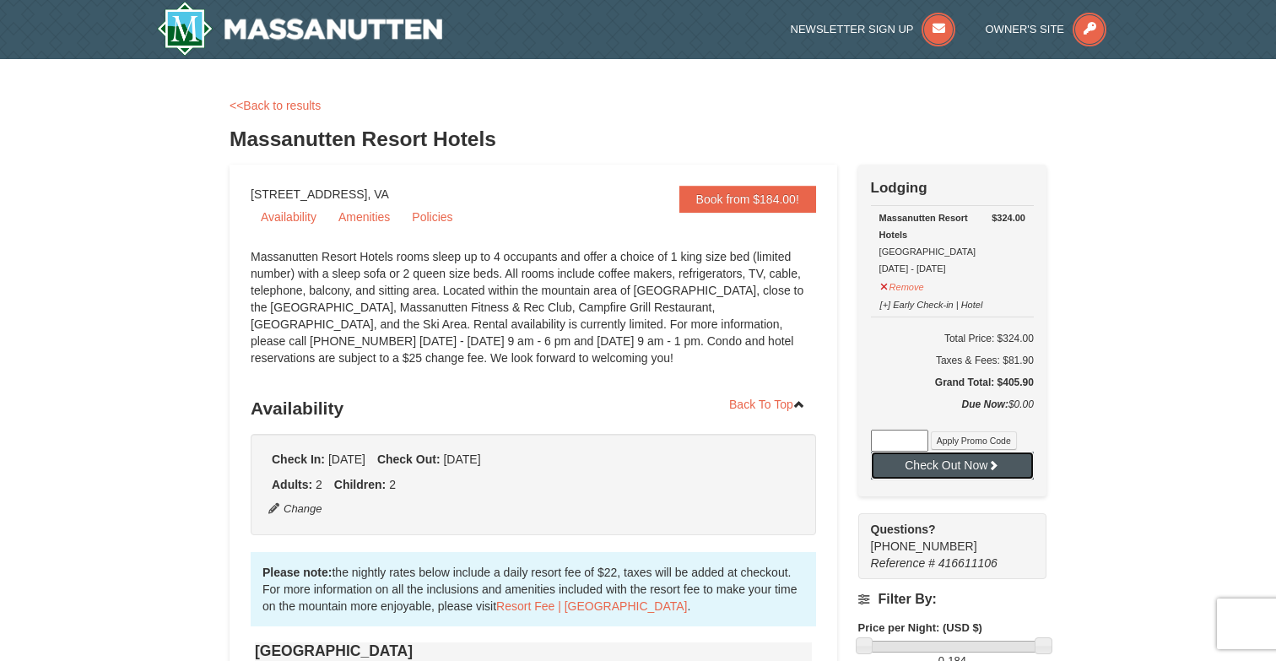
click at [979, 465] on button "Check Out Now" at bounding box center [952, 464] width 163 height 27
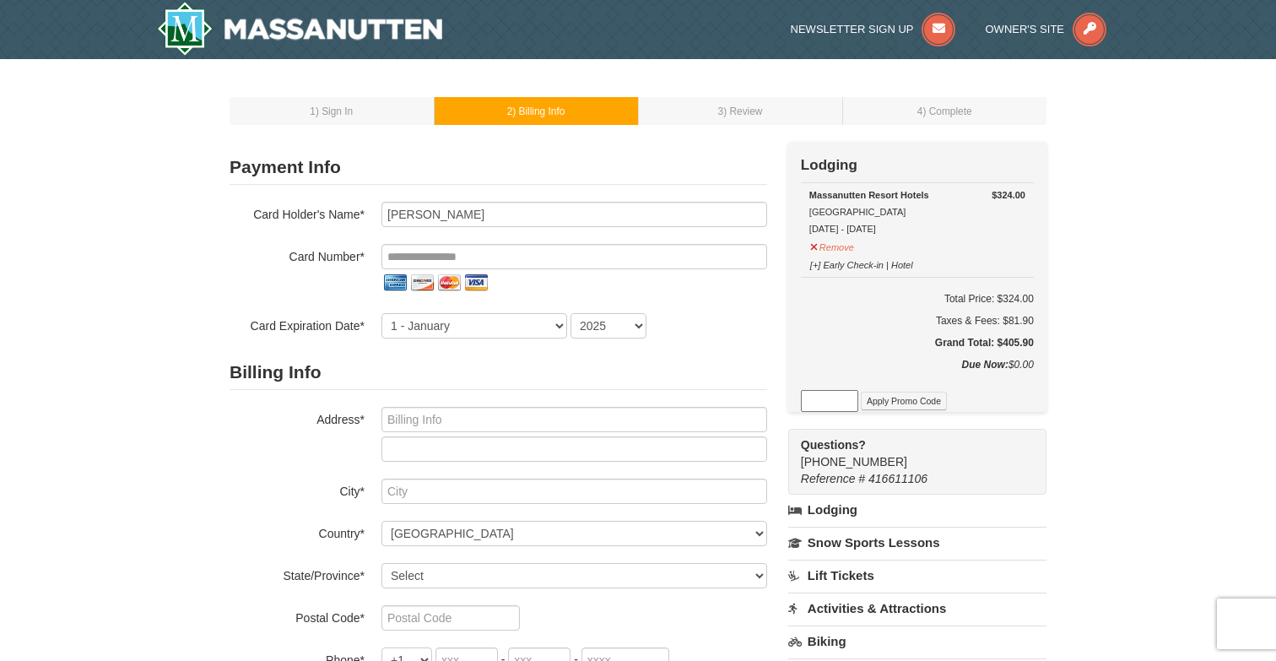
drag, startPoint x: 1032, startPoint y: 340, endPoint x: 999, endPoint y: 340, distance: 32.9
click at [999, 340] on h5 "Grand Total: $405.90" at bounding box center [917, 342] width 233 height 17
drag, startPoint x: 814, startPoint y: 226, endPoint x: 935, endPoint y: 225, distance: 120.6
click at [935, 225] on div "[GEOGRAPHIC_DATA] Hotels [GEOGRAPHIC_DATA] [DATE] - [DATE]" at bounding box center [917, 211] width 216 height 51
drag, startPoint x: 994, startPoint y: 341, endPoint x: 1043, endPoint y: 341, distance: 48.9
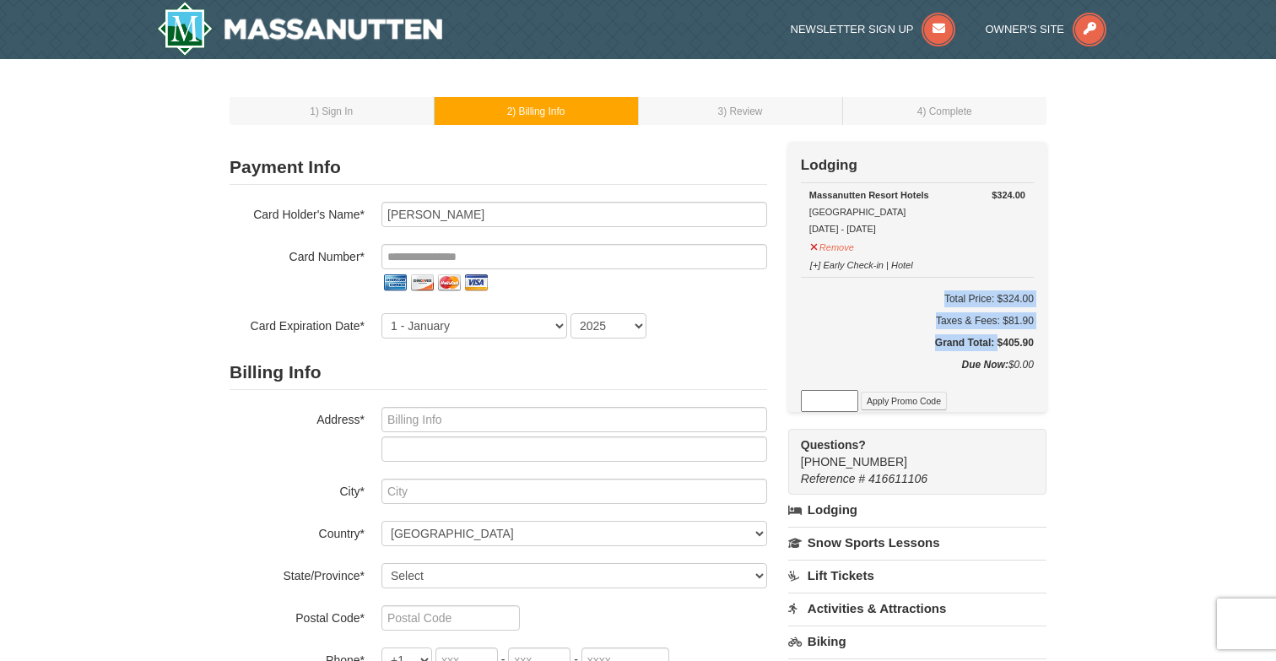
click at [1043, 341] on div "Check Out Now Lodging $324.00 [GEOGRAPHIC_DATA] Hotels [GEOGRAPHIC_DATA] [DATE]…" at bounding box center [917, 277] width 258 height 270
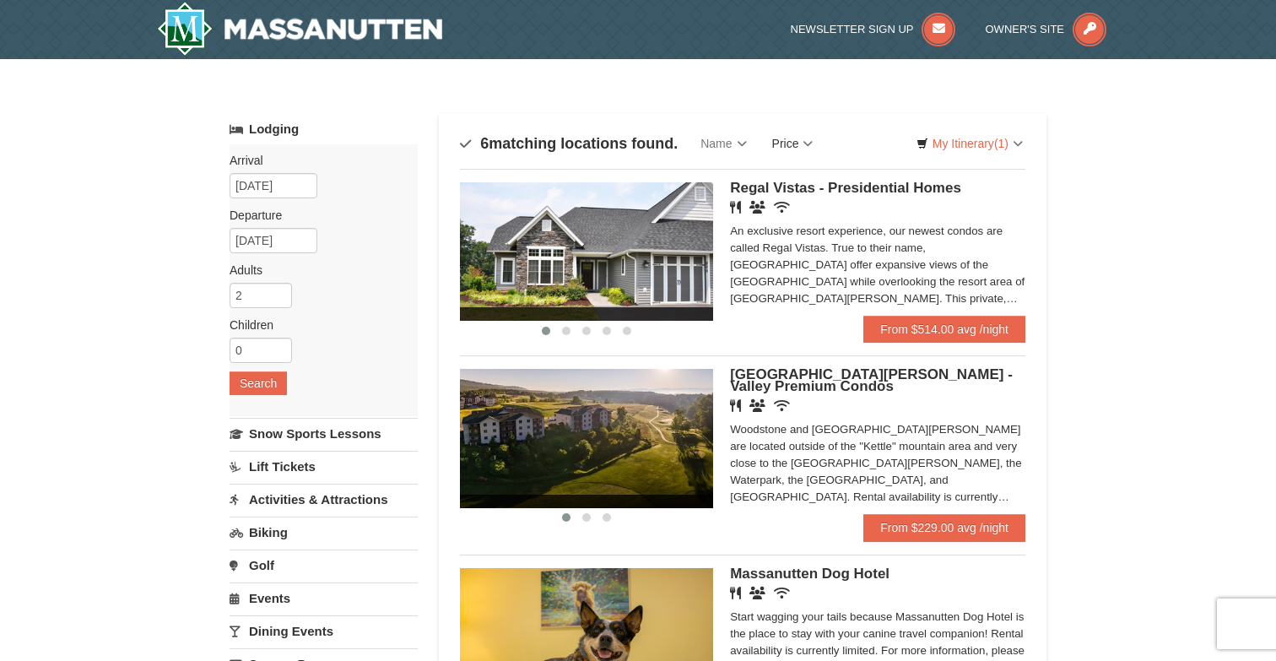
click at [802, 141] on link "Price" at bounding box center [792, 144] width 67 height 34
click at [806, 177] on link "Price (Low to High)" at bounding box center [827, 178] width 135 height 22
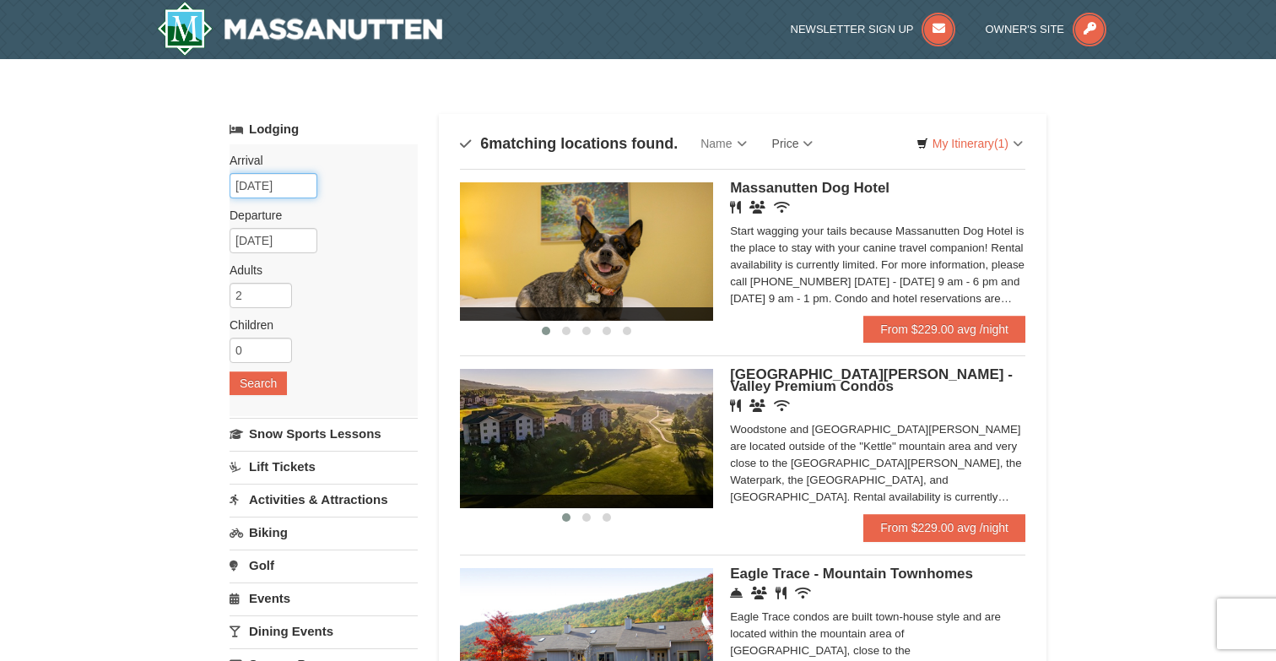
click at [269, 187] on input "10/11/2025" at bounding box center [273, 185] width 88 height 25
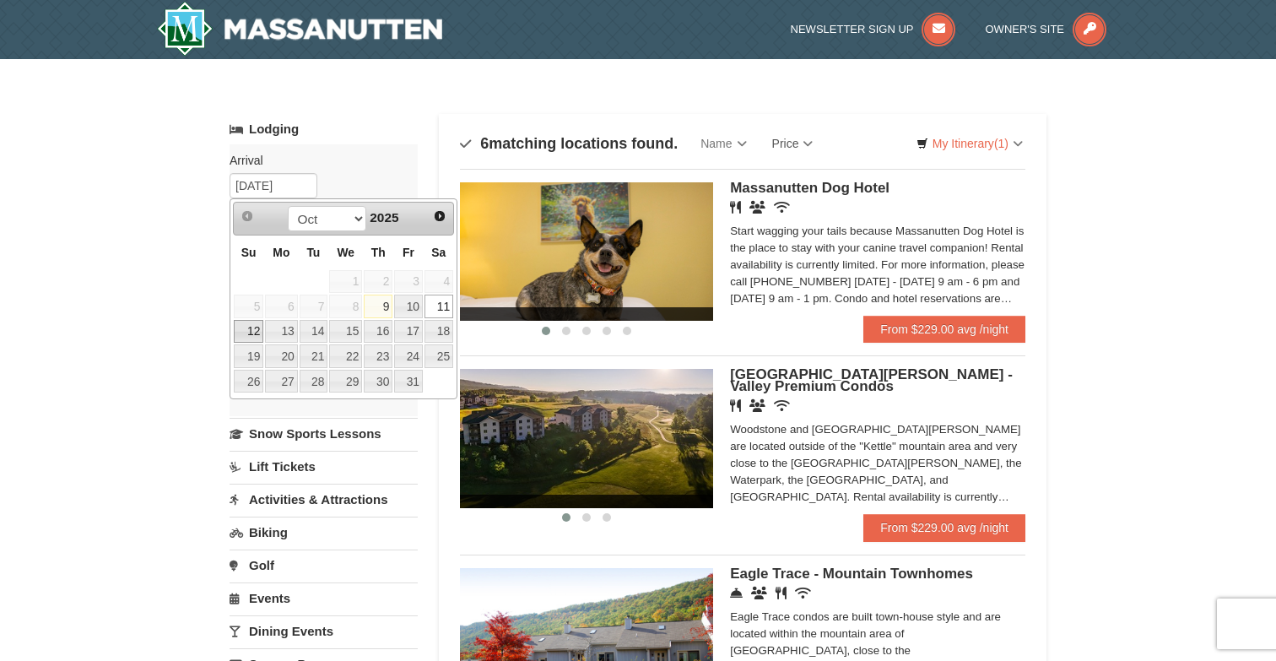
click at [256, 329] on link "12" at bounding box center [249, 332] width 30 height 24
type input "[DATE]"
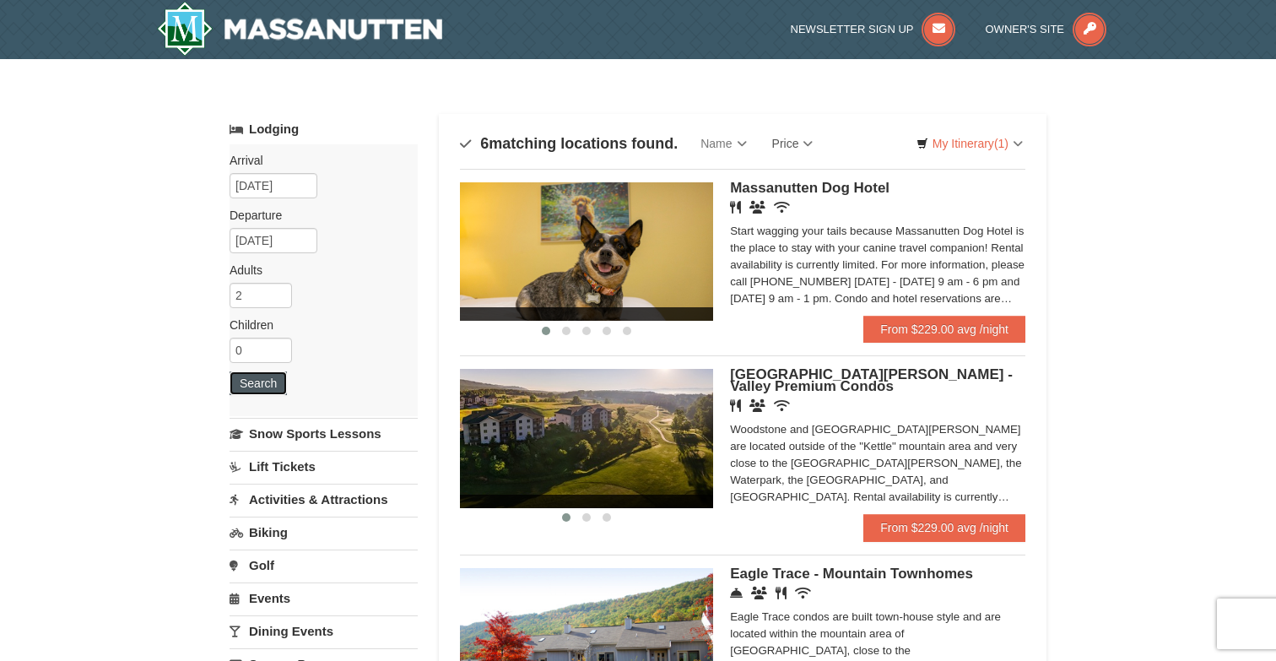
click at [260, 379] on button "Search" at bounding box center [257, 383] width 57 height 24
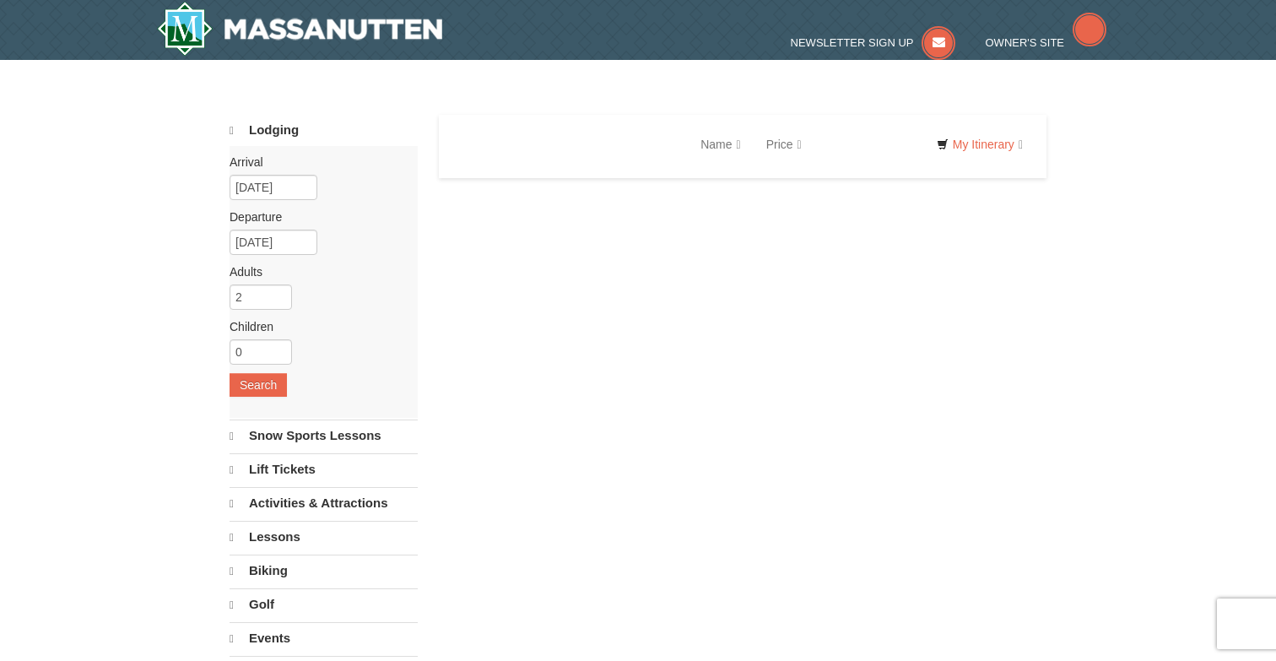
select select "10"
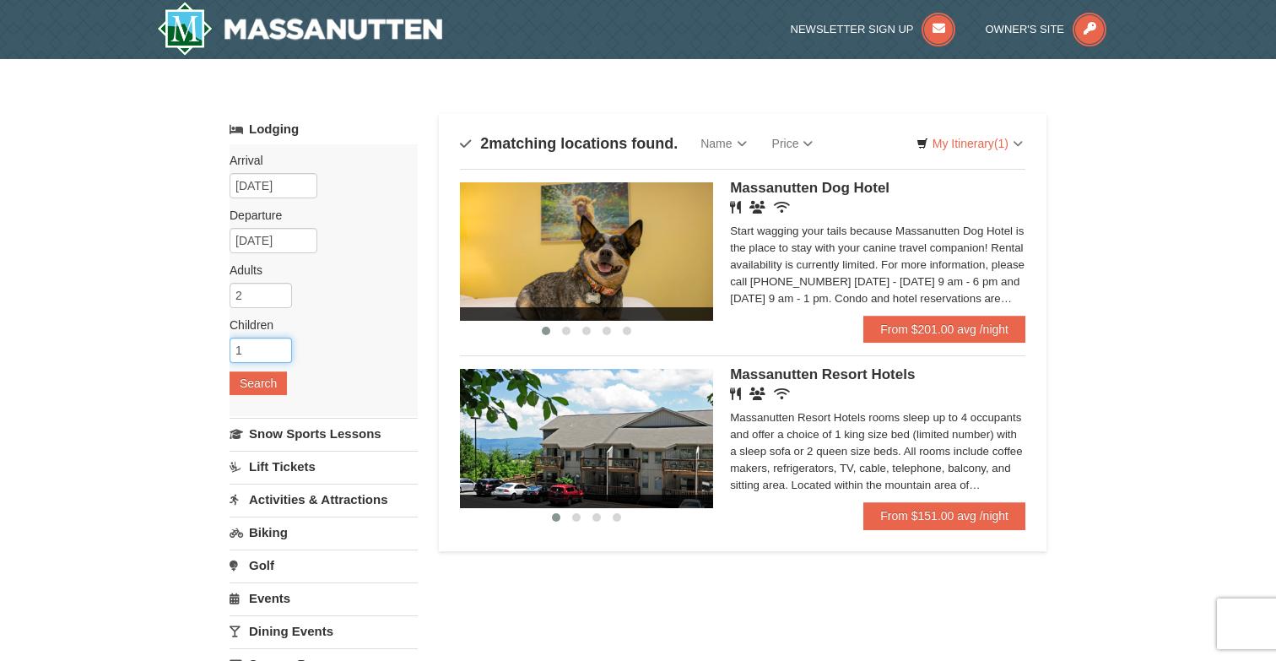
click at [278, 347] on input "1" at bounding box center [260, 349] width 62 height 25
type input "2"
click at [278, 347] on input "2" at bounding box center [260, 349] width 62 height 25
click at [262, 382] on button "Search" at bounding box center [257, 383] width 57 height 24
click at [674, 456] on img at bounding box center [586, 438] width 253 height 138
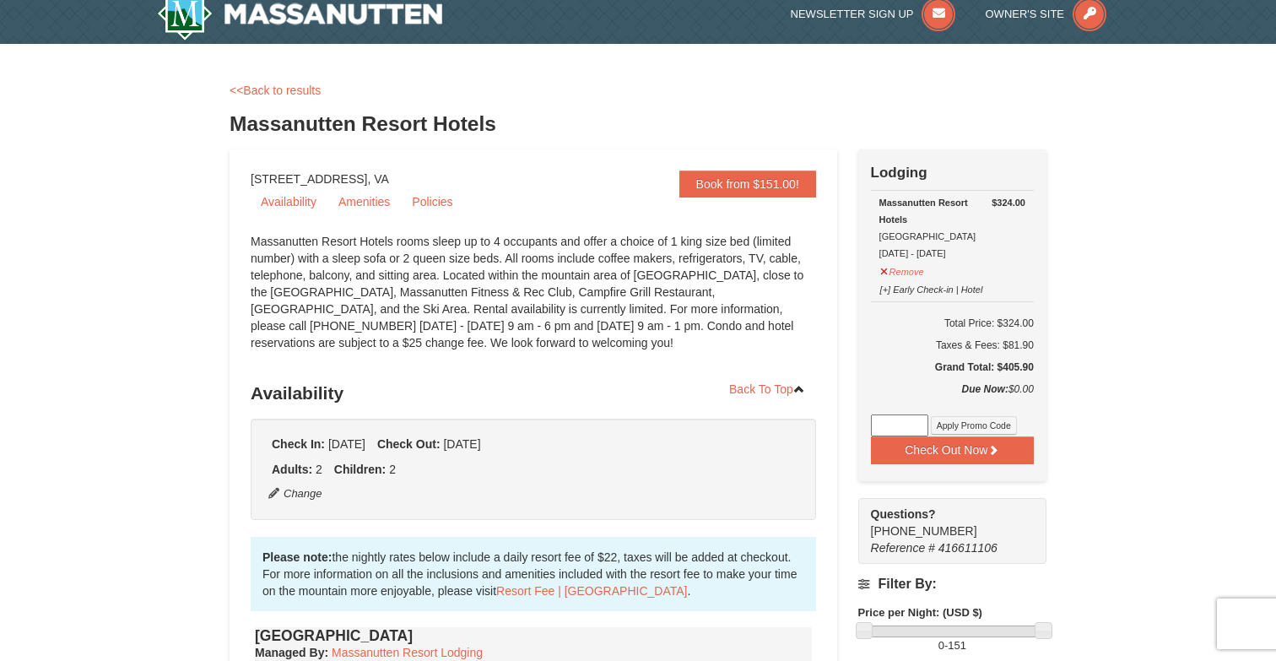
scroll to position [17, 0]
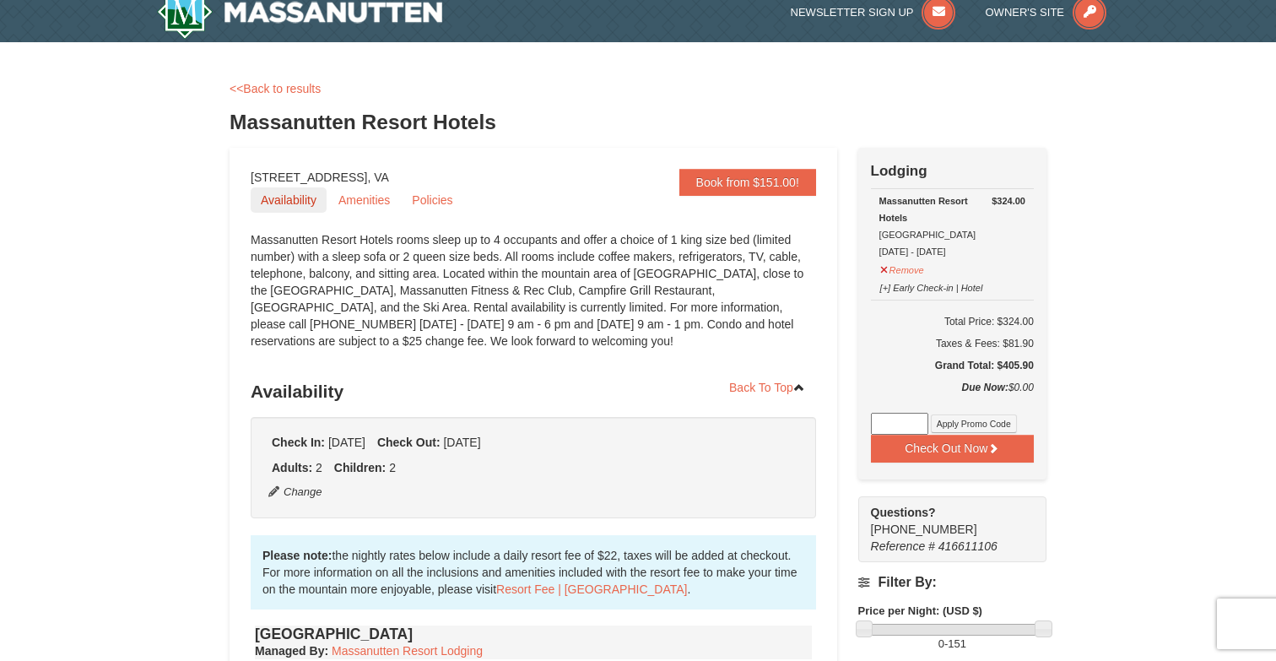
click at [297, 200] on link "Availability" at bounding box center [289, 199] width 76 height 25
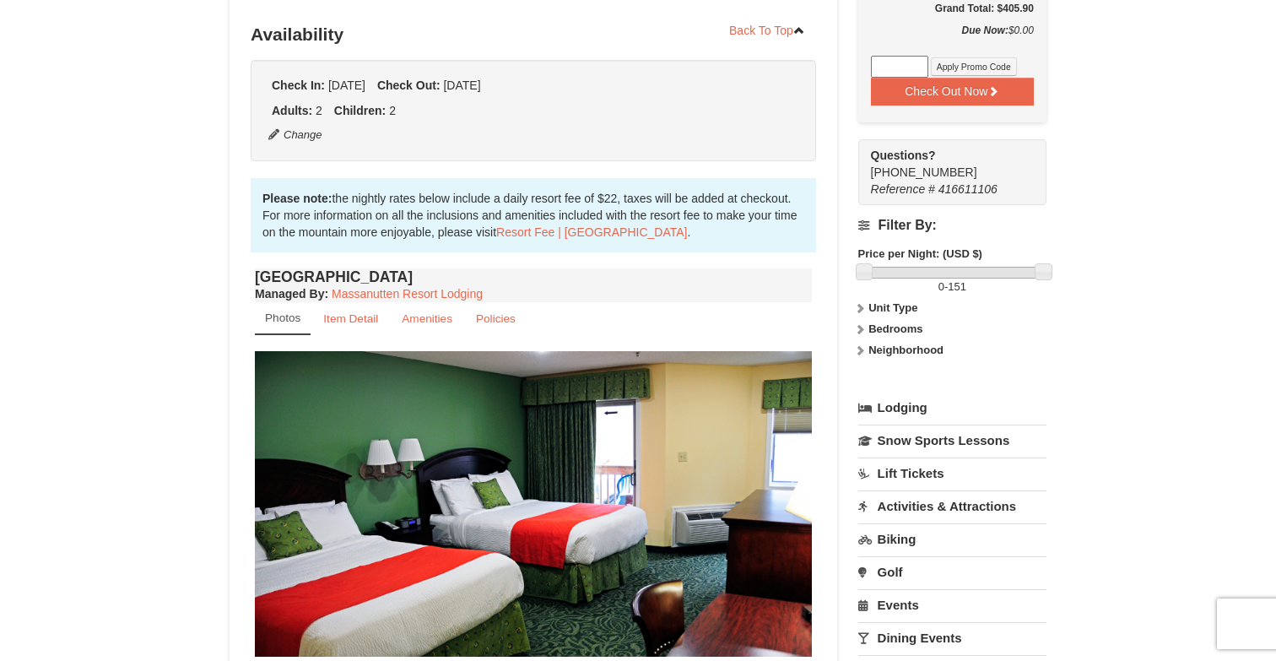
scroll to position [391, 0]
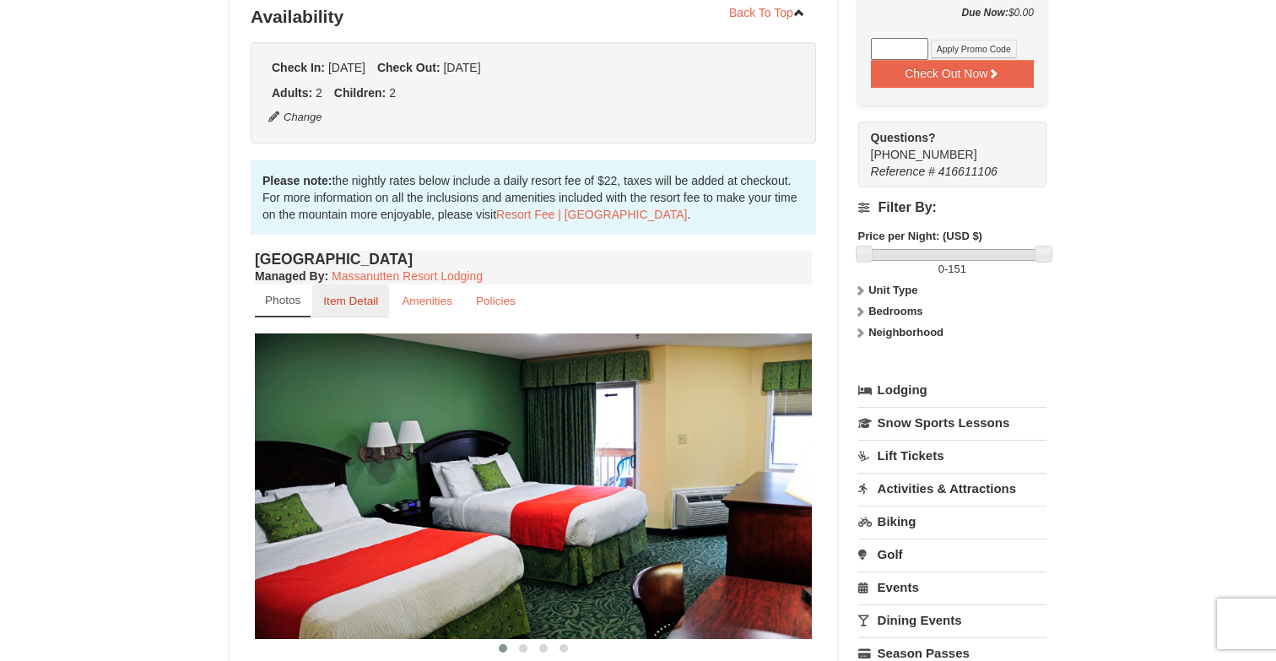
click at [349, 305] on small "Item Detail" at bounding box center [350, 300] width 55 height 13
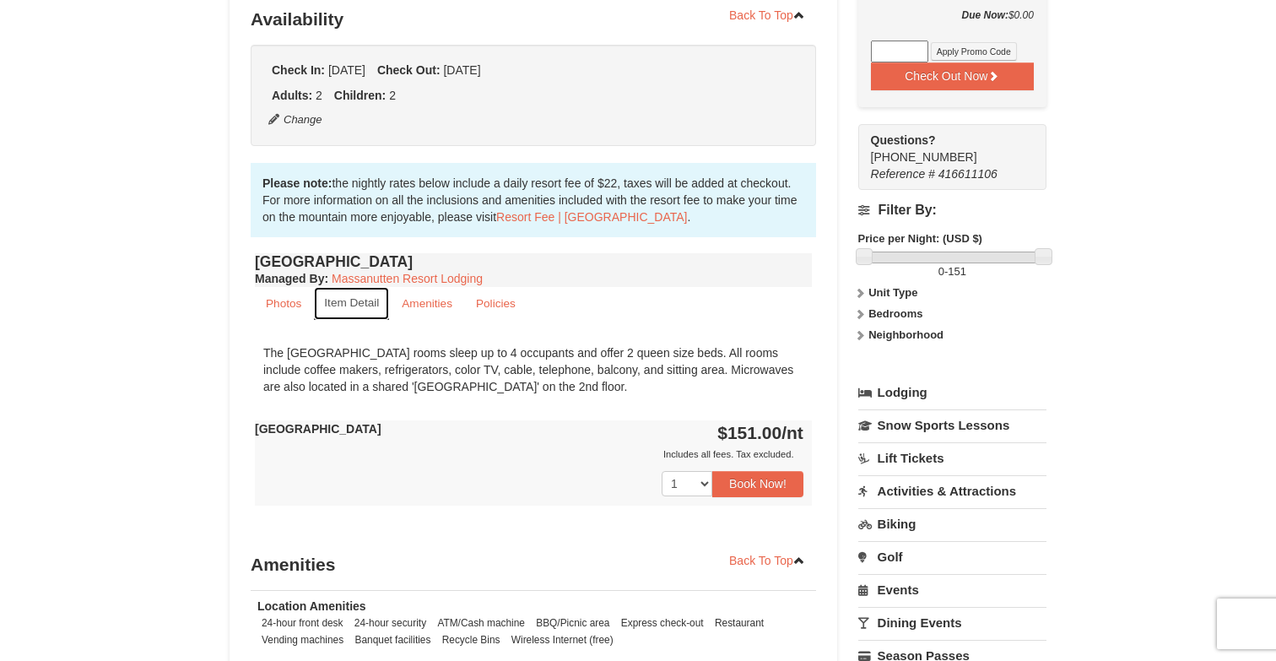
scroll to position [382, 0]
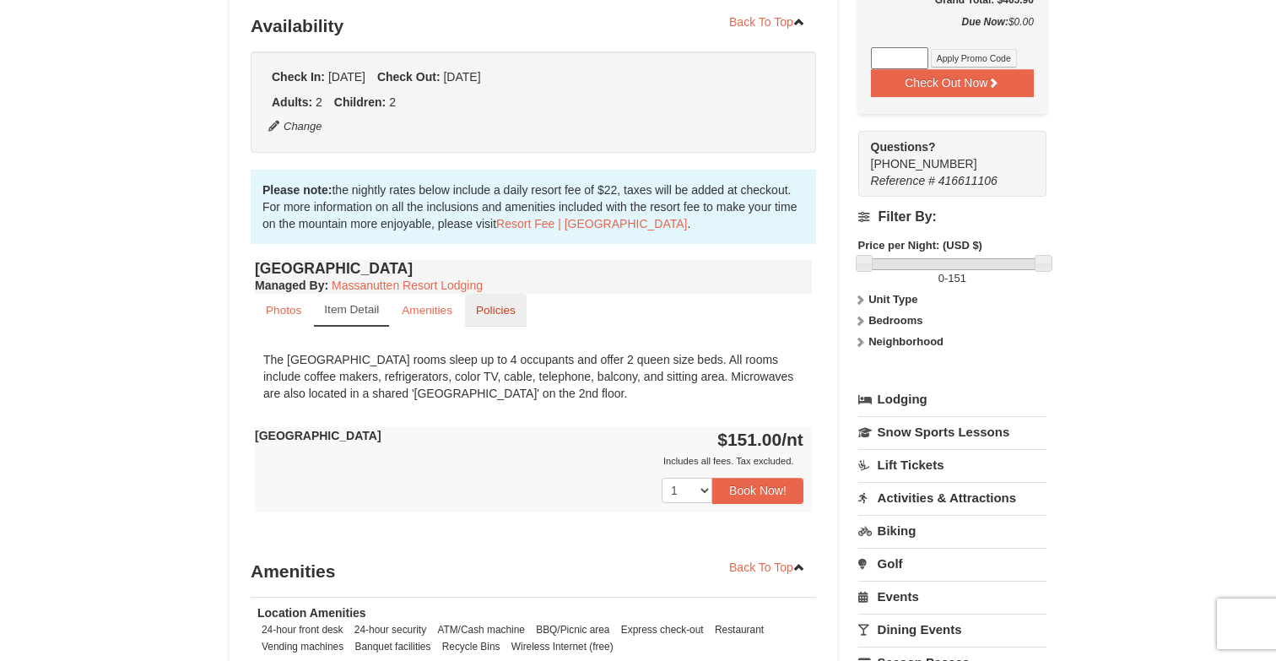
click at [497, 314] on small "Policies" at bounding box center [496, 310] width 40 height 13
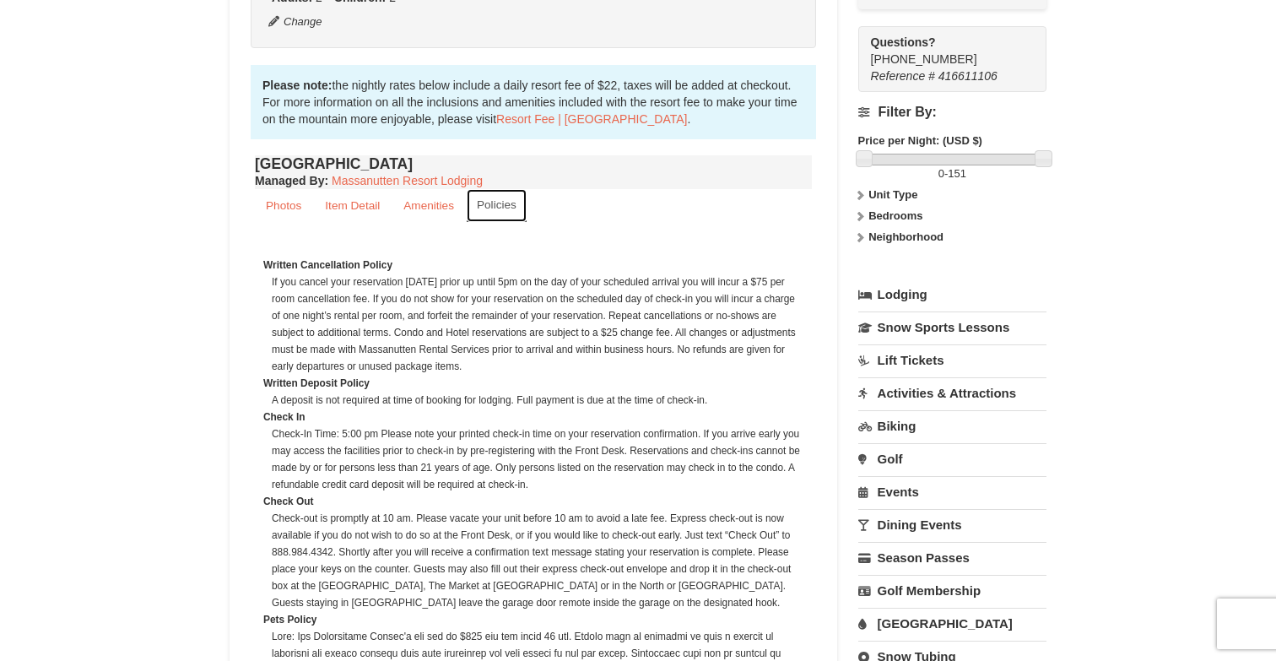
scroll to position [496, 0]
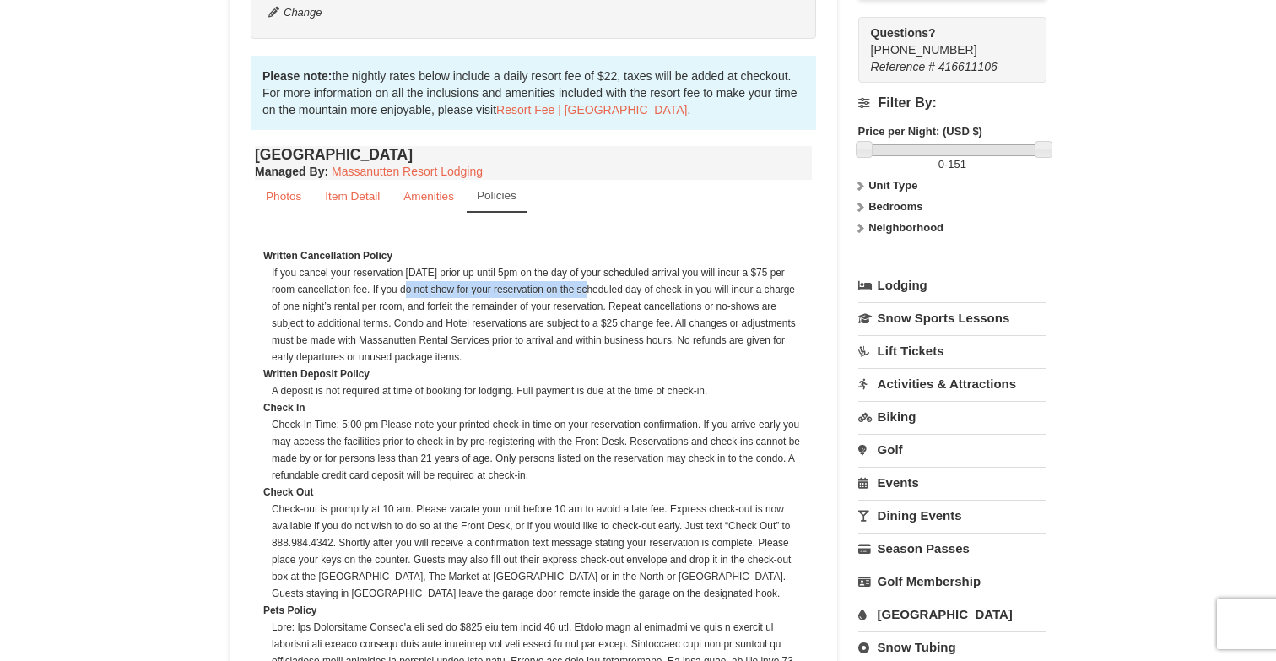
drag, startPoint x: 393, startPoint y: 282, endPoint x: 617, endPoint y: 298, distance: 224.1
click at [573, 297] on dd "If you cancel your reservation [DATE] prior up until 5pm on the day of your sch…" at bounding box center [537, 314] width 531 height 101
click at [676, 298] on dd "If you cancel your reservation [DATE] prior up until 5pm on the day of your sch…" at bounding box center [537, 314] width 531 height 101
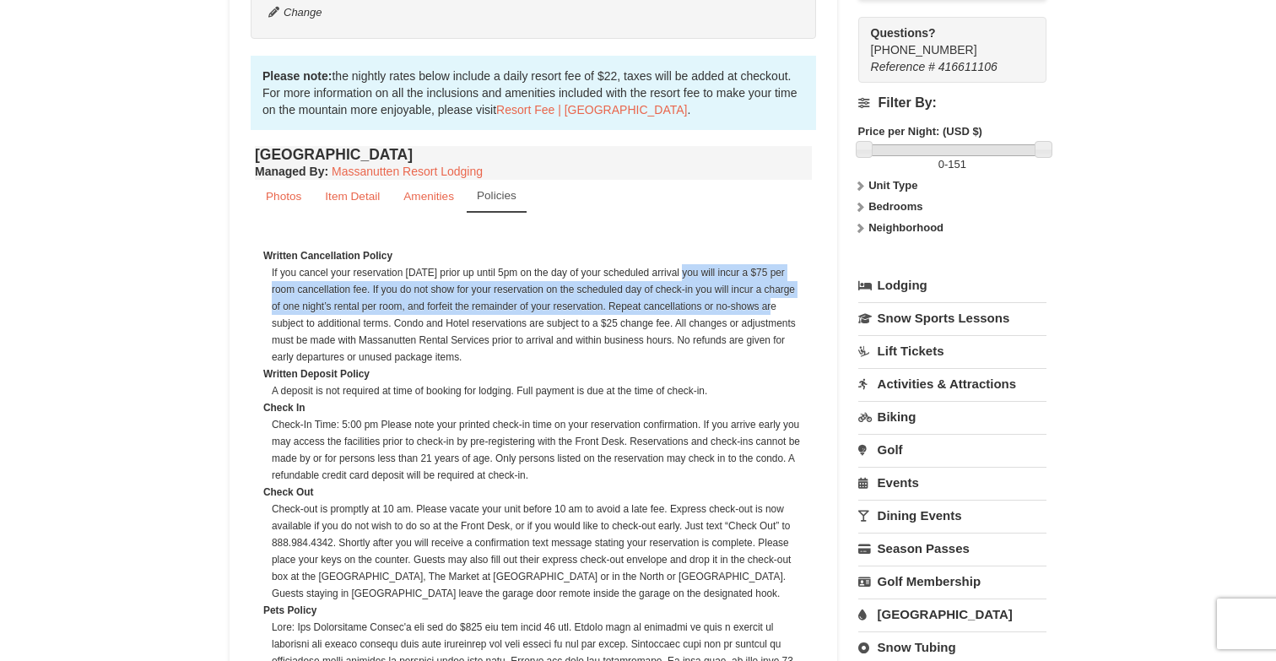
drag, startPoint x: 683, startPoint y: 270, endPoint x: 768, endPoint y: 310, distance: 93.6
click at [768, 310] on dd "If you cancel your reservation [DATE] prior up until 5pm on the day of your sch…" at bounding box center [537, 314] width 531 height 101
click at [756, 310] on dd "If you cancel your reservation [DATE] prior up until 5pm on the day of your sch…" at bounding box center [537, 314] width 531 height 101
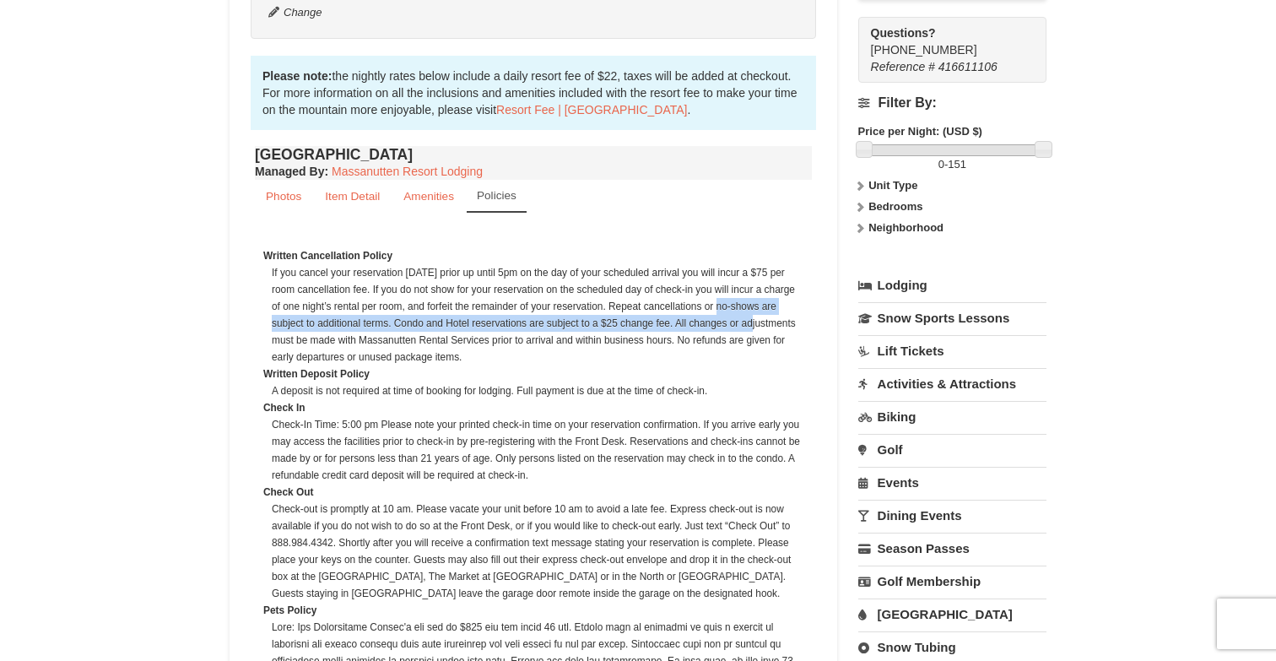
drag, startPoint x: 720, startPoint y: 310, endPoint x: 738, endPoint y: 316, distance: 19.5
click at [738, 316] on dd "If you cancel your reservation [DATE] prior up until 5pm on the day of your sch…" at bounding box center [537, 314] width 531 height 101
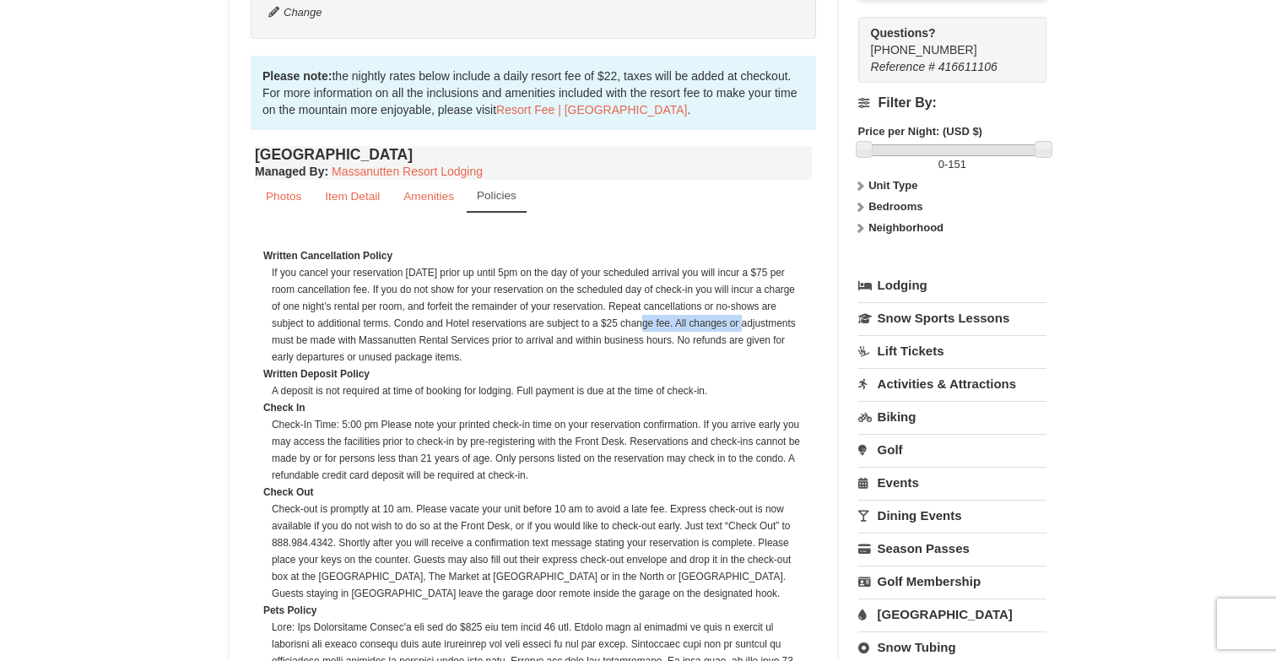
drag, startPoint x: 626, startPoint y: 322, endPoint x: 728, endPoint y: 323, distance: 102.1
click at [728, 323] on dd "If you cancel your reservation [DATE] prior up until 5pm on the day of your sch…" at bounding box center [537, 314] width 531 height 101
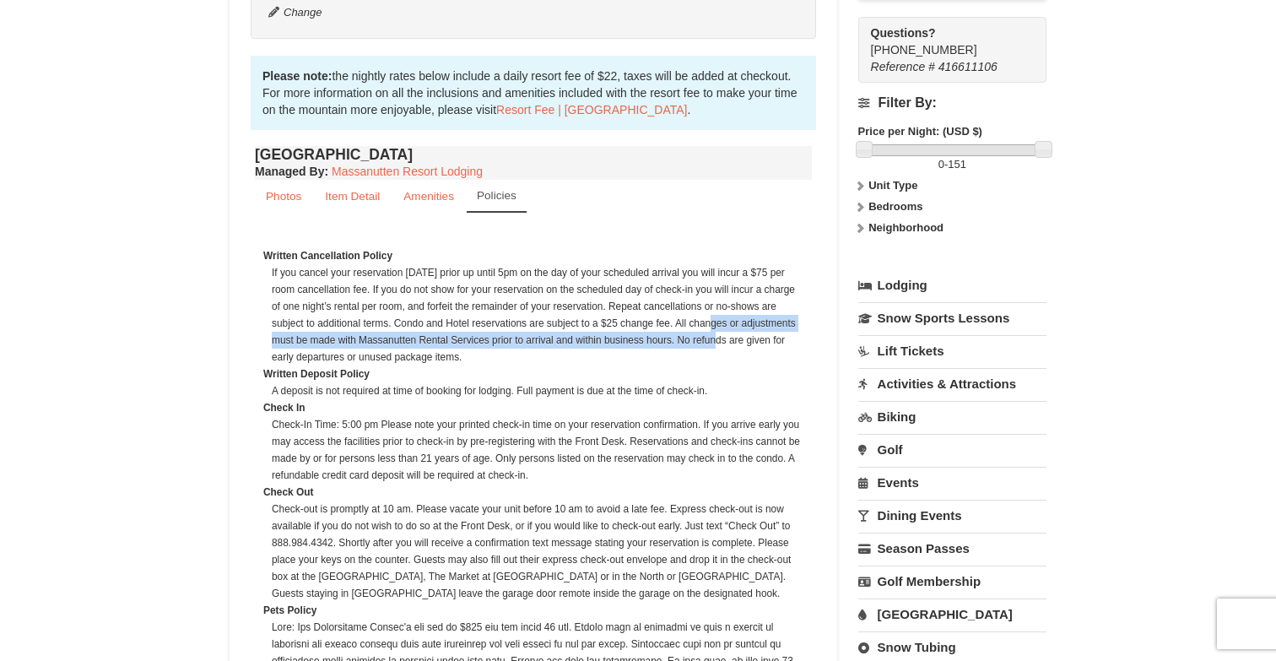
drag, startPoint x: 697, startPoint y: 322, endPoint x: 740, endPoint y: 348, distance: 49.9
click at [740, 348] on dd "If you cancel your reservation [DATE] prior up until 5pm on the day of your sch…" at bounding box center [537, 314] width 531 height 101
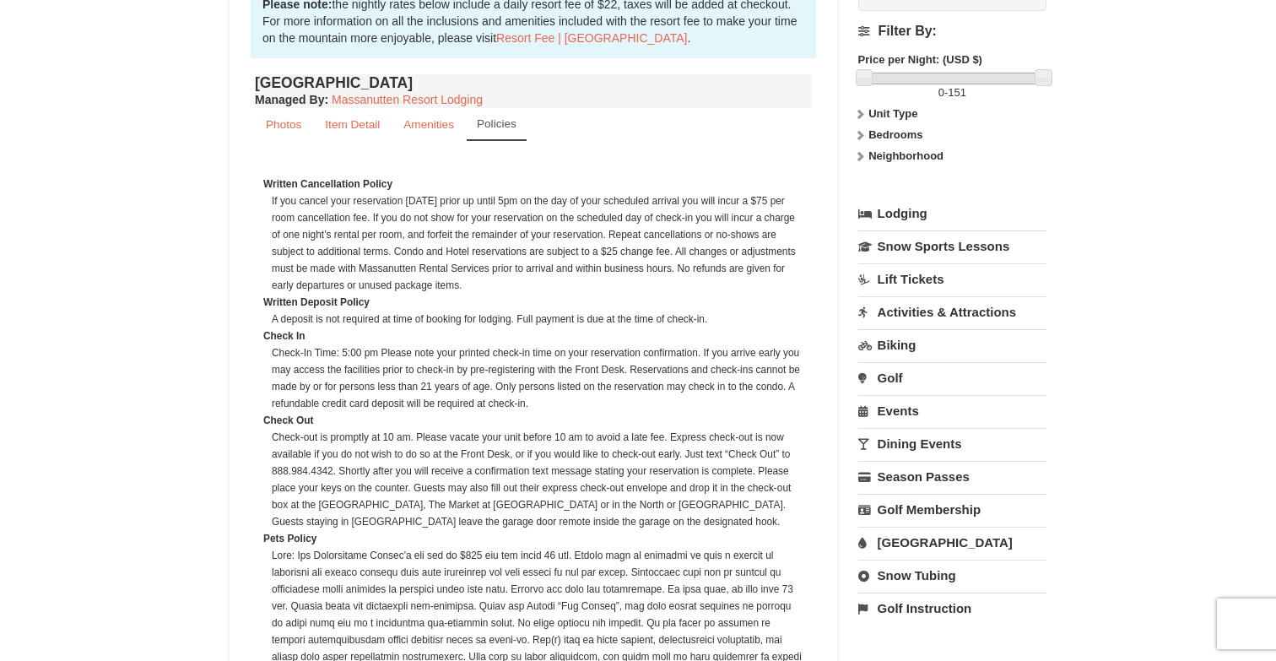
scroll to position [580, 0]
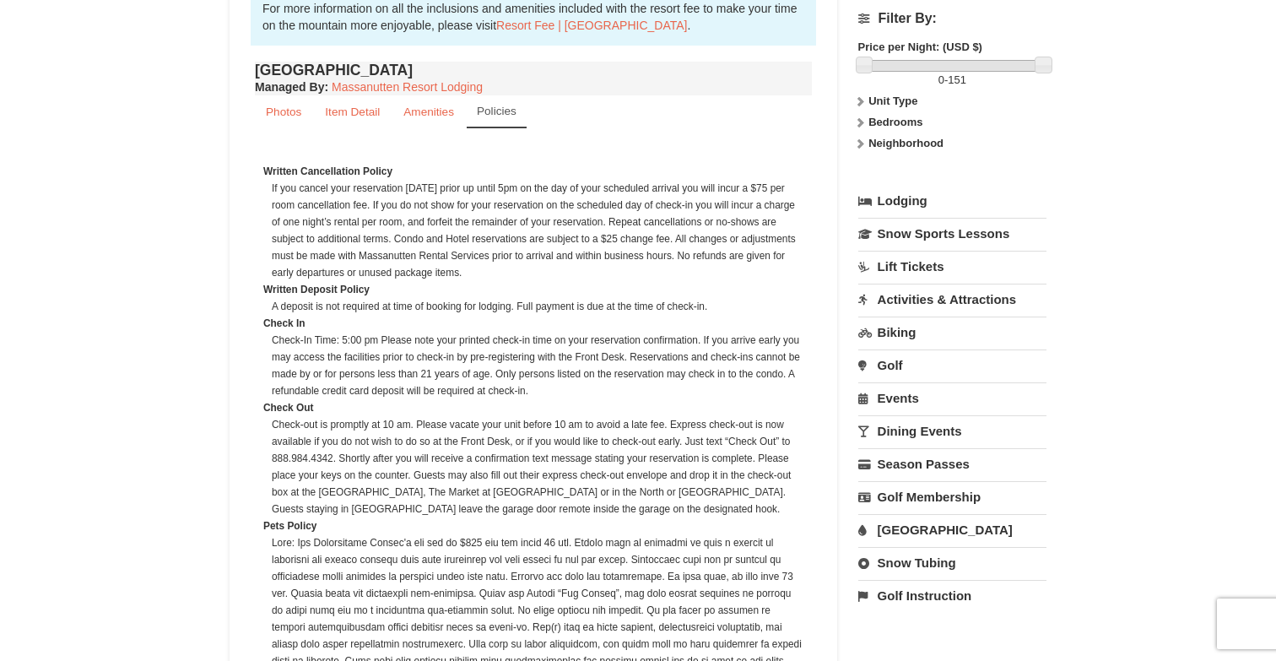
drag, startPoint x: 344, startPoint y: 339, endPoint x: 465, endPoint y: 342, distance: 120.7
click at [466, 342] on dd "Check-In Time: 5:00 pm Please note your printed check-in time on your reservati…" at bounding box center [537, 365] width 531 height 67
drag, startPoint x: 469, startPoint y: 342, endPoint x: 531, endPoint y: 344, distance: 62.4
click at [531, 344] on dd "Check-In Time: 5:00 pm Please note your printed check-in time on your reservati…" at bounding box center [537, 365] width 531 height 67
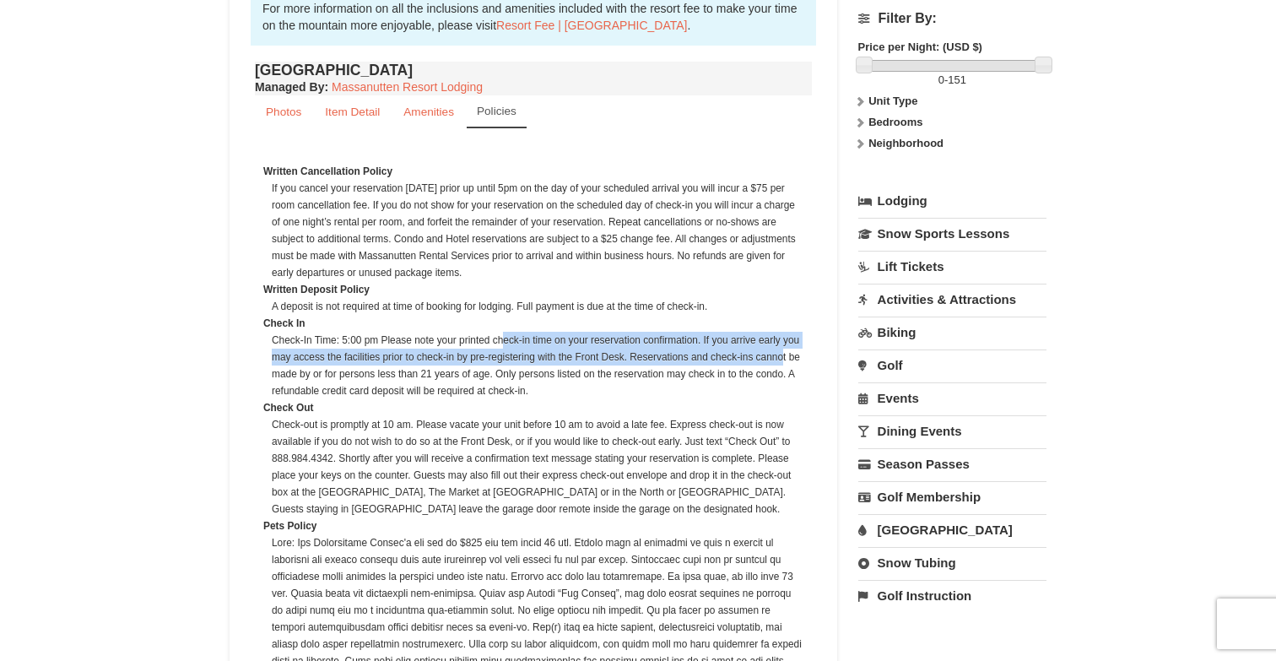
drag, startPoint x: 505, startPoint y: 342, endPoint x: 781, endPoint y: 351, distance: 276.0
click at [781, 351] on dd "Check-In Time: 5:00 pm Please note your printed check-in time on your reservati…" at bounding box center [537, 365] width 531 height 67
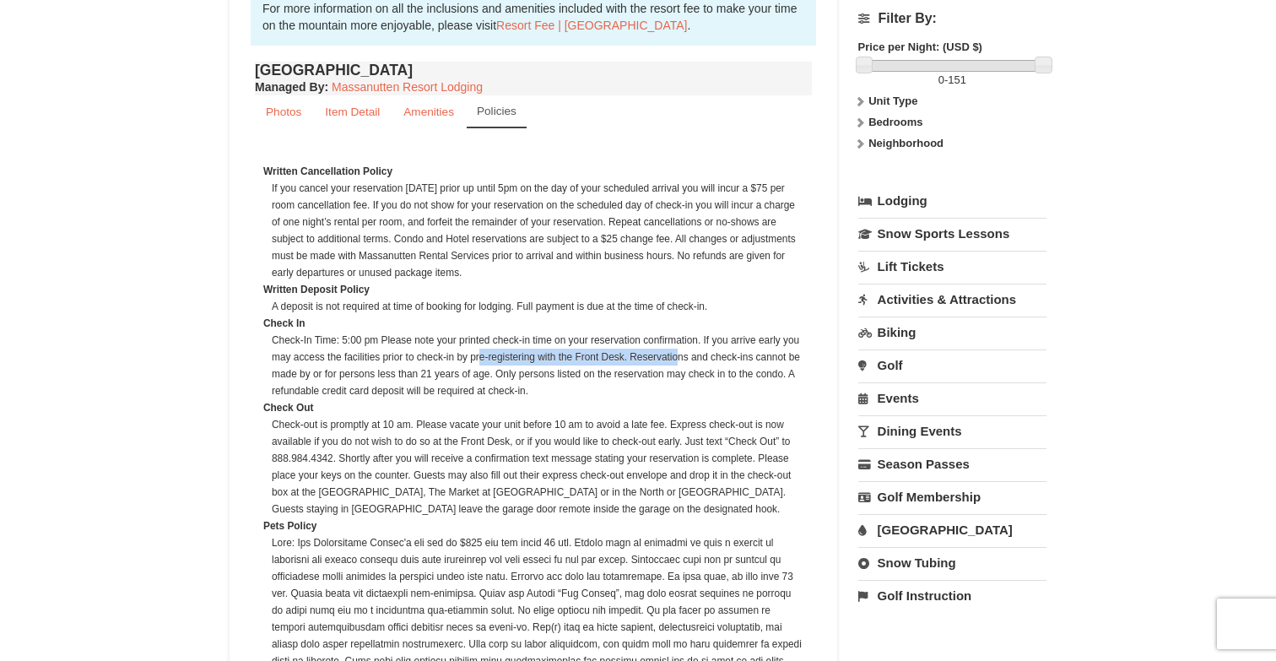
drag, startPoint x: 477, startPoint y: 355, endPoint x: 680, endPoint y: 364, distance: 202.7
click at [680, 364] on dd "Check-In Time: 5:00 pm Please note your printed check-in time on your reservati…" at bounding box center [537, 365] width 531 height 67
click at [597, 397] on dd "Check-In Time: 5:00 pm Please note your printed check-in time on your reservati…" at bounding box center [537, 365] width 531 height 67
drag, startPoint x: 459, startPoint y: 238, endPoint x: 598, endPoint y: 245, distance: 139.4
click at [601, 245] on dd "If you cancel your reservation [DATE] prior up until 5pm on the day of your sch…" at bounding box center [537, 230] width 531 height 101
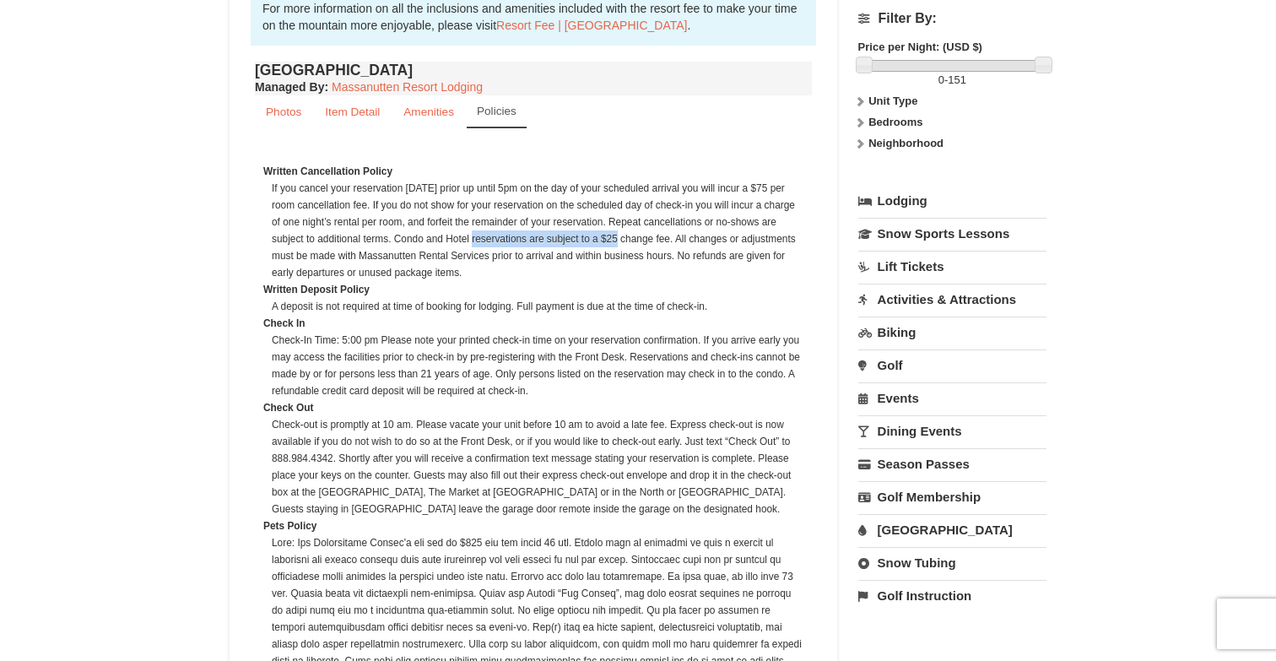
click at [598, 245] on dd "If you cancel your reservation [DATE] prior up until 5pm on the day of your sch…" at bounding box center [537, 230] width 531 height 101
drag, startPoint x: 437, startPoint y: 260, endPoint x: 541, endPoint y: 264, distance: 103.8
click at [541, 264] on dd "If you cancel your reservation [DATE] prior up until 5pm on the day of your sch…" at bounding box center [537, 230] width 531 height 101
drag, startPoint x: 524, startPoint y: 261, endPoint x: 582, endPoint y: 267, distance: 58.5
click at [582, 267] on dd "If you cancel your reservation [DATE] prior up until 5pm on the day of your sch…" at bounding box center [537, 230] width 531 height 101
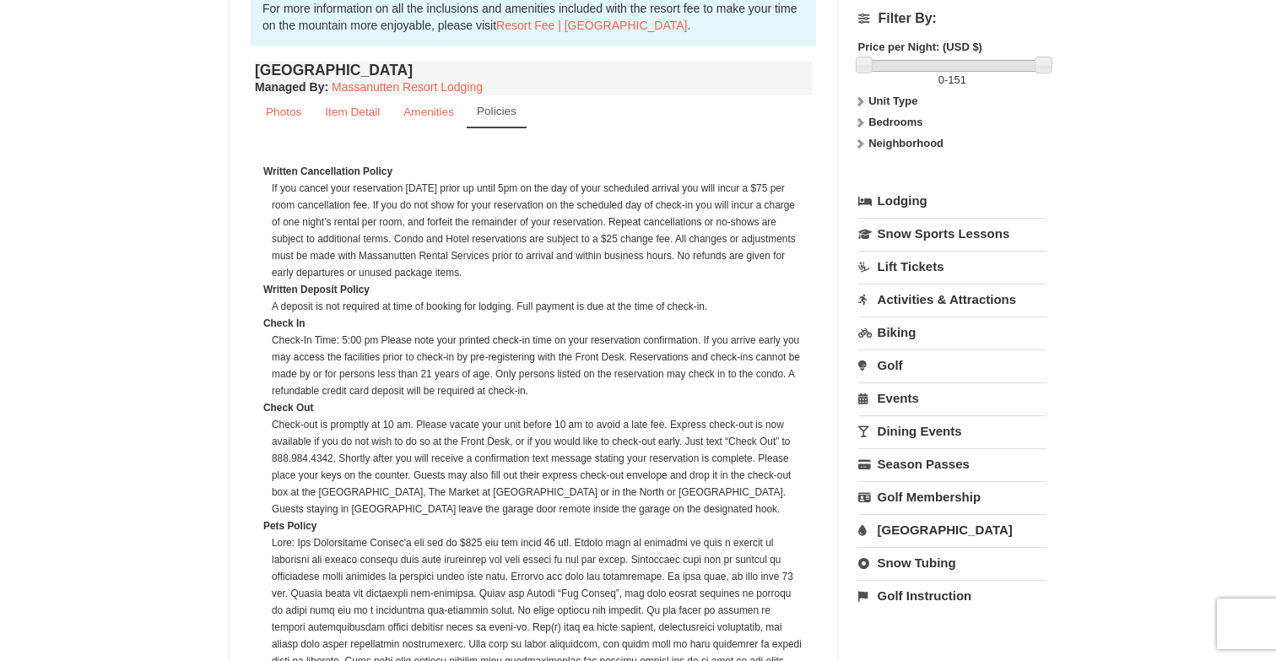
click at [576, 267] on dd "If you cancel your reservation [DATE] prior up until 5pm on the day of your sch…" at bounding box center [537, 230] width 531 height 101
drag, startPoint x: 366, startPoint y: 307, endPoint x: 472, endPoint y: 307, distance: 106.3
click at [472, 307] on dd "A deposit is not required at time of booking for lodging. Full payment is due a…" at bounding box center [537, 306] width 531 height 17
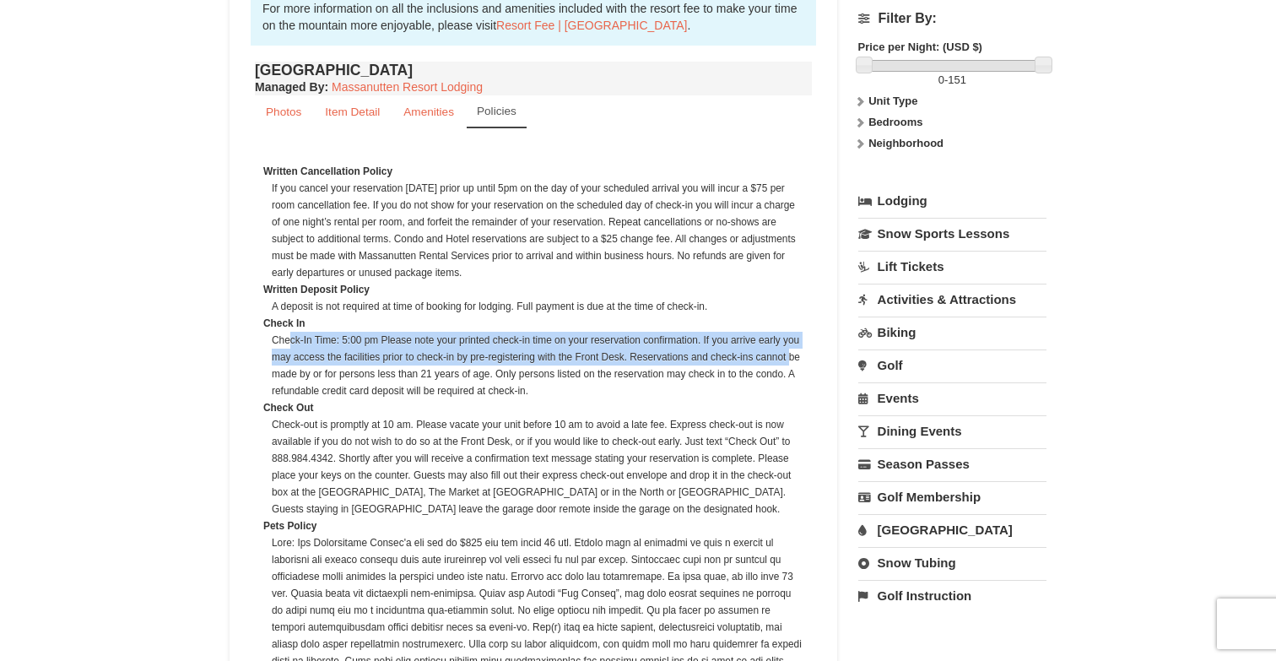
drag, startPoint x: 291, startPoint y: 340, endPoint x: 788, endPoint y: 360, distance: 497.3
click at [788, 360] on dd "Check-In Time: 5:00 pm Please note your printed check-in time on your reservati…" at bounding box center [537, 365] width 531 height 67
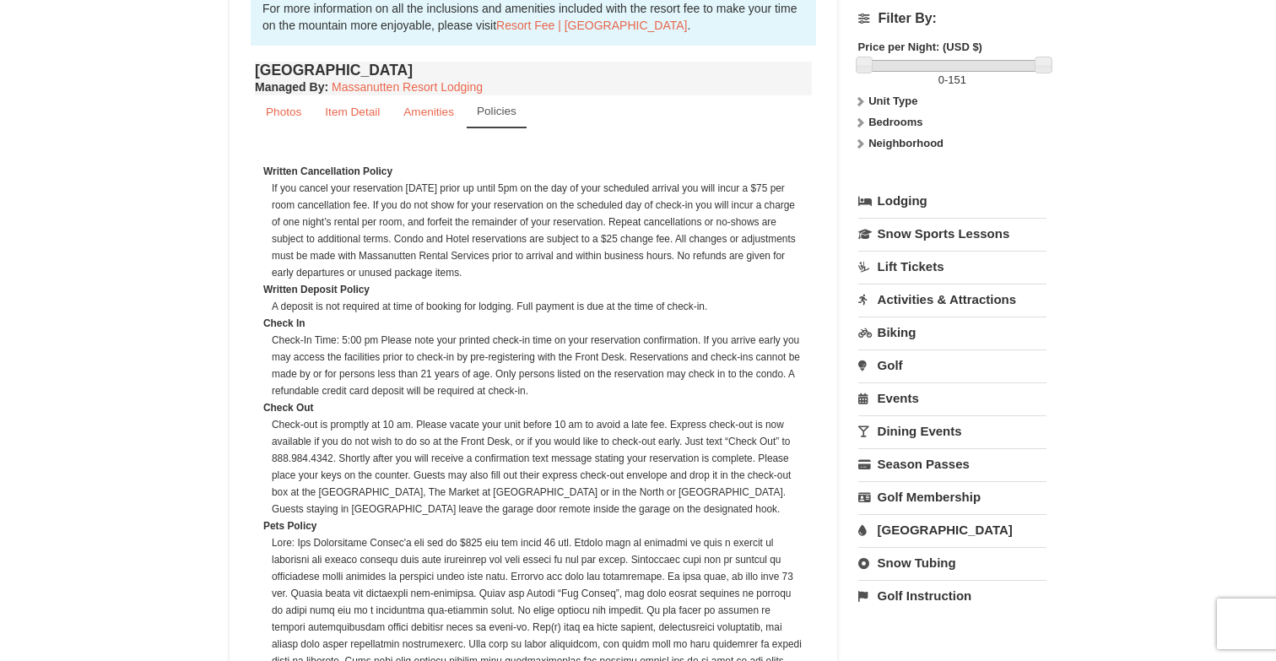
drag, startPoint x: 531, startPoint y: 355, endPoint x: 740, endPoint y: 357, distance: 208.4
click at [740, 357] on dd "Check-In Time: 5:00 pm Please note your printed check-in time on your reservati…" at bounding box center [537, 365] width 531 height 67
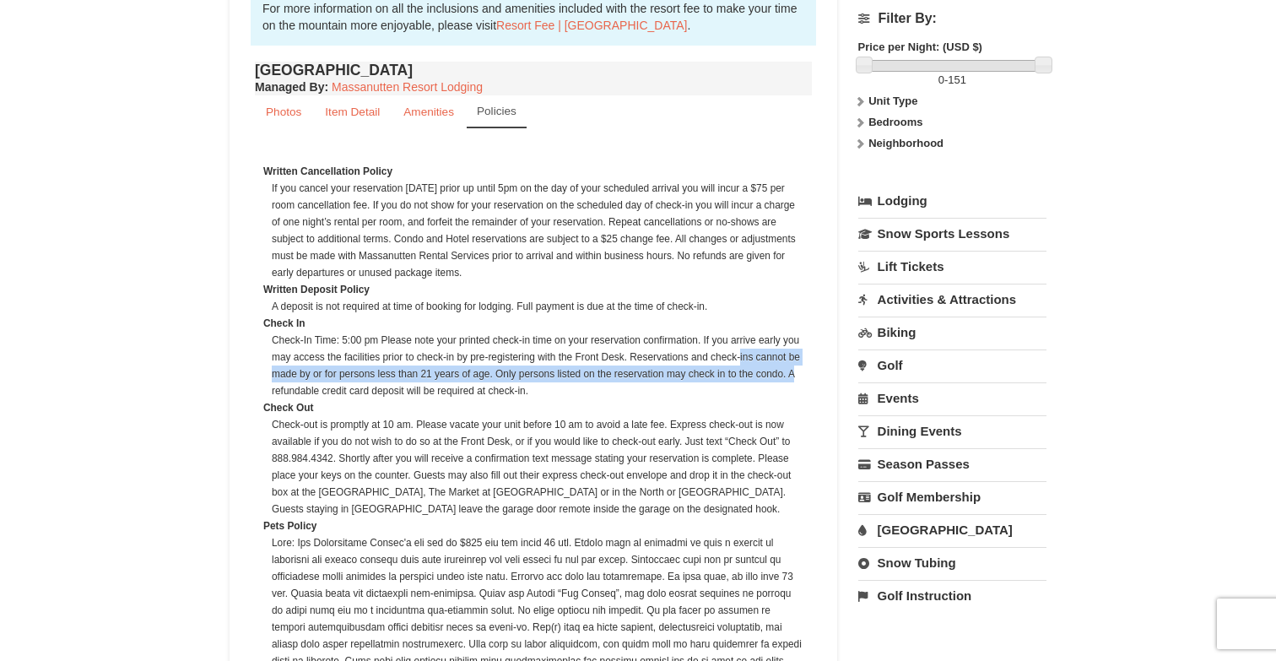
drag, startPoint x: 739, startPoint y: 357, endPoint x: 801, endPoint y: 369, distance: 62.9
click at [801, 369] on dd "Check-In Time: 5:00 pm Please note your printed check-in time on your reservati…" at bounding box center [537, 365] width 531 height 67
click at [686, 381] on dd "Check-In Time: 5:00 pm Please note your printed check-in time on your reservati…" at bounding box center [537, 365] width 531 height 67
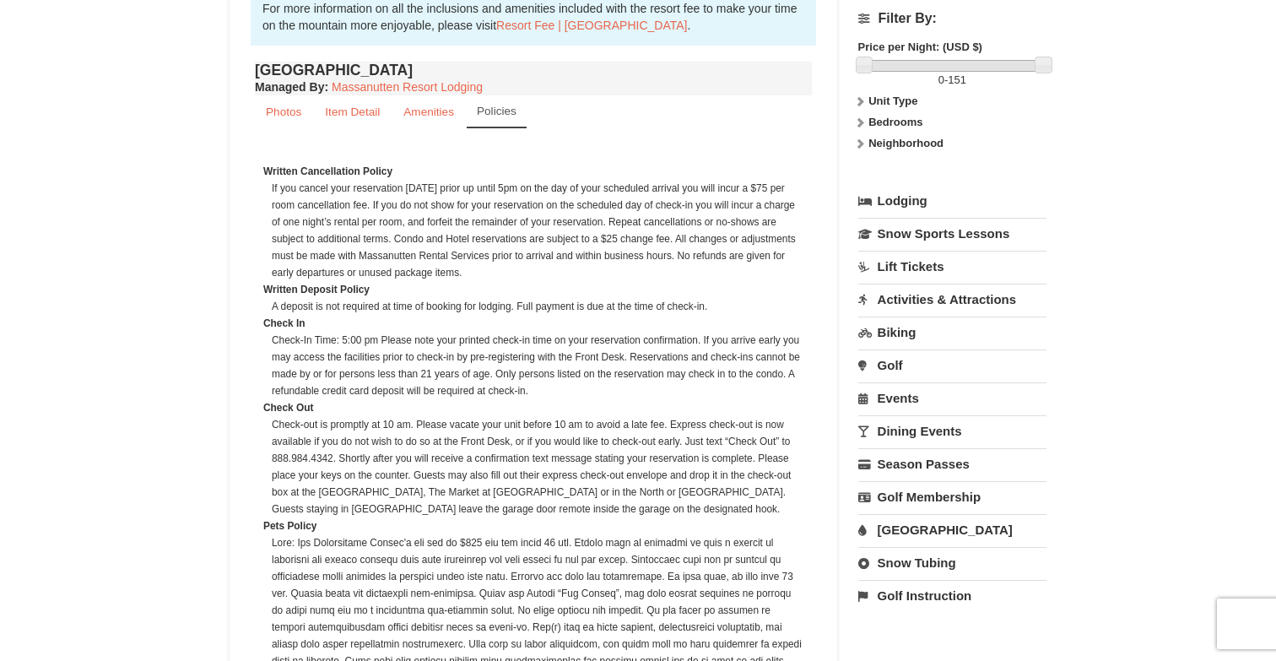
click at [410, 391] on dd "Check-In Time: 5:00 pm Please note your printed check-in time on your reservati…" at bounding box center [537, 365] width 531 height 67
click at [372, 438] on dd "Check-out is promptly at 10 am. Please vacate your unit before 10 am to avoid a…" at bounding box center [537, 466] width 531 height 101
drag, startPoint x: 372, startPoint y: 423, endPoint x: 420, endPoint y: 423, distance: 48.1
click at [420, 423] on dd "Check-out is promptly at 10 am. Please vacate your unit before 10 am to avoid a…" at bounding box center [537, 466] width 531 height 101
click at [479, 425] on dd "Check-out is promptly at 10 am. Please vacate your unit before 10 am to avoid a…" at bounding box center [537, 466] width 531 height 101
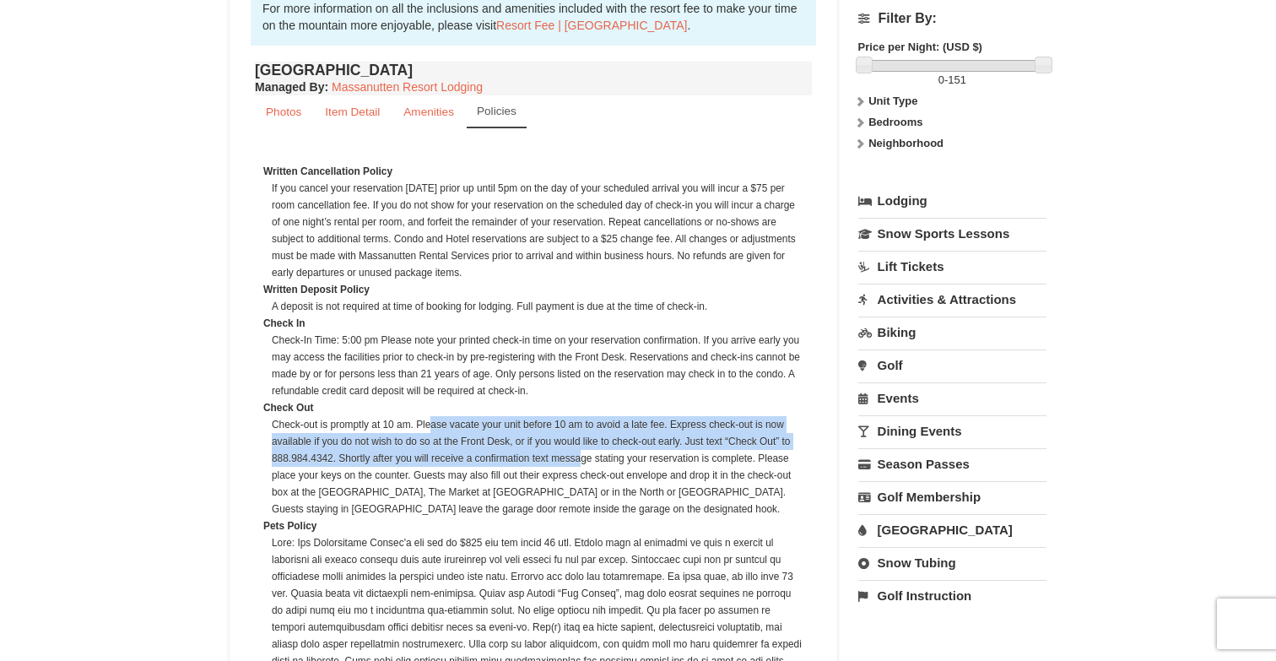
drag, startPoint x: 429, startPoint y: 422, endPoint x: 578, endPoint y: 450, distance: 151.1
click at [578, 450] on dd "Check-out is promptly at 10 am. Please vacate your unit before 10 am to avoid a…" at bounding box center [537, 466] width 531 height 101
click at [526, 444] on dd "Check-out is promptly at 10 am. Please vacate your unit before 10 am to avoid a…" at bounding box center [537, 466] width 531 height 101
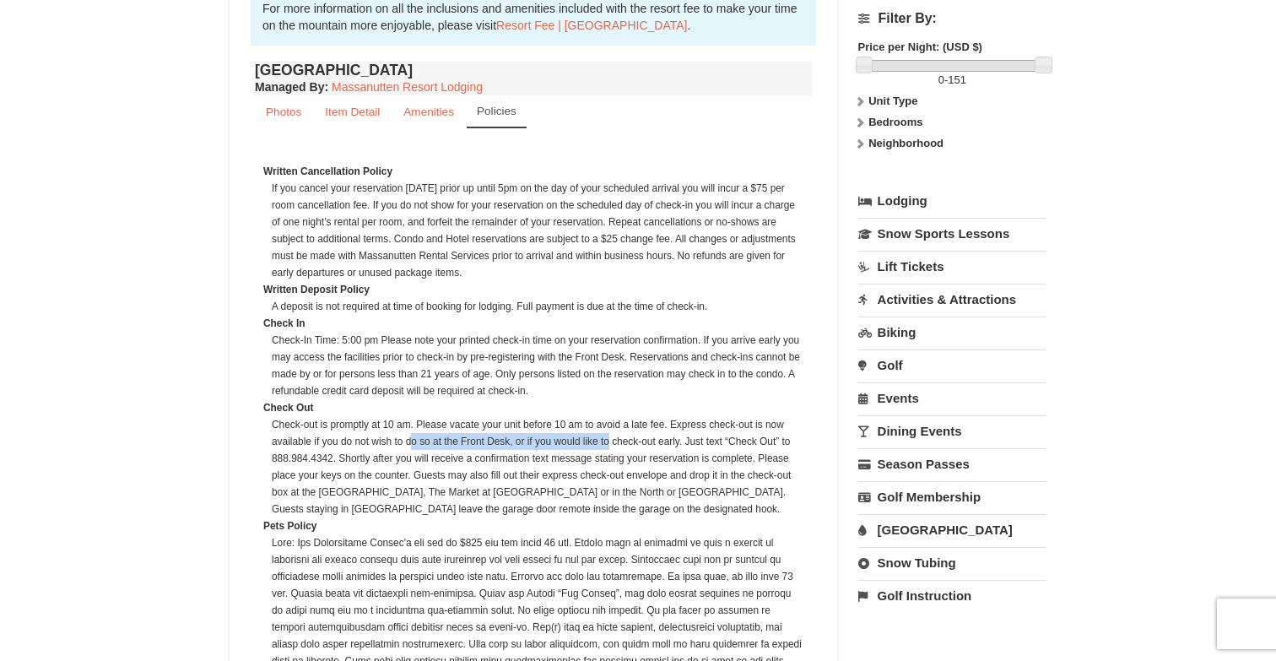
drag, startPoint x: 410, startPoint y: 443, endPoint x: 607, endPoint y: 449, distance: 197.5
click at [607, 449] on dd "Check-out is promptly at 10 am. Please vacate your unit before 10 am to avoid a…" at bounding box center [537, 466] width 531 height 101
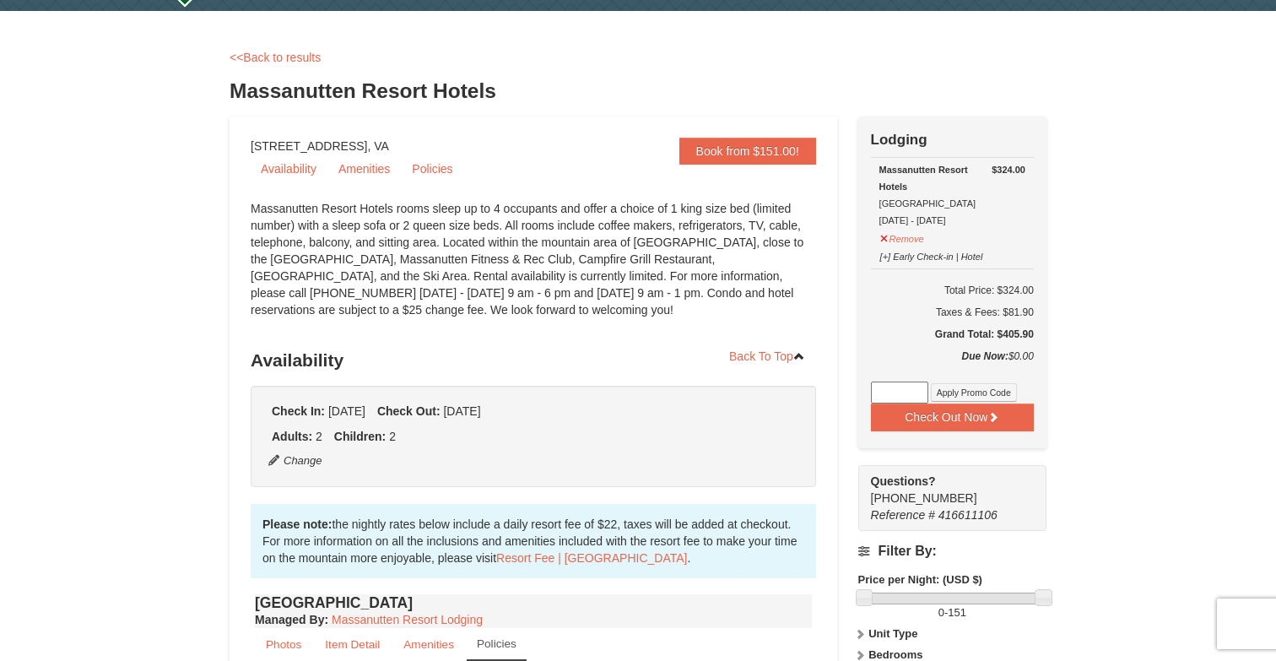
scroll to position [0, 0]
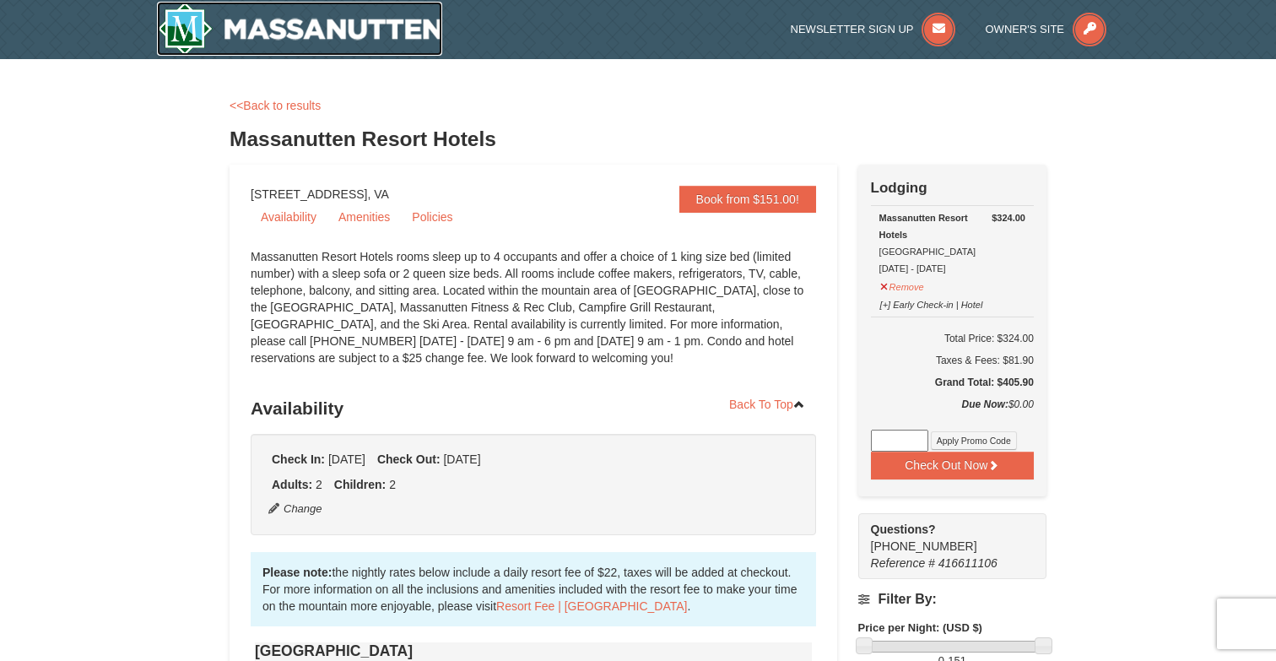
click at [305, 35] on img at bounding box center [299, 29] width 285 height 54
